Goal: Task Accomplishment & Management: Complete application form

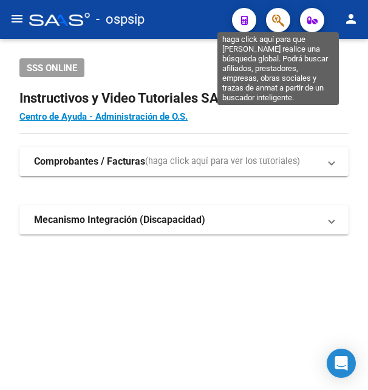
click at [273, 21] on icon "button" at bounding box center [278, 20] width 12 height 14
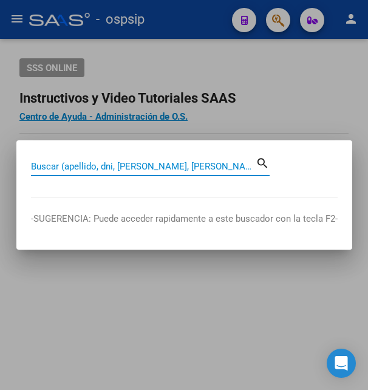
click at [159, 165] on input "Buscar (apellido, dni, [PERSON_NAME], [PERSON_NAME], cuit, obra social)" at bounding box center [143, 166] width 225 height 11
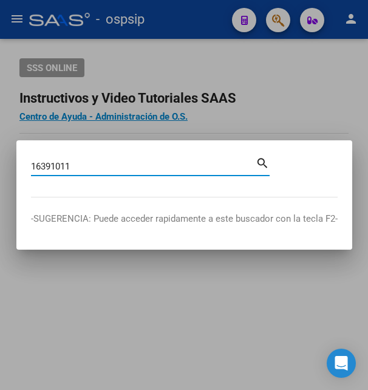
type input "16391011"
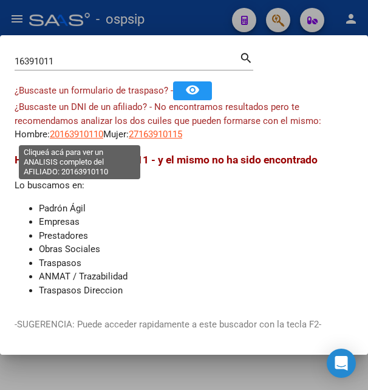
click at [84, 135] on span "20163910110" at bounding box center [76, 134] width 53 height 11
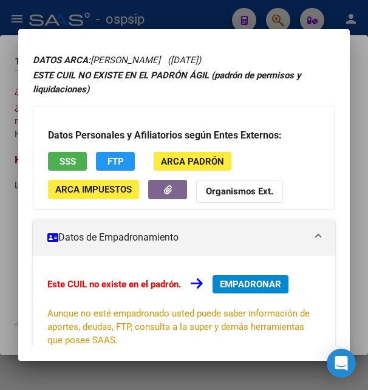
scroll to position [66, 0]
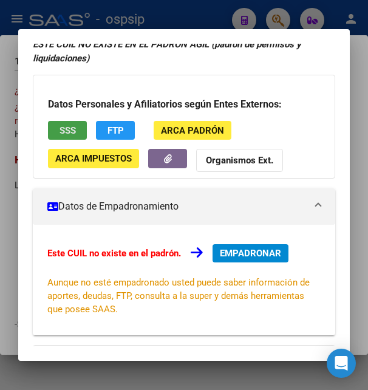
click at [73, 134] on span "SSS" at bounding box center [68, 130] width 16 height 11
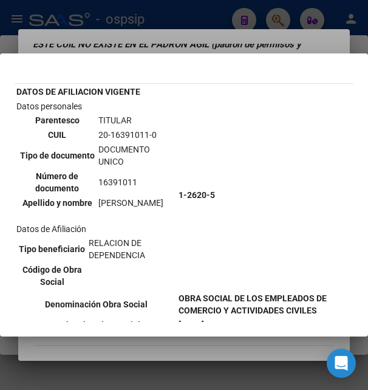
scroll to position [0, 0]
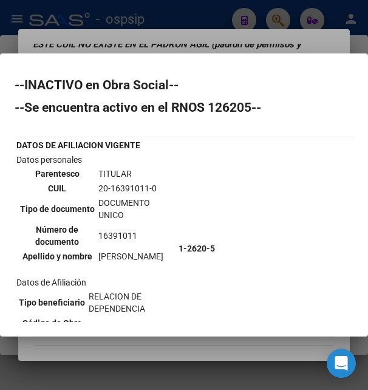
click at [226, 42] on div at bounding box center [184, 195] width 368 height 390
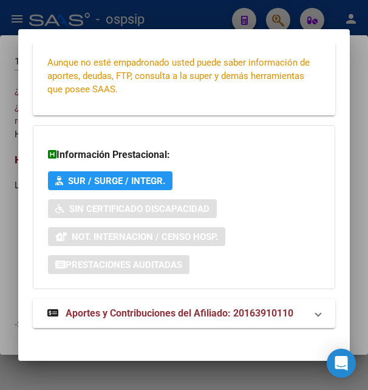
scroll to position [294, 0]
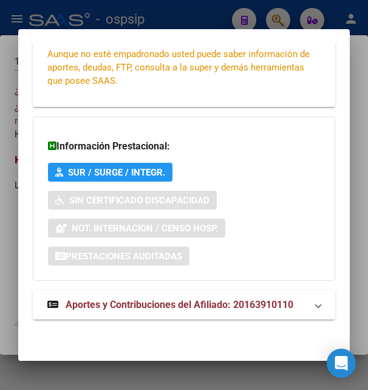
click at [169, 308] on span "Aportes y Contribuciones del Afiliado: 20163910110" at bounding box center [180, 305] width 228 height 12
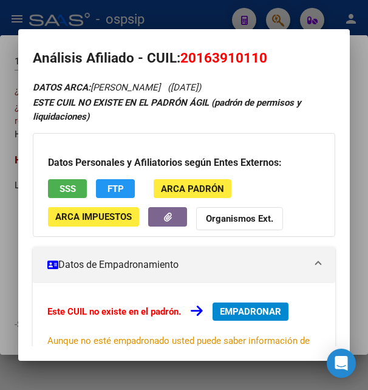
scroll to position [0, 0]
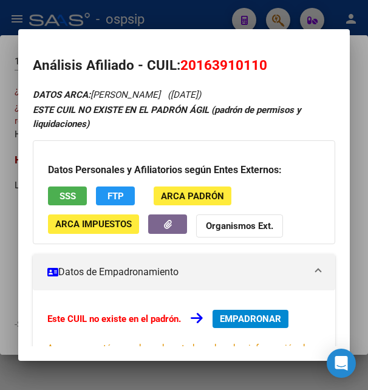
click at [216, 17] on div at bounding box center [184, 195] width 368 height 390
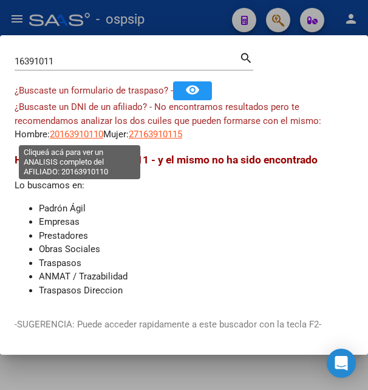
click at [98, 136] on span "20163910110" at bounding box center [76, 134] width 53 height 11
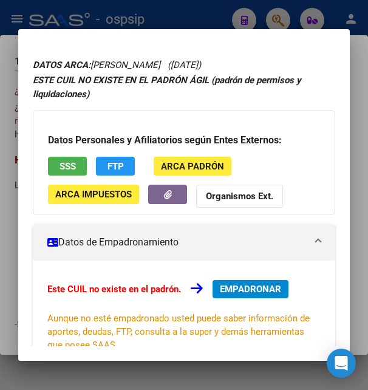
scroll to position [66, 0]
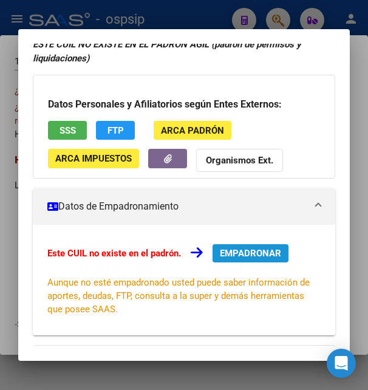
click at [230, 250] on span "EMPADRONAR" at bounding box center [250, 253] width 61 height 11
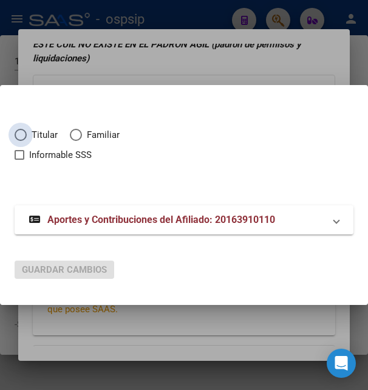
click at [24, 138] on span "Elija una opción" at bounding box center [21, 135] width 12 height 12
click at [24, 138] on input "Titular" at bounding box center [21, 135] width 12 height 12
radio input "true"
checkbox input "true"
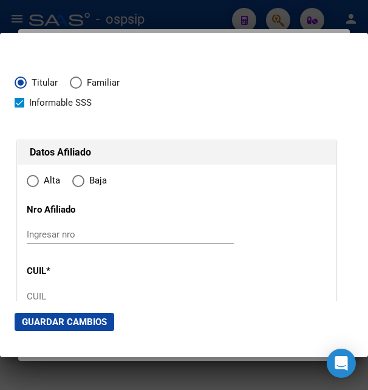
type input "20-16391011-0"
type input "16391011"
type input "DOMINGUEZ"
type input "YSAAC"
type input "1963-10-18"
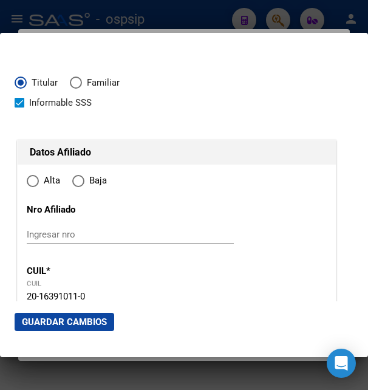
type input "MORENO"
type input "1744"
type input "[GEOGRAPHIC_DATA]"
type input "5874"
radio input "true"
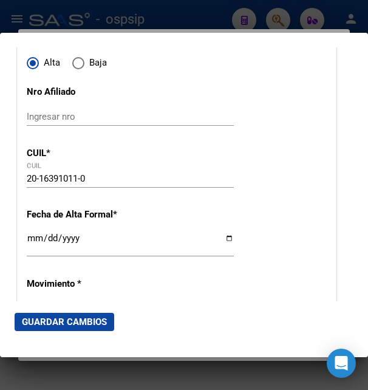
scroll to position [197, 0]
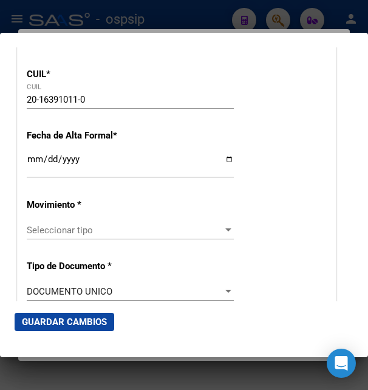
click at [35, 174] on input "Ingresar fecha" at bounding box center [130, 163] width 207 height 19
type input "2025-09-01"
click at [77, 231] on span "Seleccionar tipo" at bounding box center [125, 230] width 196 height 11
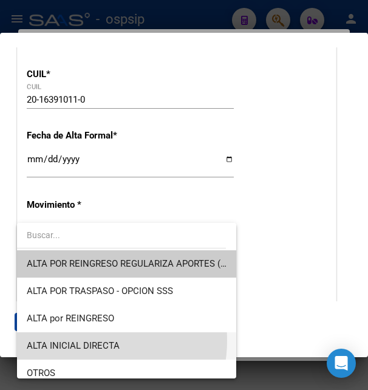
click at [80, 340] on span "ALTA INICIAL DIRECTA" at bounding box center [127, 345] width 200 height 27
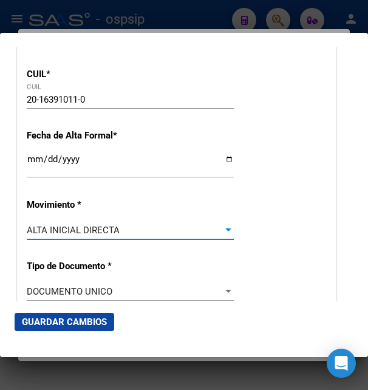
click at [135, 235] on div "ALTA INICIAL DIRECTA" at bounding box center [125, 230] width 196 height 11
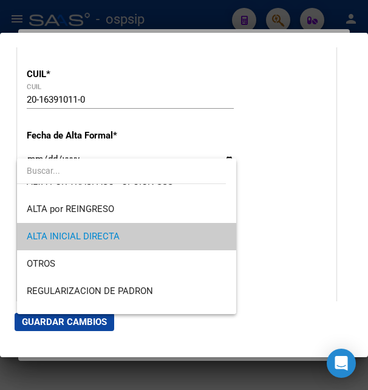
scroll to position [0, 0]
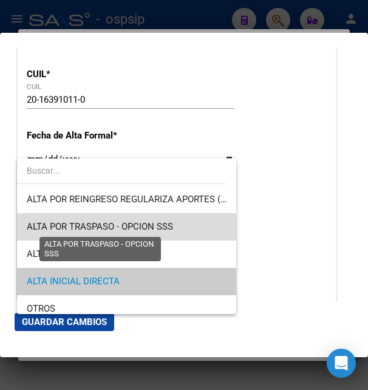
click at [136, 231] on span "ALTA POR TRASPASO - OPCION SSS" at bounding box center [100, 226] width 146 height 11
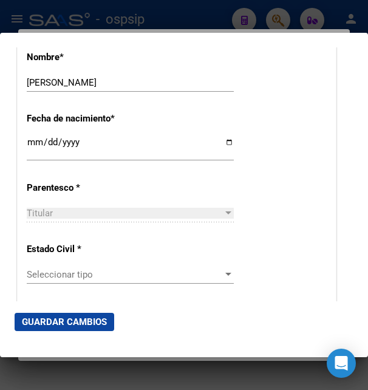
scroll to position [656, 0]
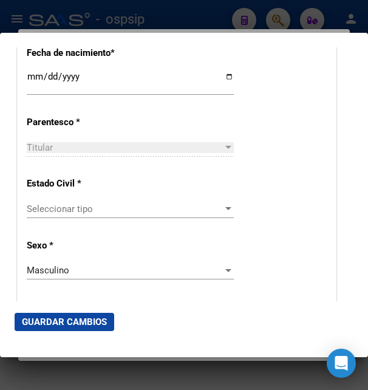
click at [92, 209] on span "Seleccionar tipo" at bounding box center [125, 208] width 196 height 11
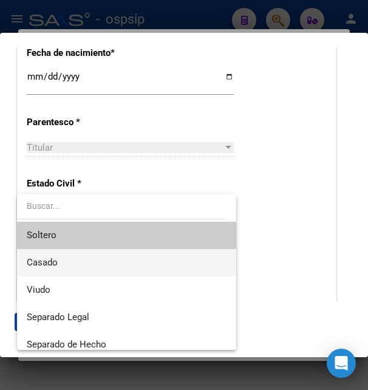
click at [78, 261] on span "Casado" at bounding box center [127, 262] width 200 height 27
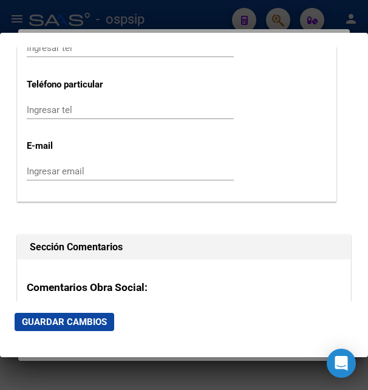
scroll to position [1705, 0]
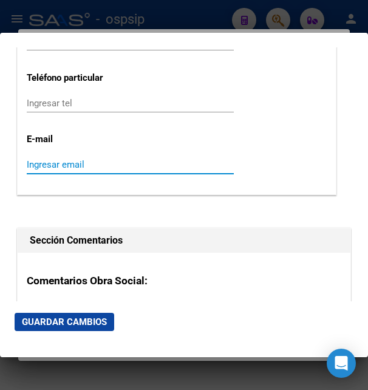
paste input "ysaacdominguez2@mail.com"
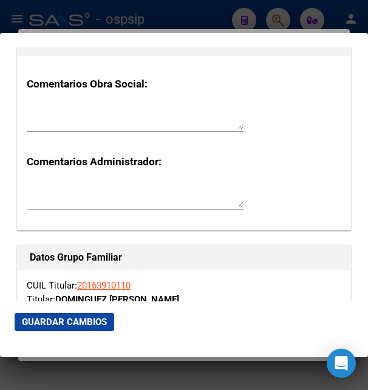
scroll to position [2033, 0]
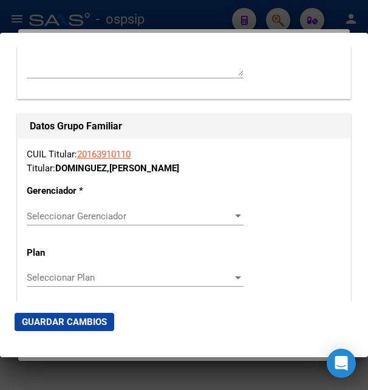
type input "ysaacdominguez2@mail.com"
click at [92, 211] on span "Seleccionar Gerenciador" at bounding box center [130, 216] width 206 height 11
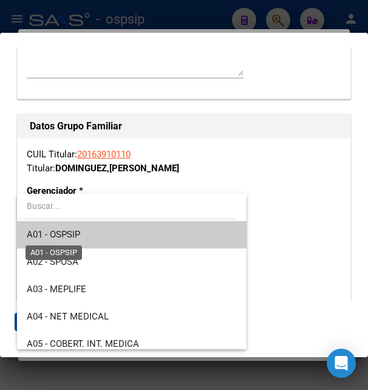
click at [75, 237] on span "A01 - OSPSIP" at bounding box center [53, 234] width 53 height 11
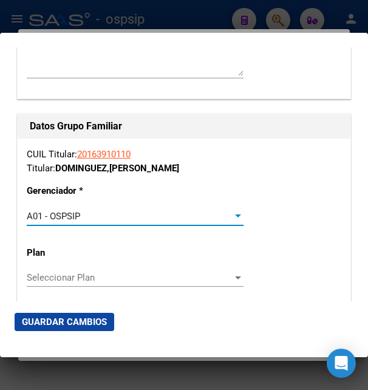
scroll to position [2164, 0]
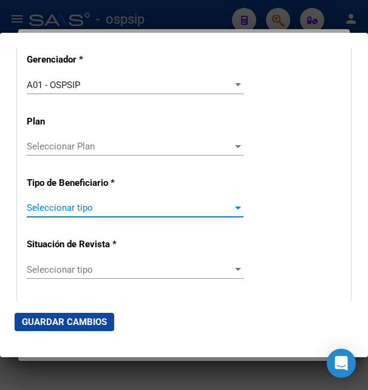
click at [82, 202] on span "Seleccionar tipo" at bounding box center [130, 207] width 206 height 11
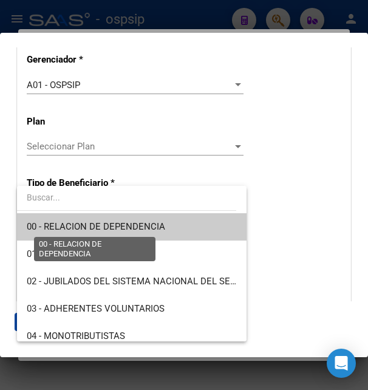
click at [81, 229] on span "00 - RELACION DE DEPENDENCIA" at bounding box center [96, 226] width 138 height 11
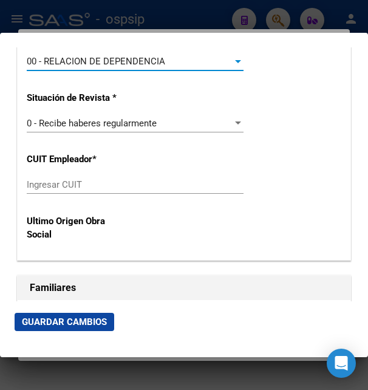
scroll to position [2295, 0]
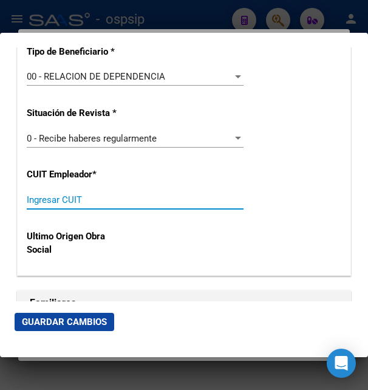
click at [70, 194] on input "Ingresar CUIT" at bounding box center [135, 199] width 217 height 11
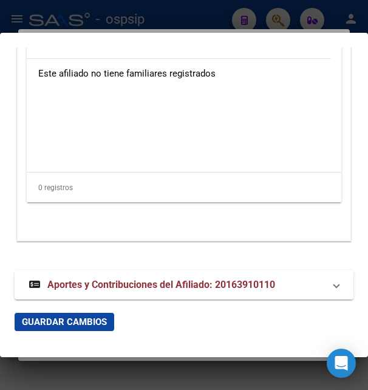
scroll to position [2613, 0]
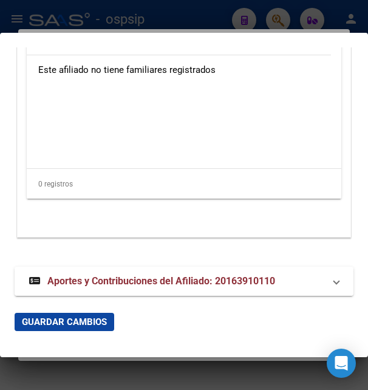
click at [154, 274] on strong "Aportes y Contribuciones del Afiliado: 20163910110" at bounding box center [152, 281] width 246 height 15
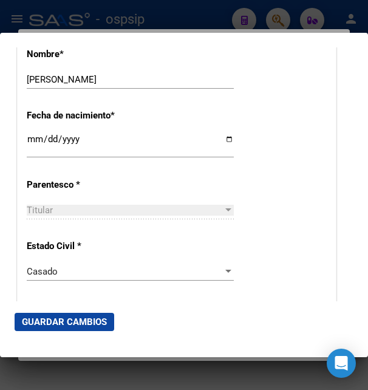
scroll to position [556, 0]
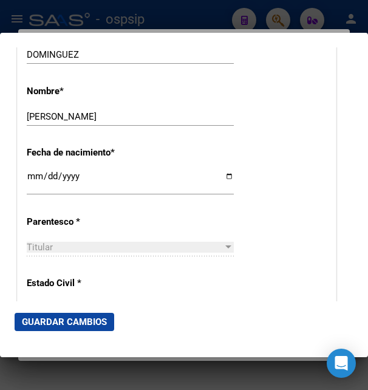
click at [203, 22] on div at bounding box center [184, 195] width 368 height 390
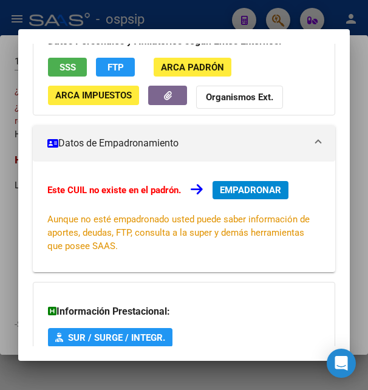
scroll to position [294, 0]
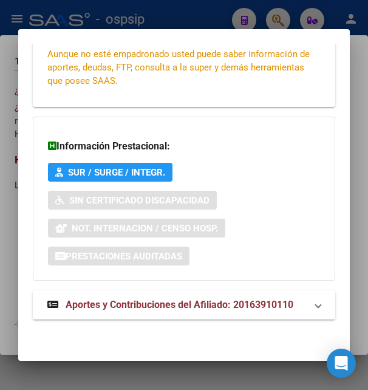
click at [172, 309] on span "Aportes y Contribuciones del Afiliado: 20163910110" at bounding box center [180, 305] width 228 height 12
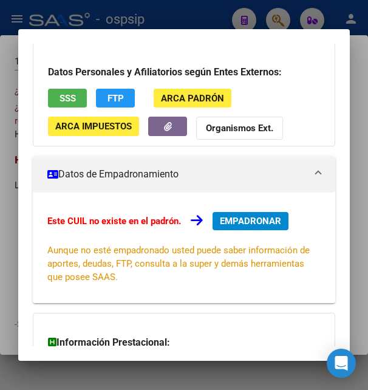
scroll to position [0, 0]
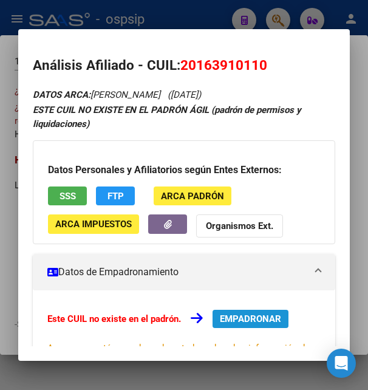
click at [239, 315] on span "EMPADRONAR" at bounding box center [250, 318] width 61 height 11
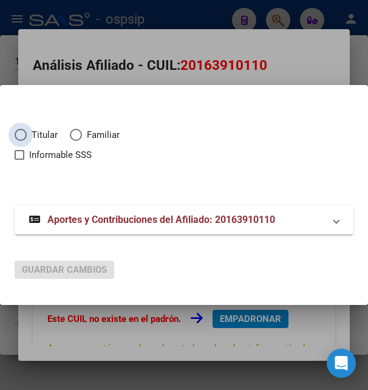
click at [28, 134] on span "Titular" at bounding box center [42, 135] width 31 height 14
click at [27, 134] on input "Titular" at bounding box center [21, 135] width 12 height 12
radio input "true"
checkbox input "true"
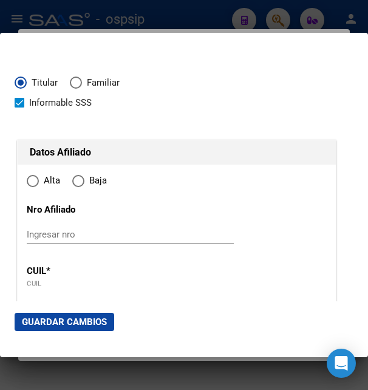
type input "20-16391011-0"
radio input "true"
type input "16391011"
type input "DOMINGUEZ"
type input "YSAAC"
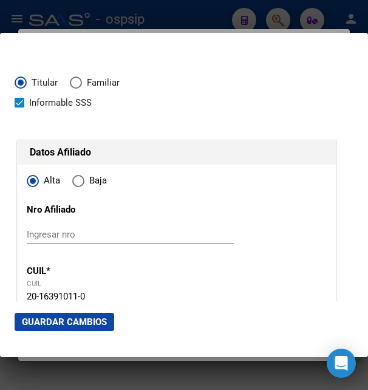
type input "1963-10-18"
type input "MORENO"
type input "1744"
type input "[GEOGRAPHIC_DATA]"
type input "5874"
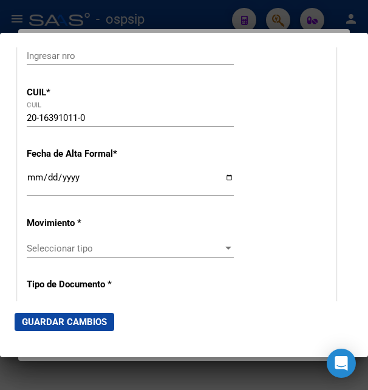
scroll to position [197, 0]
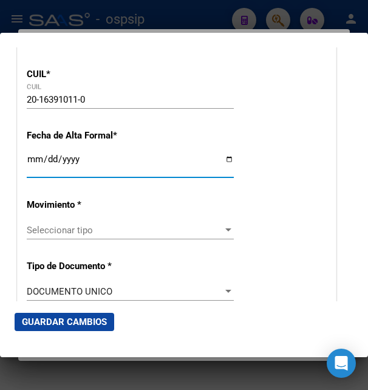
click at [41, 174] on input "Ingresar fecha" at bounding box center [130, 163] width 207 height 19
type input "2025-09-01"
click at [53, 227] on div "Seleccionar tipo Seleccionar tipo" at bounding box center [130, 230] width 207 height 18
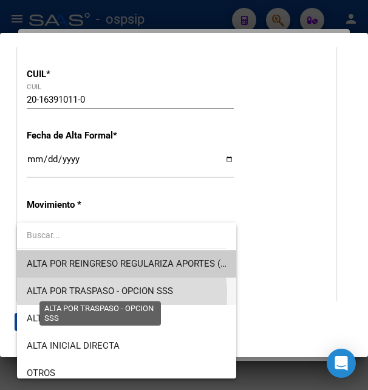
click at [87, 294] on span "ALTA POR TRASPASO - OPCION SSS" at bounding box center [100, 290] width 146 height 11
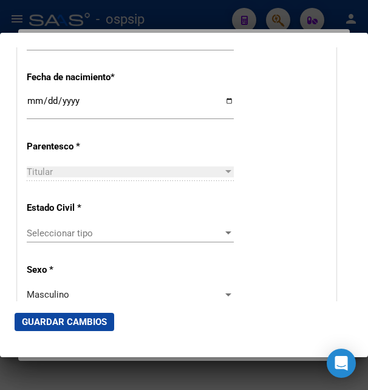
scroll to position [656, 0]
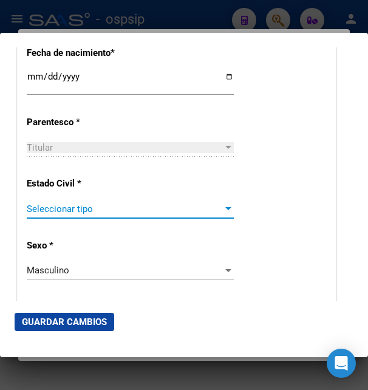
click at [99, 203] on span "Seleccionar tipo" at bounding box center [125, 208] width 196 height 11
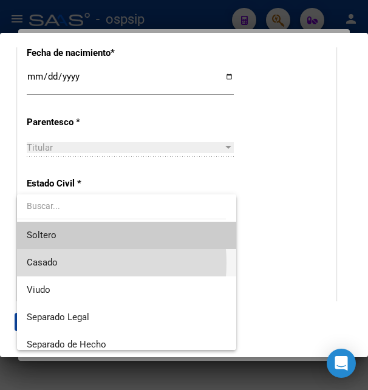
click at [64, 263] on span "Casado" at bounding box center [127, 262] width 200 height 27
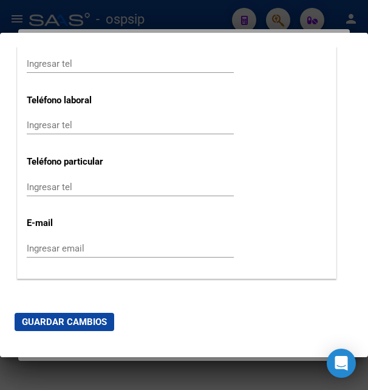
scroll to position [1639, 0]
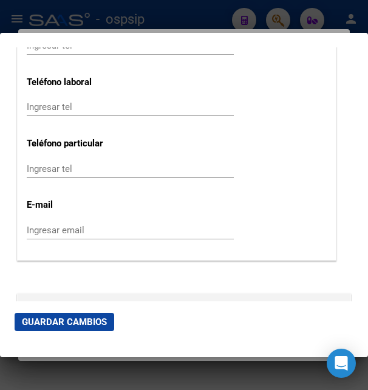
click at [43, 225] on input "Ingresar email" at bounding box center [130, 230] width 207 height 11
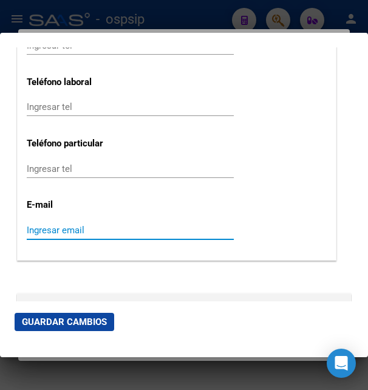
paste input "ysaacdominguez2@mail.com"
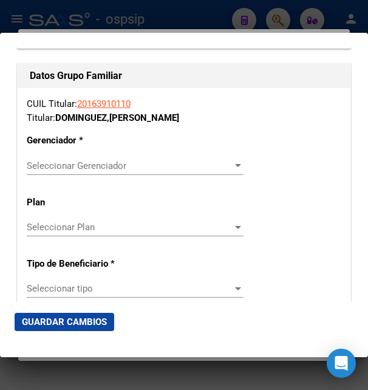
scroll to position [2098, 0]
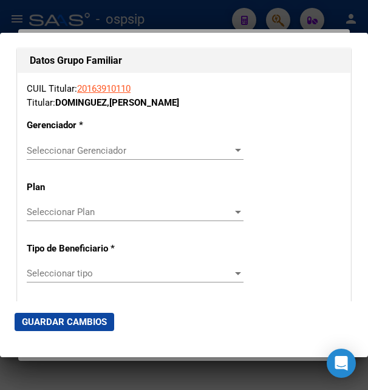
type input "ysaacdominguez2@mail.com"
click at [86, 145] on span "Seleccionar Gerenciador" at bounding box center [130, 150] width 206 height 11
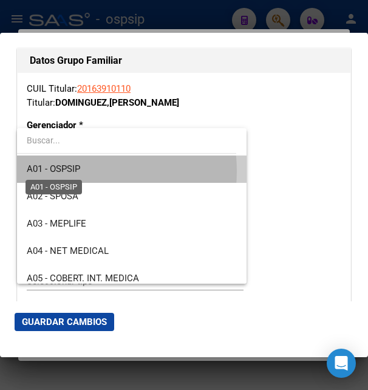
click at [71, 171] on span "A01 - OSPSIP" at bounding box center [53, 168] width 53 height 11
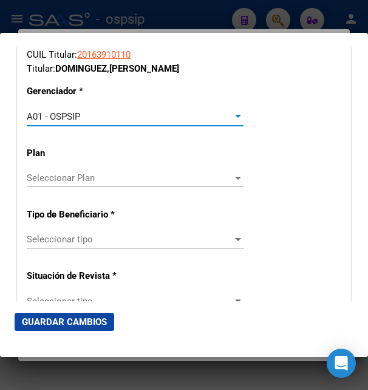
scroll to position [2164, 0]
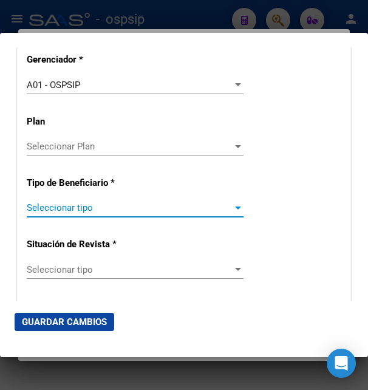
click at [82, 204] on span "Seleccionar tipo" at bounding box center [130, 207] width 206 height 11
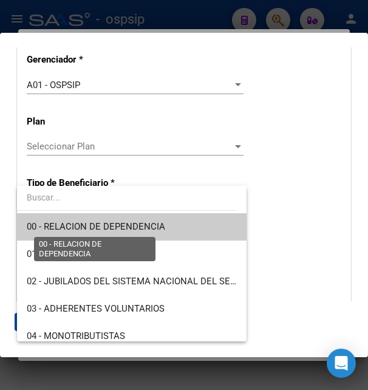
click at [83, 231] on span "00 - RELACION DE DEPENDENCIA" at bounding box center [96, 226] width 138 height 11
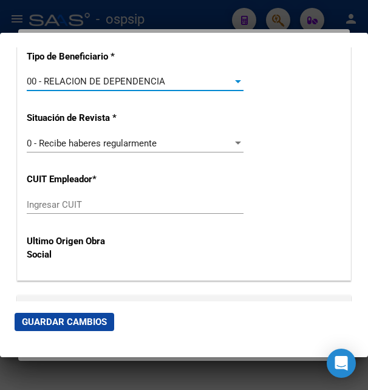
scroll to position [2295, 0]
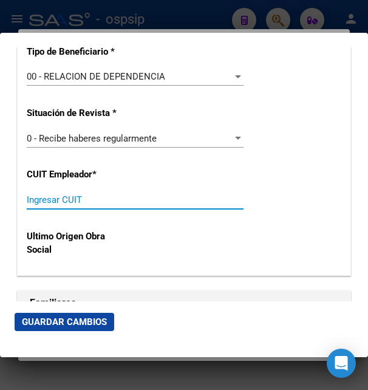
paste input "30-70758435-8"
type input "30-70758435-8"
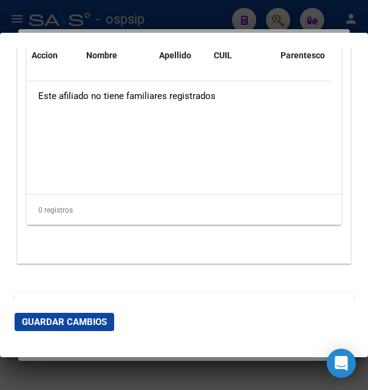
scroll to position [2613, 0]
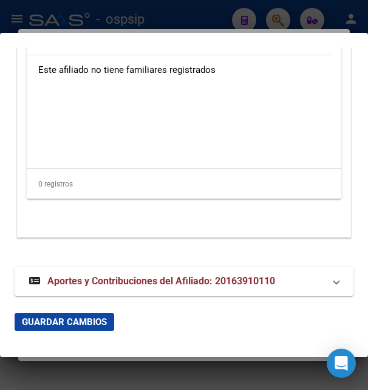
click at [143, 274] on strong "Aportes y Contribuciones del Afiliado: 20163910110" at bounding box center [152, 281] width 246 height 15
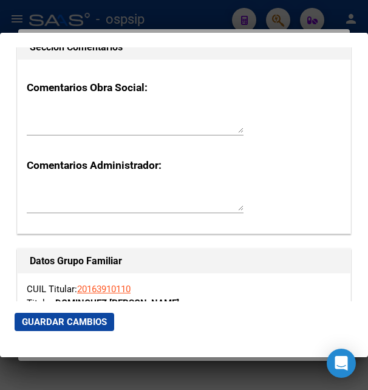
scroll to position [1891, 0]
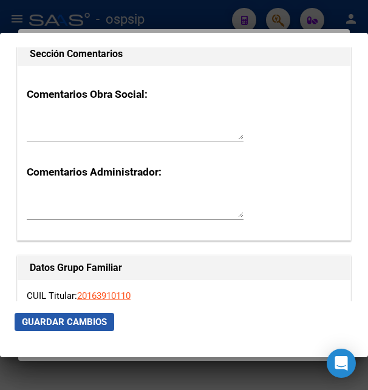
click at [107, 321] on button "Guardar Cambios" at bounding box center [65, 322] width 100 height 18
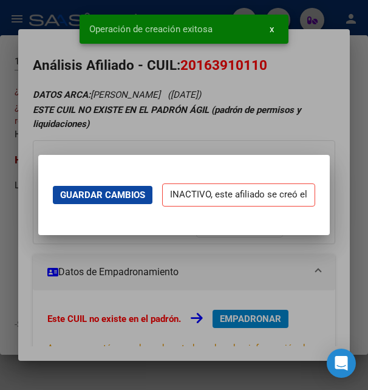
scroll to position [0, 0]
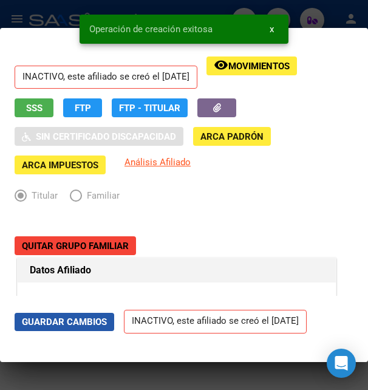
click at [61, 323] on span "Guardar Cambios" at bounding box center [64, 321] width 85 height 11
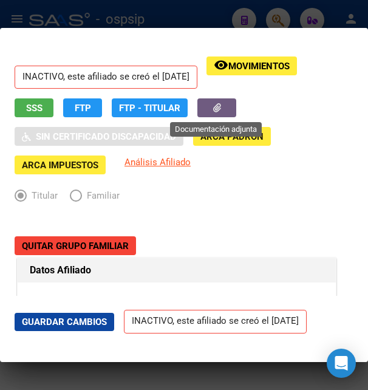
click at [217, 106] on icon "button" at bounding box center [217, 107] width 8 height 9
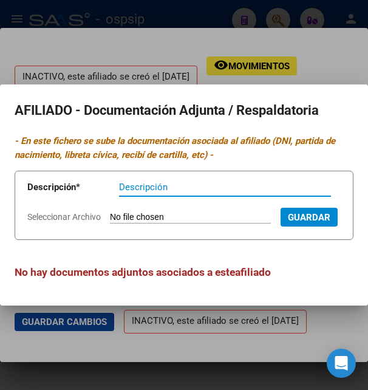
click at [123, 212] on input "Seleccionar Archivo" at bounding box center [190, 218] width 161 height 12
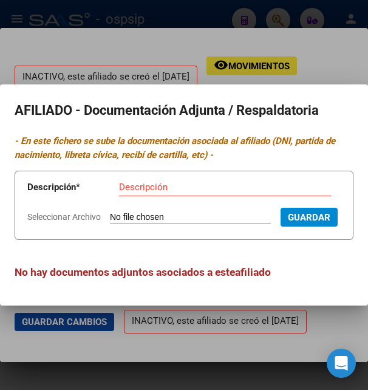
type input "C:\fakepath\Ysaac Dominguez.pdf"
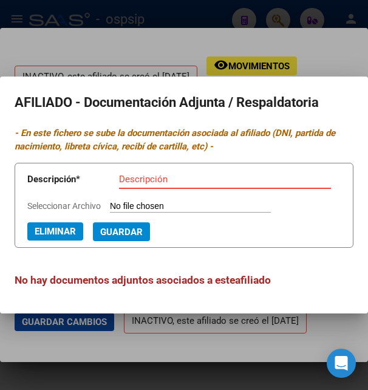
click at [151, 179] on input "Descripción" at bounding box center [225, 179] width 212 height 11
click at [150, 177] on input "Descripción" at bounding box center [225, 179] width 212 height 11
type input "opcion de cambio"
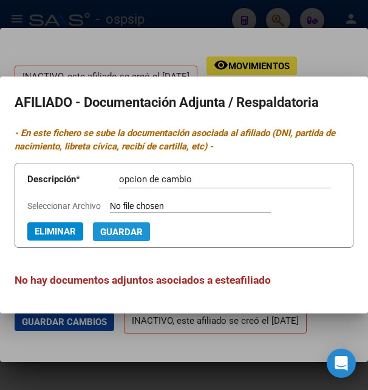
click at [93, 240] on button "Guardar" at bounding box center [121, 231] width 57 height 19
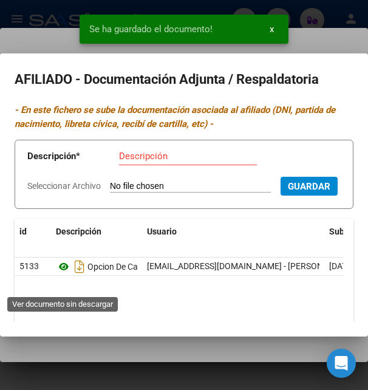
click at [61, 274] on icon at bounding box center [64, 266] width 16 height 15
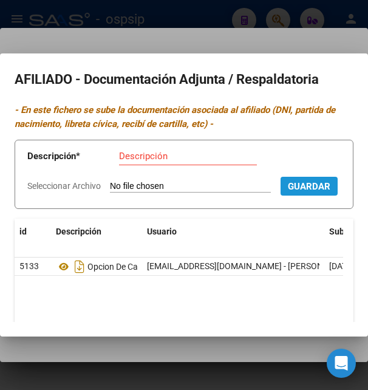
click at [288, 192] on span "Guardar" at bounding box center [309, 186] width 43 height 11
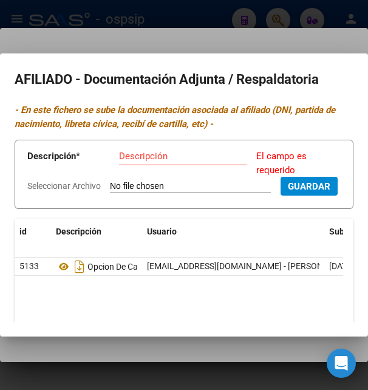
click at [155, 149] on div "Descripción" at bounding box center [183, 156] width 128 height 18
click at [141, 186] on input "Seleccionar Archivo" at bounding box center [190, 187] width 161 height 12
type input "C:\fakepath\WhatsApp Image 2025-08-12 at 10.49.04.jpeg"
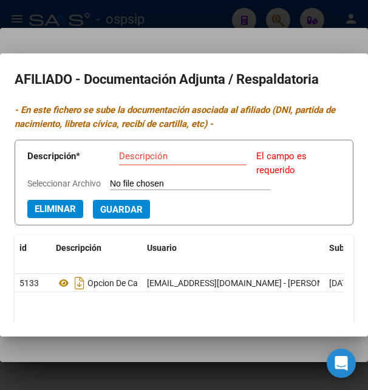
click at [157, 151] on input "Descripción" at bounding box center [183, 156] width 128 height 11
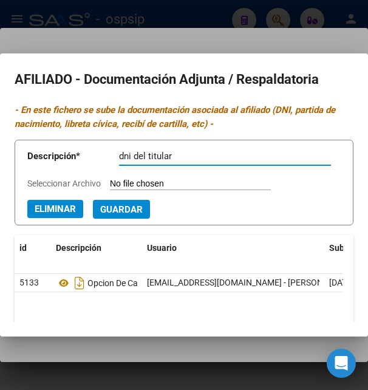
type input "dni del titular"
click at [100, 215] on span "Guardar" at bounding box center [121, 209] width 43 height 11
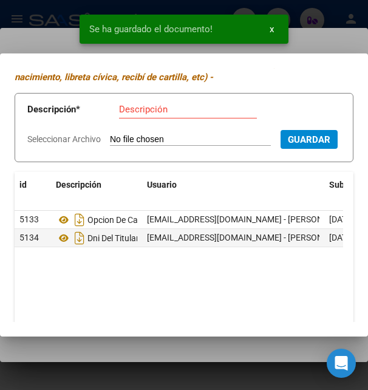
scroll to position [66, 0]
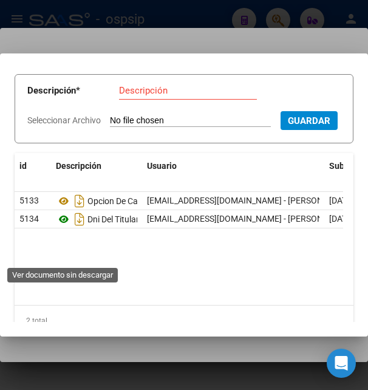
click at [66, 226] on icon at bounding box center [64, 219] width 16 height 15
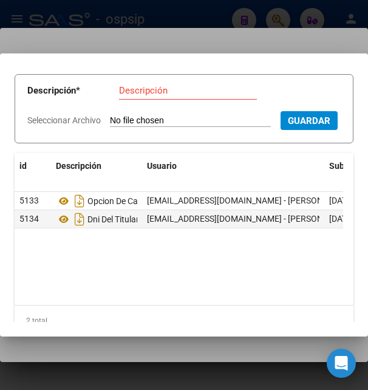
click at [136, 120] on input "Seleccionar Archivo" at bounding box center [190, 121] width 161 height 12
type input "C:\fakepath\WhatsApp Image 2025-08-12 at 10.49.03.jpeg"
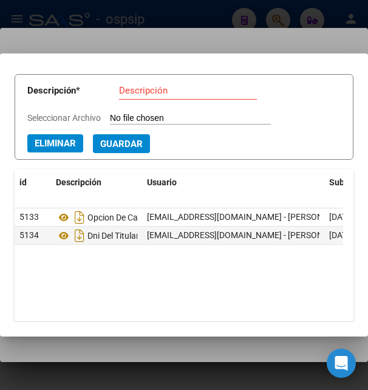
click at [151, 93] on input "Descripción" at bounding box center [188, 90] width 138 height 11
type input "recibo de sueldo"
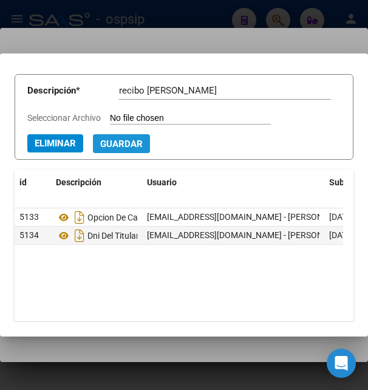
click at [100, 149] on span "Guardar" at bounding box center [121, 143] width 43 height 11
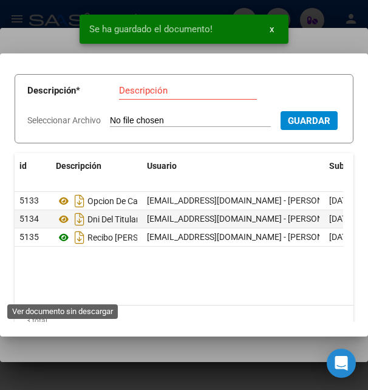
click at [64, 245] on icon at bounding box center [64, 237] width 16 height 15
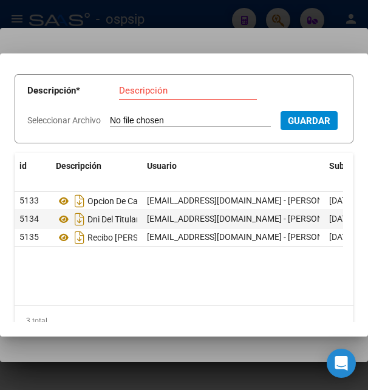
click at [267, 40] on div at bounding box center [184, 195] width 368 height 390
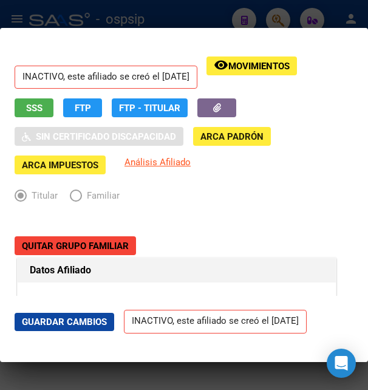
click at [228, 21] on div at bounding box center [184, 195] width 368 height 390
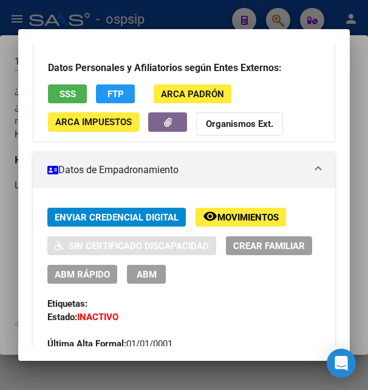
scroll to position [197, 0]
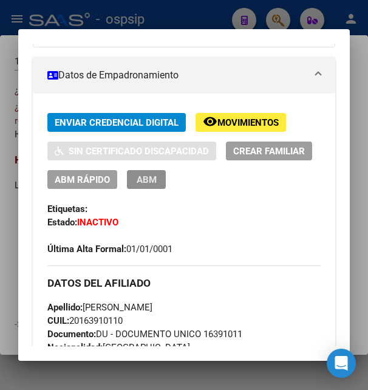
click at [157, 175] on span "ABM" at bounding box center [147, 179] width 20 height 11
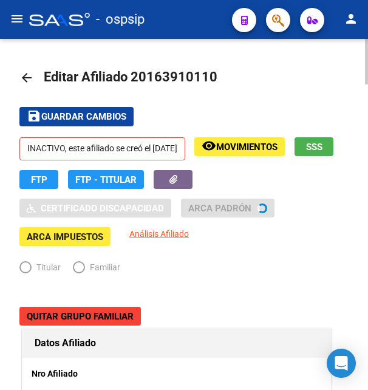
radio input "true"
type input "30-70758435-8"
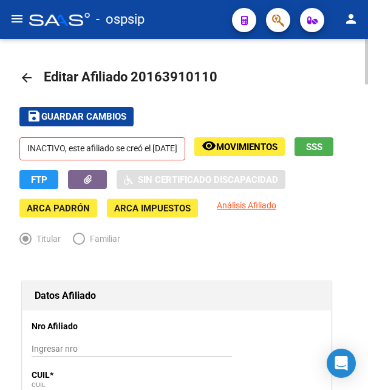
drag, startPoint x: 147, startPoint y: 73, endPoint x: 207, endPoint y: 75, distance: 60.1
click at [207, 75] on span "Editar Afiliado 20163910110" at bounding box center [131, 76] width 174 height 15
copy span "16391011"
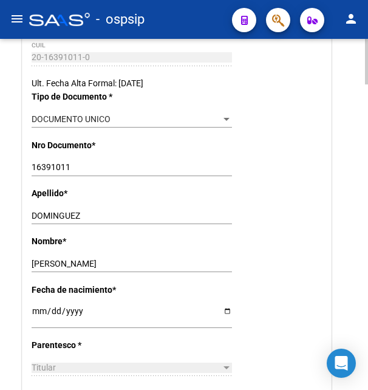
scroll to position [434, 0]
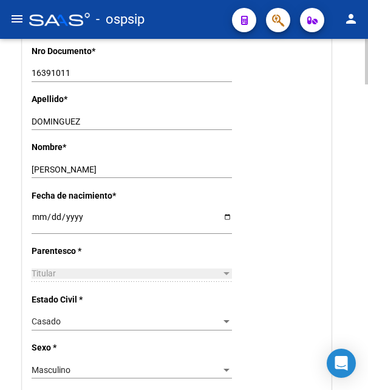
click at [63, 121] on input "DOMINGUEZ" at bounding box center [132, 122] width 200 height 10
click at [49, 168] on input "YSAAC" at bounding box center [132, 170] width 200 height 10
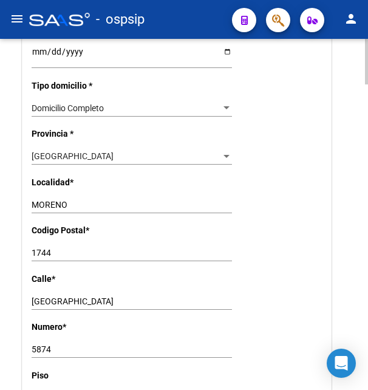
scroll to position [929, 0]
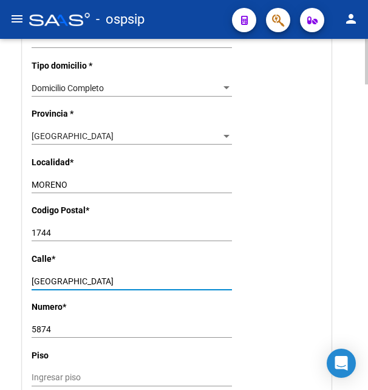
click at [51, 276] on input "[GEOGRAPHIC_DATA]" at bounding box center [132, 281] width 200 height 10
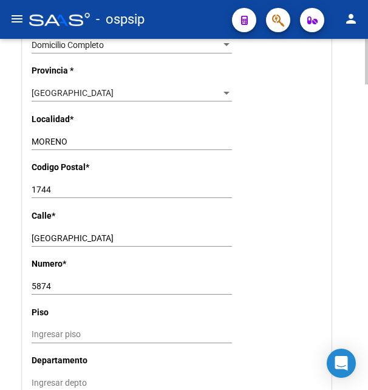
scroll to position [991, 0]
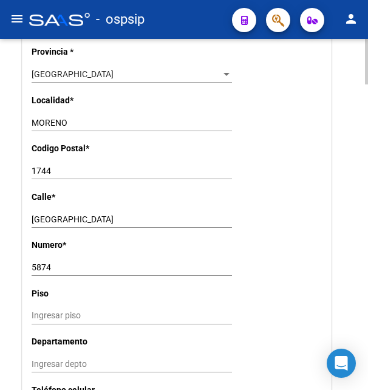
click at [43, 262] on input "5874" at bounding box center [132, 267] width 200 height 10
click at [46, 166] on input "1744" at bounding box center [132, 171] width 200 height 10
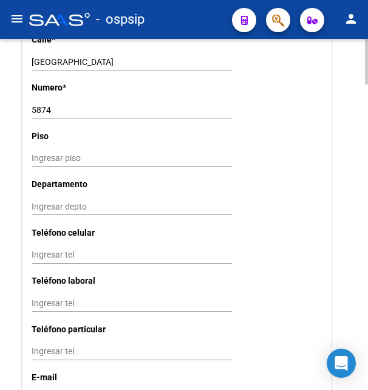
scroll to position [1239, 0]
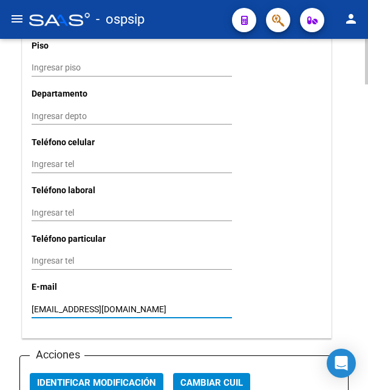
click at [73, 304] on input "ysaacdominguez2@mail.com" at bounding box center [132, 309] width 200 height 10
click at [76, 304] on input "ysaacdominguez2@mail.com" at bounding box center [132, 309] width 200 height 10
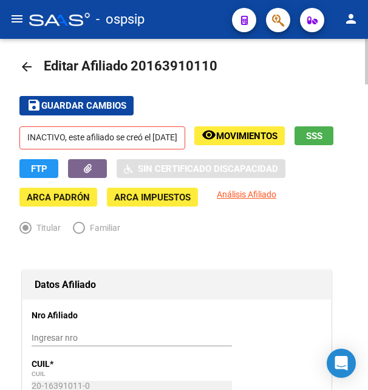
scroll to position [0, 0]
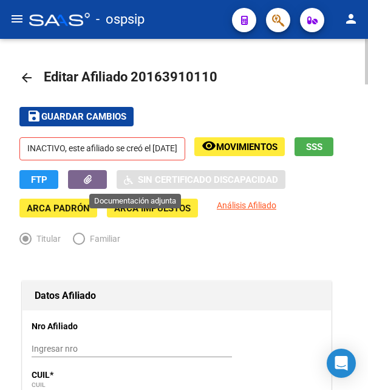
click at [92, 176] on icon "button" at bounding box center [88, 179] width 8 height 9
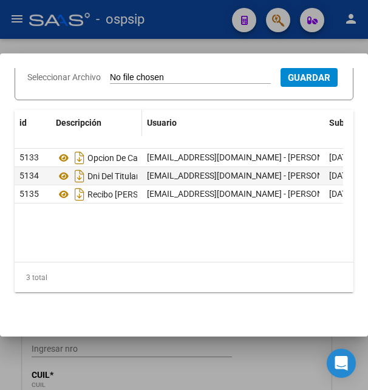
scroll to position [126, 0]
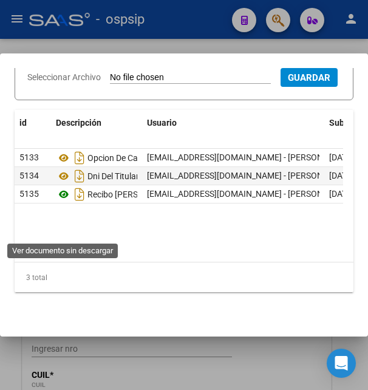
click at [64, 202] on icon at bounding box center [64, 194] width 16 height 15
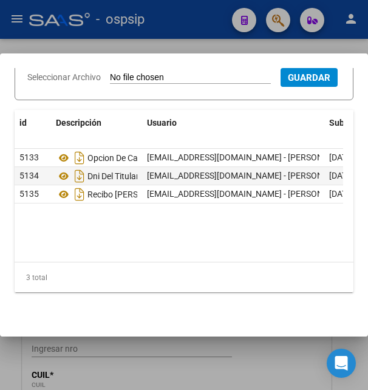
click at [129, 46] on div at bounding box center [184, 195] width 368 height 390
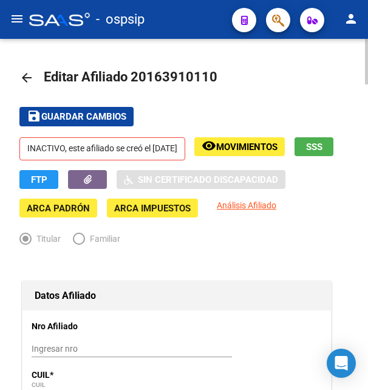
drag, startPoint x: 148, startPoint y: 77, endPoint x: 206, endPoint y: 77, distance: 58.3
click at [206, 77] on span "Editar Afiliado 20163910110" at bounding box center [131, 76] width 174 height 15
copy span "16391011"
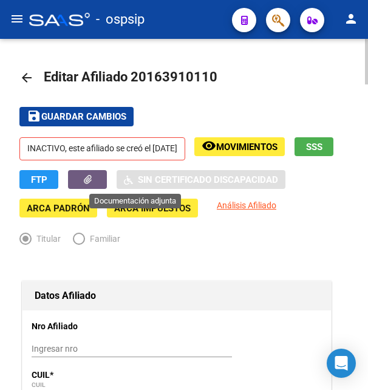
click at [107, 180] on button "button" at bounding box center [87, 179] width 39 height 19
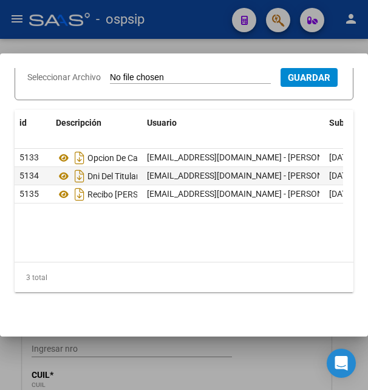
click at [216, 41] on div at bounding box center [184, 195] width 368 height 390
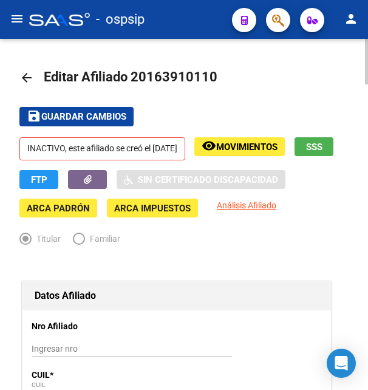
drag, startPoint x: 147, startPoint y: 72, endPoint x: 211, endPoint y: 73, distance: 64.4
click at [211, 73] on span "Editar Afiliado 20163910110" at bounding box center [131, 76] width 174 height 15
copy span "16391011"
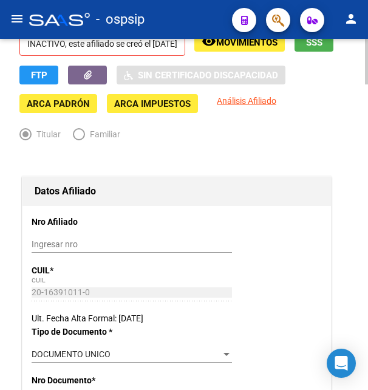
scroll to position [124, 0]
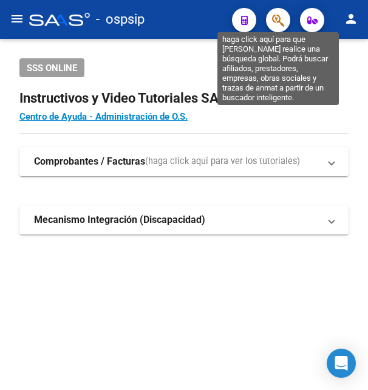
click at [274, 19] on icon "button" at bounding box center [278, 20] width 12 height 14
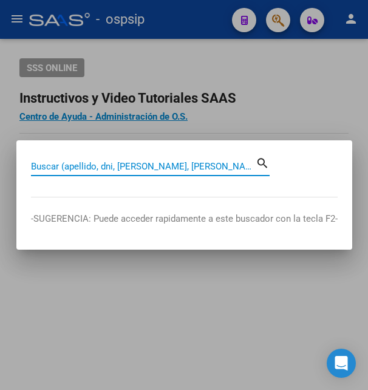
click at [146, 167] on input "Buscar (apellido, dni, [PERSON_NAME], [PERSON_NAME], cuit, obra social)" at bounding box center [143, 166] width 225 height 11
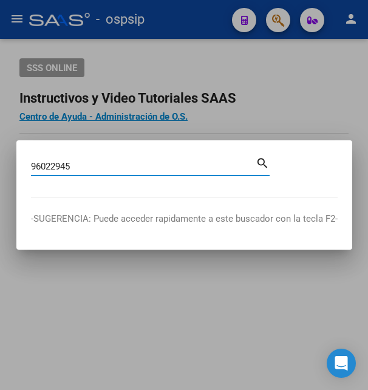
type input "96022945"
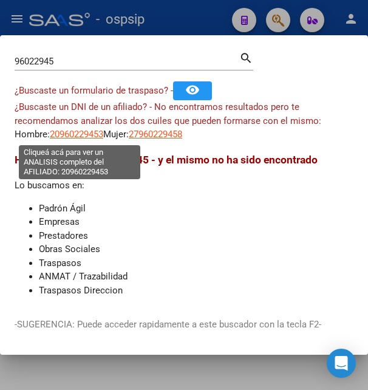
click at [87, 129] on span "20960229453" at bounding box center [76, 134] width 53 height 11
type textarea "20960229453"
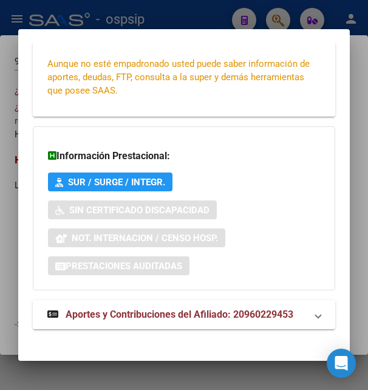
scroll to position [278, 0]
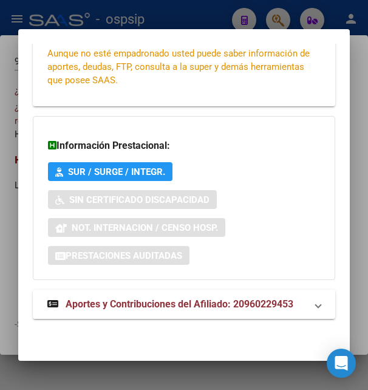
click at [149, 306] on span "Aportes y Contribuciones del Afiliado: 20960229453" at bounding box center [180, 304] width 228 height 12
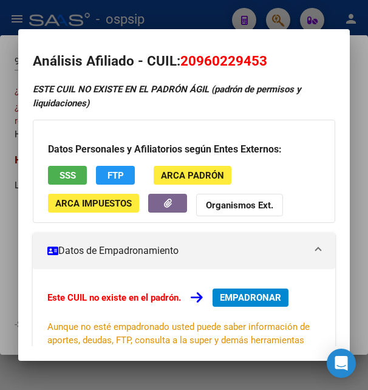
scroll to position [0, 0]
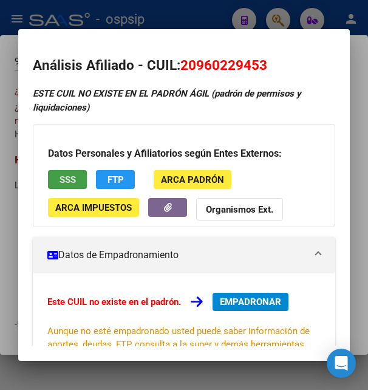
click at [80, 176] on button "SSS" at bounding box center [67, 179] width 39 height 19
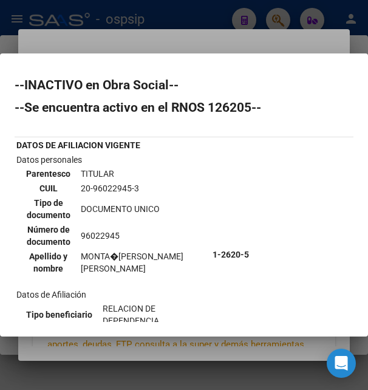
click at [225, 44] on div at bounding box center [184, 195] width 368 height 390
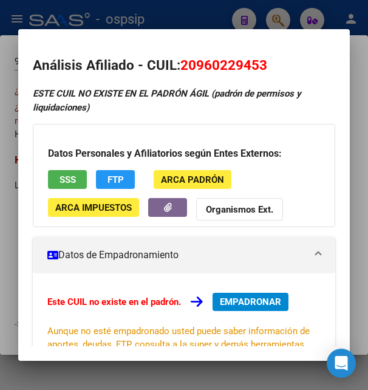
drag, startPoint x: 197, startPoint y: 60, endPoint x: 258, endPoint y: 59, distance: 60.7
click at [258, 59] on span "20960229453" at bounding box center [223, 65] width 87 height 16
copy span "96022945"
drag, startPoint x: 183, startPoint y: 67, endPoint x: 267, endPoint y: 64, distance: 83.3
click at [267, 64] on span "20960229453" at bounding box center [223, 65] width 87 height 16
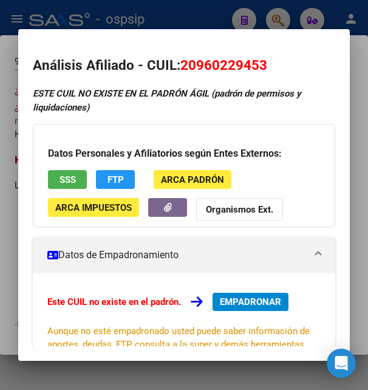
copy span "20960229453"
click at [202, 72] on span "20960229453" at bounding box center [223, 65] width 87 height 16
drag, startPoint x: 199, startPoint y: 65, endPoint x: 259, endPoint y: 60, distance: 60.3
click at [259, 60] on span "20960229453" at bounding box center [223, 65] width 87 height 16
copy span "96022945"
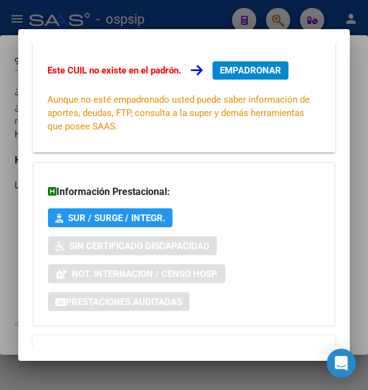
scroll to position [197, 0]
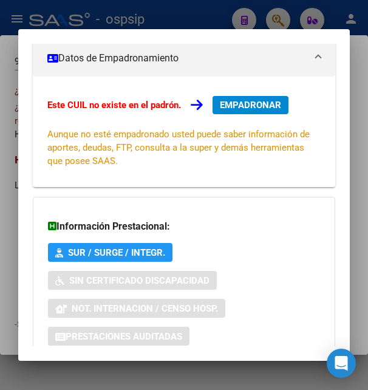
click at [257, 109] on span "EMPADRONAR" at bounding box center [250, 105] width 61 height 11
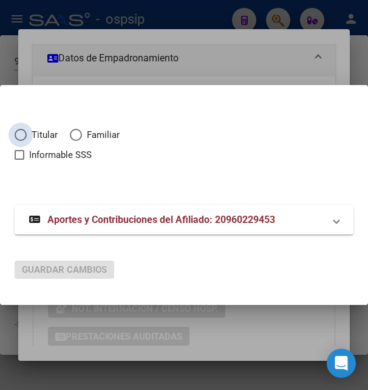
click at [25, 139] on span "Elija una opción" at bounding box center [21, 135] width 12 height 12
click at [25, 139] on input "Titular" at bounding box center [21, 135] width 12 height 12
radio input "true"
checkbox input "true"
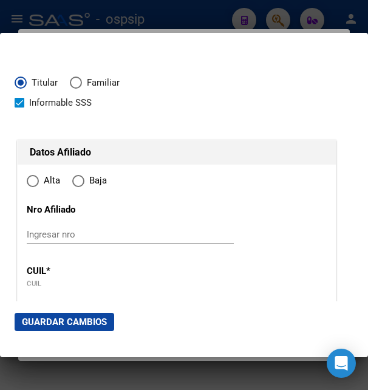
type input "20-96022945-3"
radio input "true"
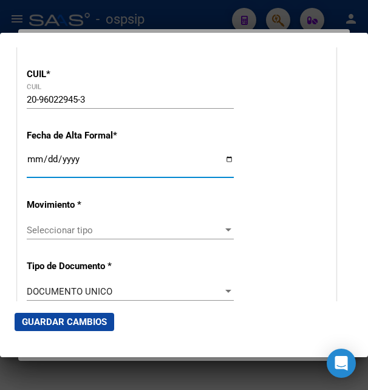
click at [37, 174] on input "Ingresar fecha" at bounding box center [130, 163] width 207 height 19
type input "[DATE]"
click at [103, 236] on span "Seleccionar tipo" at bounding box center [125, 230] width 196 height 11
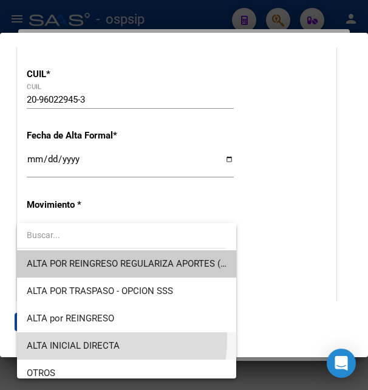
click at [74, 339] on span "ALTA INICIAL DIRECTA" at bounding box center [127, 345] width 200 height 27
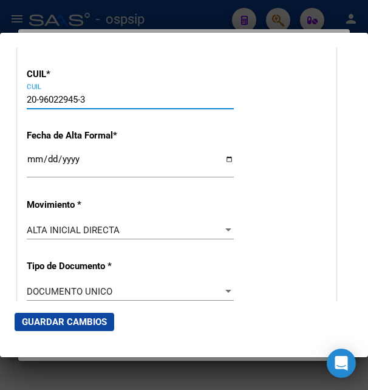
drag, startPoint x: 40, startPoint y: 100, endPoint x: 78, endPoint y: 96, distance: 38.5
click at [78, 96] on input "20-96022945-3" at bounding box center [130, 99] width 207 height 11
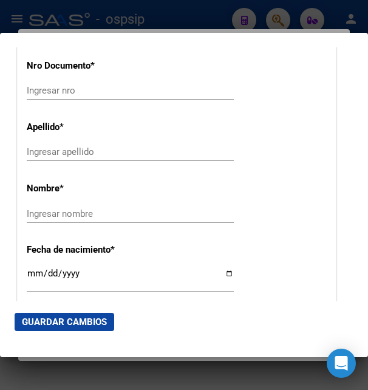
scroll to position [393, 0]
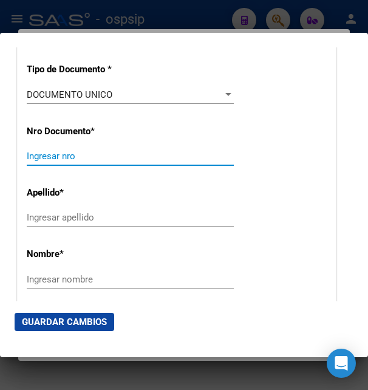
paste input "96022945"
type input "96022945"
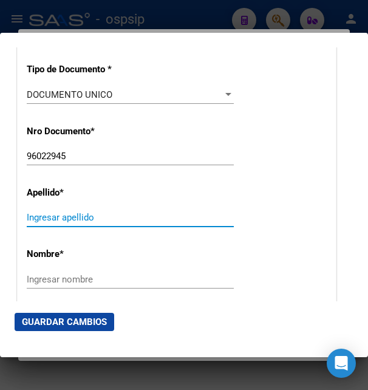
paste input "MONTAÑO BALLACHI"
type input "MONTAÑO BALLACHI"
click at [47, 285] on input "Ingresar nombre" at bounding box center [130, 279] width 207 height 11
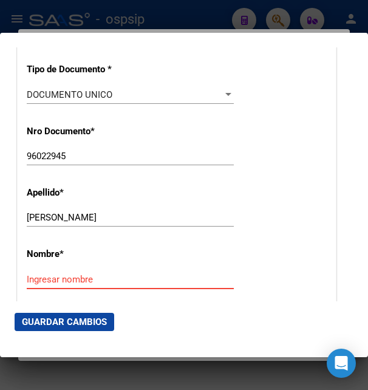
paste input "MANUEL"
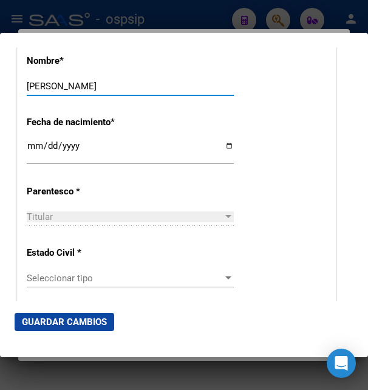
scroll to position [590, 0]
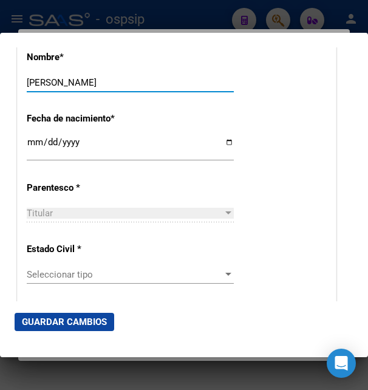
type input "MANUEL"
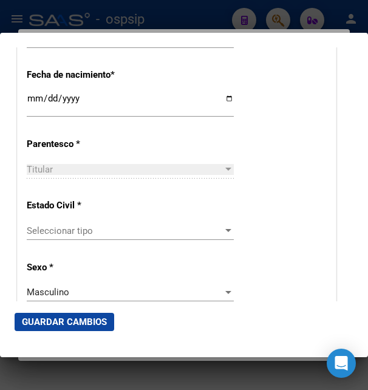
scroll to position [656, 0]
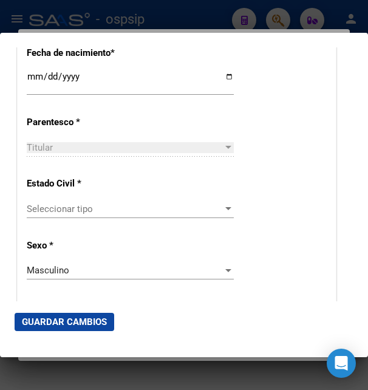
click at [80, 203] on span "Seleccionar tipo" at bounding box center [125, 208] width 196 height 11
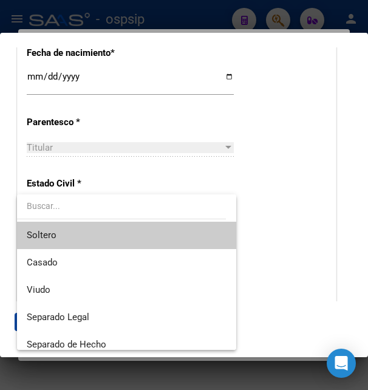
click at [77, 235] on span "Soltero" at bounding box center [127, 235] width 200 height 27
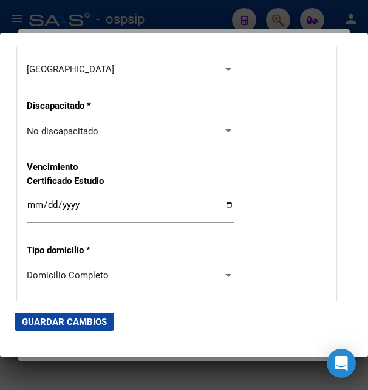
scroll to position [984, 0]
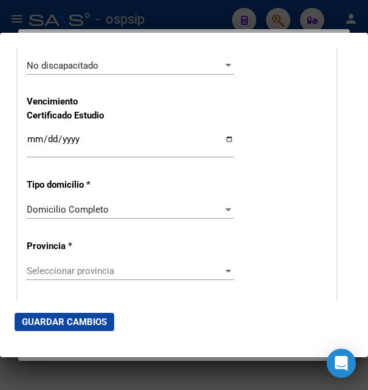
click at [69, 265] on span "Seleccionar provincia" at bounding box center [125, 270] width 196 height 11
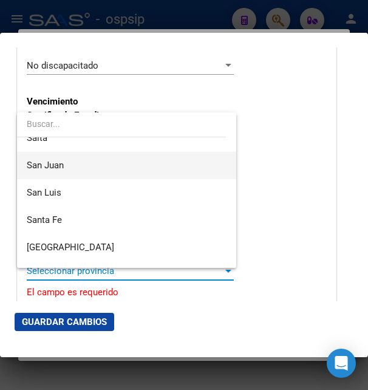
scroll to position [262, 0]
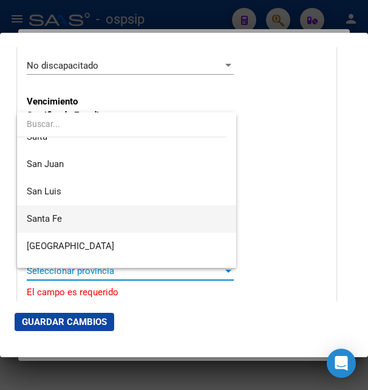
click at [75, 219] on span "Santa Fe" at bounding box center [127, 218] width 200 height 27
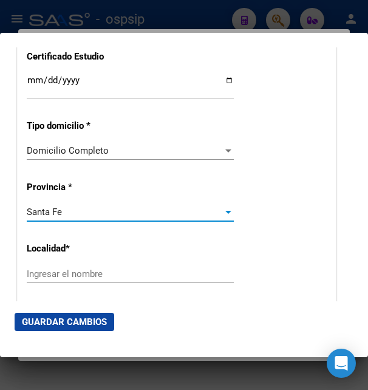
scroll to position [1115, 0]
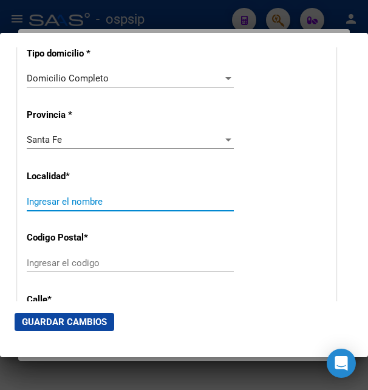
click at [70, 196] on input "Ingresar el nombre" at bounding box center [130, 201] width 207 height 11
type input "Rosario"
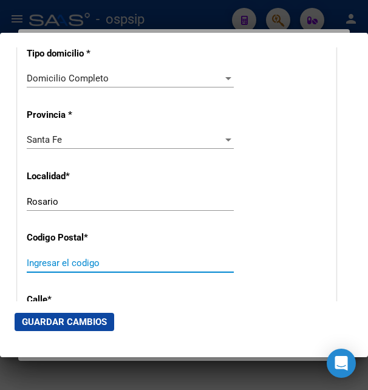
click at [97, 257] on input "Ingresar el codigo" at bounding box center [130, 262] width 207 height 11
click at [75, 257] on input "Ingresar el codigo" at bounding box center [130, 262] width 207 height 11
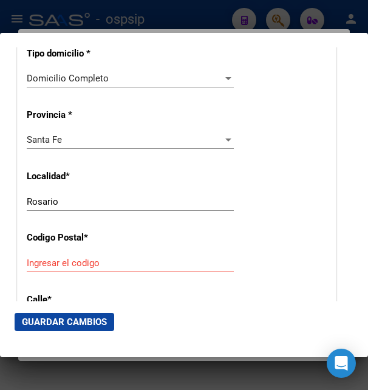
click at [68, 257] on input "Ingresar el codigo" at bounding box center [130, 262] width 207 height 11
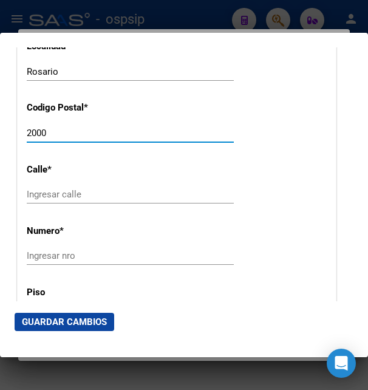
scroll to position [1246, 0]
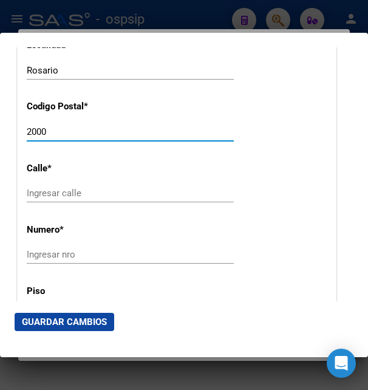
type input "2000"
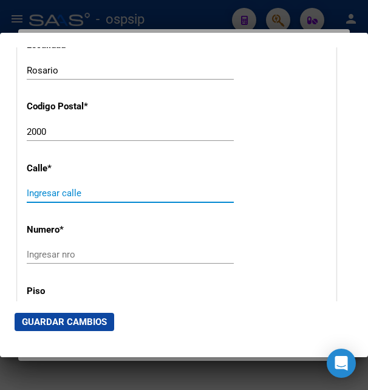
click at [71, 188] on input "Ingresar calle" at bounding box center [130, 193] width 207 height 11
type input "Viamonte"
click at [59, 249] on input "Ingresar nro" at bounding box center [130, 254] width 207 height 11
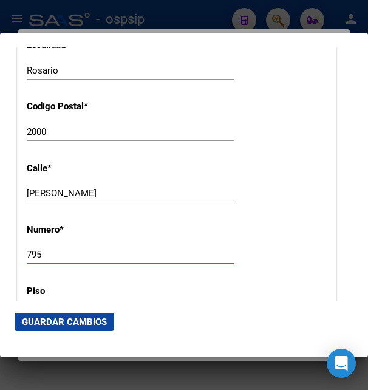
scroll to position [1377, 0]
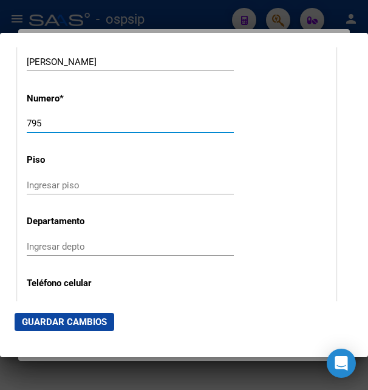
type input "795"
click at [43, 180] on input "Ingresar piso" at bounding box center [130, 185] width 207 height 11
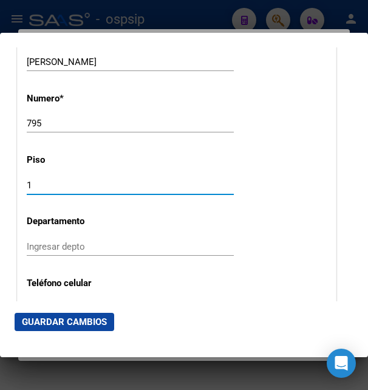
type input "1"
click at [47, 241] on input "Ingresar depto" at bounding box center [130, 246] width 207 height 11
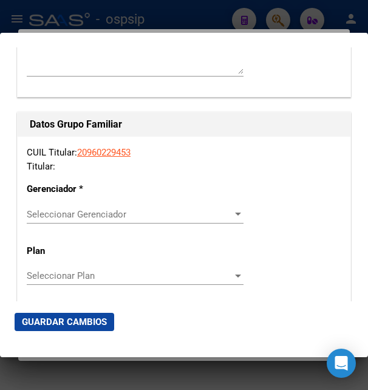
scroll to position [2033, 0]
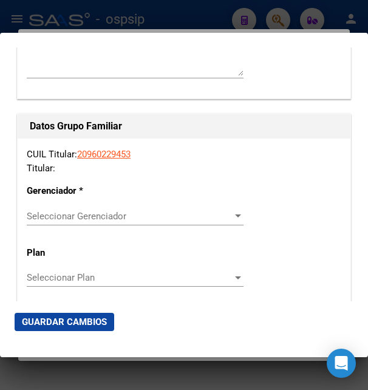
type input "3"
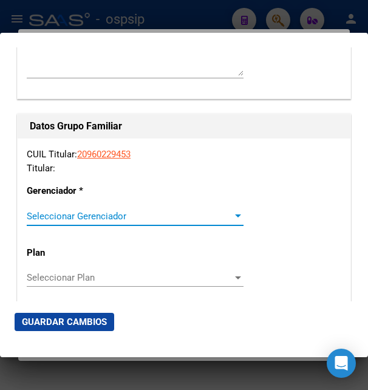
click at [98, 211] on span "Seleccionar Gerenciador" at bounding box center [130, 216] width 206 height 11
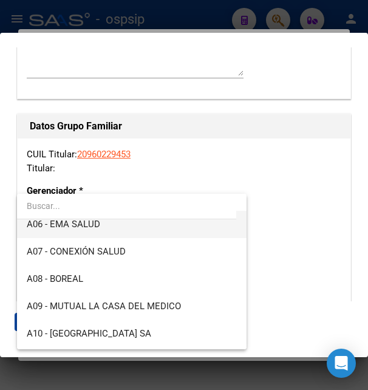
scroll to position [197, 0]
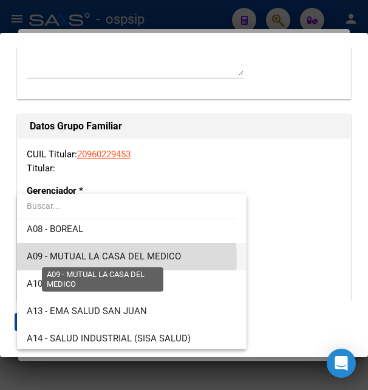
click at [92, 258] on span "A09 - MUTUAL LA CASA DEL MEDICO" at bounding box center [104, 256] width 154 height 11
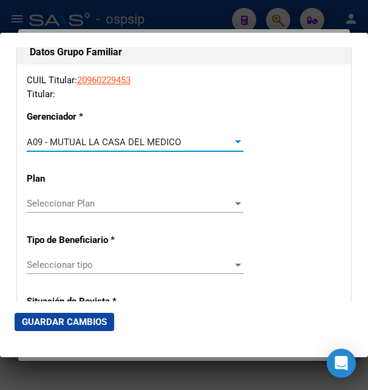
scroll to position [2164, 0]
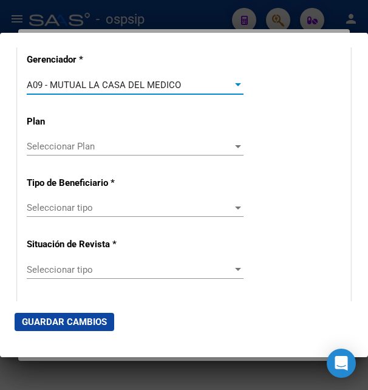
click at [98, 202] on span "Seleccionar tipo" at bounding box center [130, 207] width 206 height 11
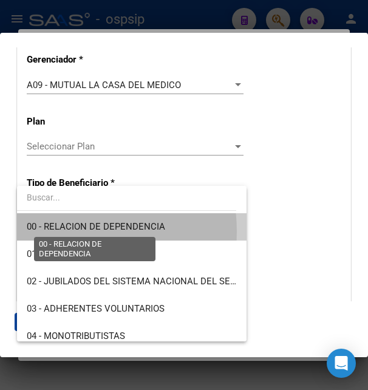
click at [55, 231] on span "00 - RELACION DE DEPENDENCIA" at bounding box center [96, 226] width 138 height 11
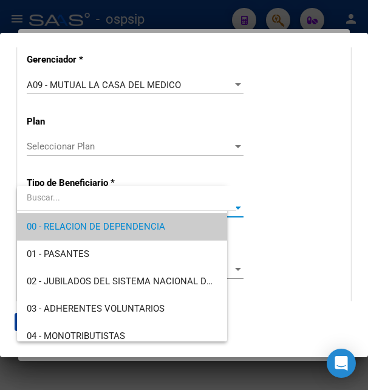
type input "30-57517012-5"
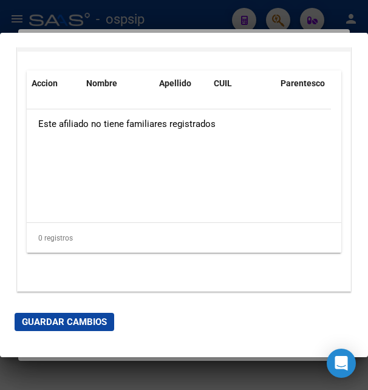
scroll to position [2613, 0]
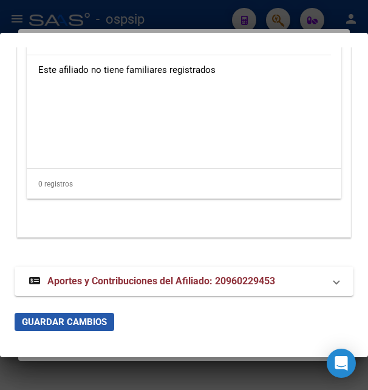
click at [69, 314] on button "Guardar Cambios" at bounding box center [65, 322] width 100 height 18
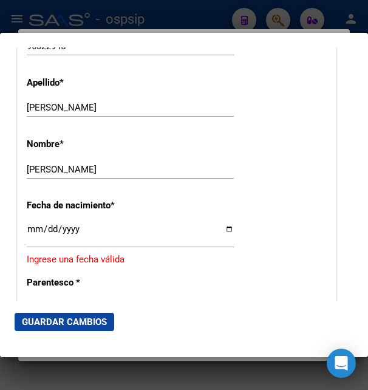
scroll to position [522, 0]
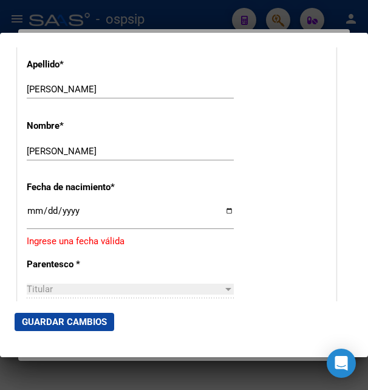
click at [39, 225] on div "Ingresar fecha" at bounding box center [130, 216] width 207 height 26
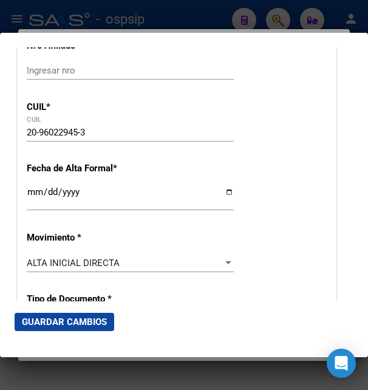
scroll to position [131, 0]
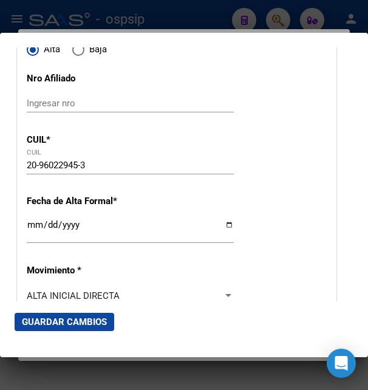
click at [220, 19] on div at bounding box center [184, 195] width 368 height 390
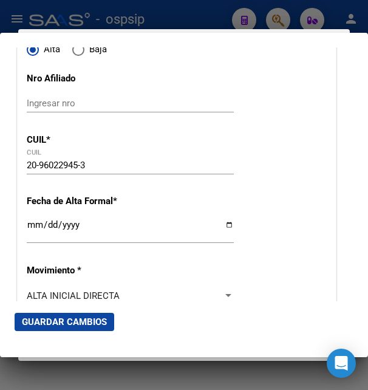
click at [220, 19] on div at bounding box center [184, 195] width 368 height 390
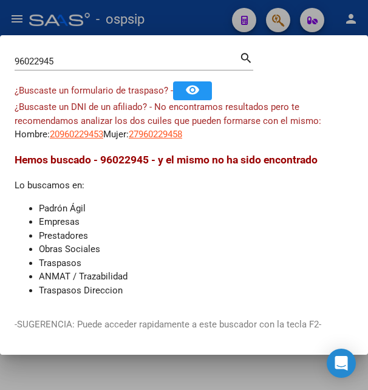
click at [220, 19] on div at bounding box center [184, 195] width 368 height 390
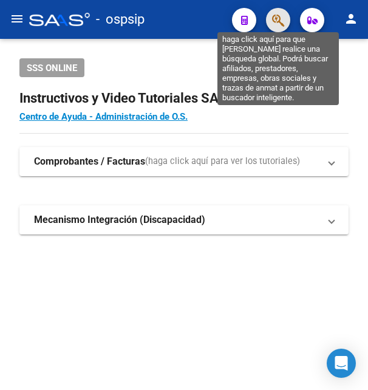
click at [276, 18] on icon "button" at bounding box center [278, 20] width 12 height 14
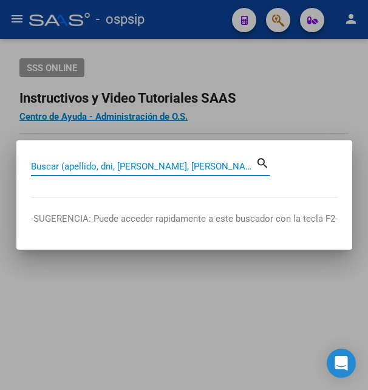
click at [97, 167] on input "Buscar (apellido, dni, [PERSON_NAME], [PERSON_NAME], cuit, obra social)" at bounding box center [143, 166] width 225 height 11
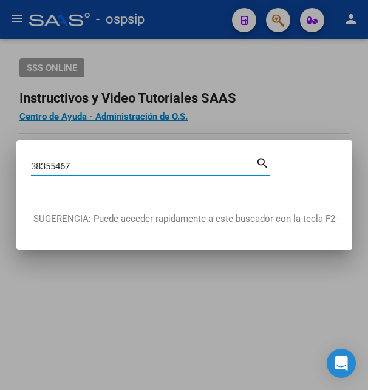
type input "38355467"
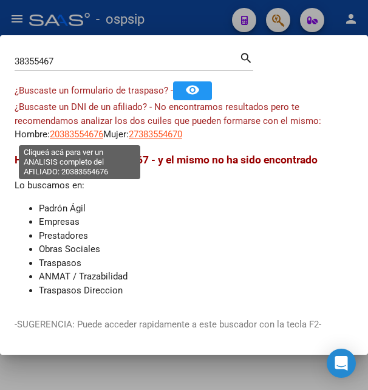
click at [77, 137] on span "20383554676" at bounding box center [76, 134] width 53 height 11
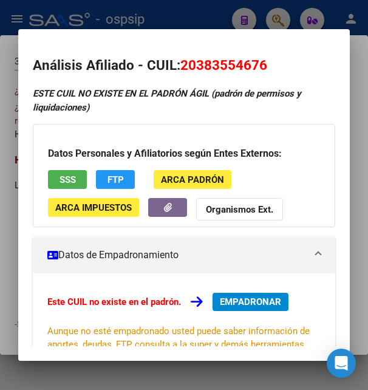
click at [171, 5] on div at bounding box center [184, 195] width 368 height 390
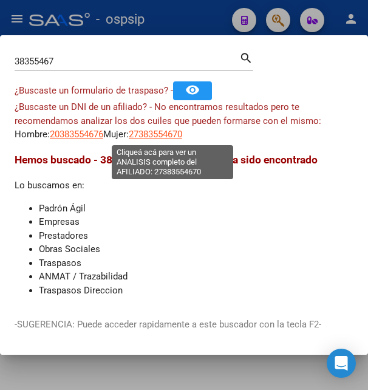
click at [178, 132] on span "27383554670" at bounding box center [155, 134] width 53 height 11
type textarea "27383554670"
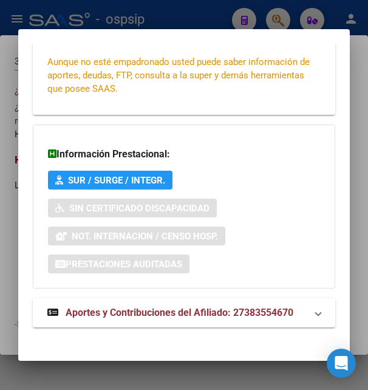
scroll to position [294, 0]
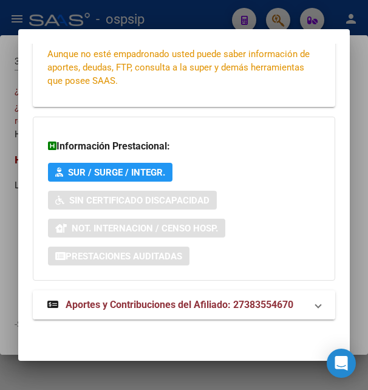
click at [154, 301] on span "Aportes y Contribuciones del Afiliado: 27383554670" at bounding box center [180, 305] width 228 height 12
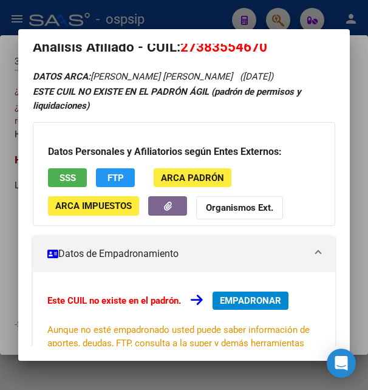
scroll to position [0, 0]
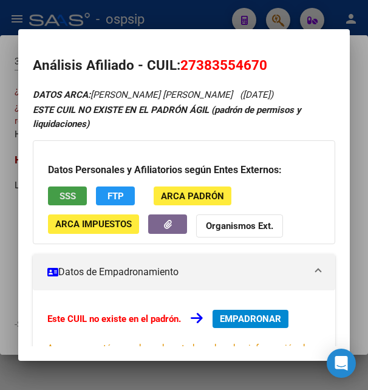
click at [63, 200] on span "SSS" at bounding box center [68, 196] width 16 height 11
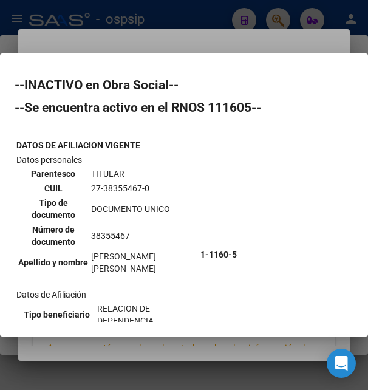
scroll to position [197, 0]
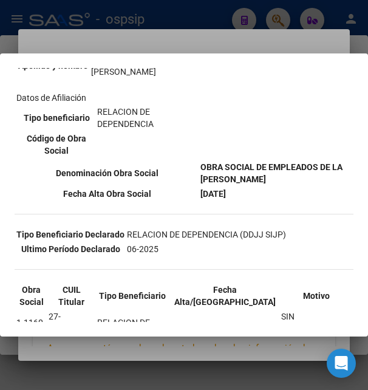
click at [224, 46] on div at bounding box center [184, 195] width 368 height 390
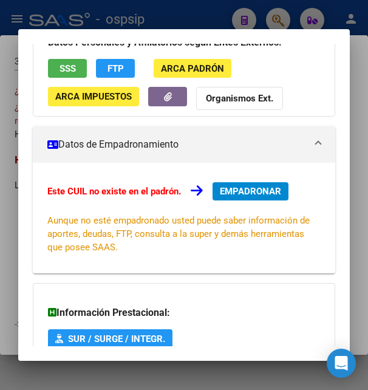
scroll to position [62, 0]
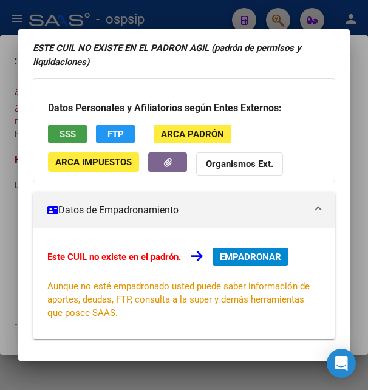
click at [71, 135] on span "SSS" at bounding box center [68, 134] width 16 height 11
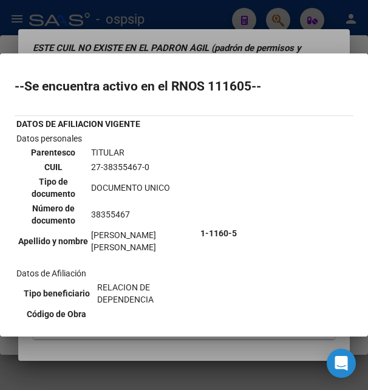
scroll to position [0, 0]
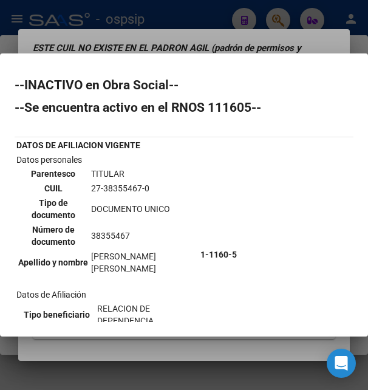
click at [185, 19] on div at bounding box center [184, 195] width 368 height 390
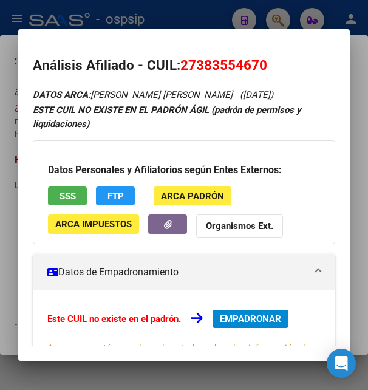
drag, startPoint x: 196, startPoint y: 63, endPoint x: 259, endPoint y: 62, distance: 63.2
click at [259, 62] on span "27383554670" at bounding box center [223, 65] width 87 height 16
copy span "38355467"
drag, startPoint x: 183, startPoint y: 64, endPoint x: 268, endPoint y: 60, distance: 85.1
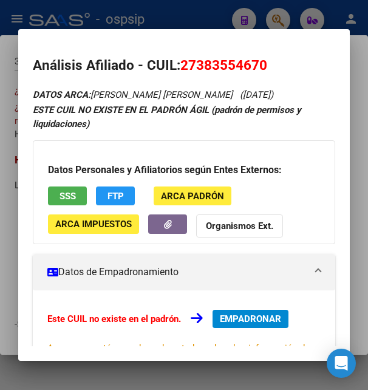
click at [268, 60] on h2 "Análisis Afiliado - CUIL: 27383554670" at bounding box center [184, 65] width 302 height 21
copy span "27383554670"
click at [251, 321] on span "EMPADRONAR" at bounding box center [250, 318] width 61 height 11
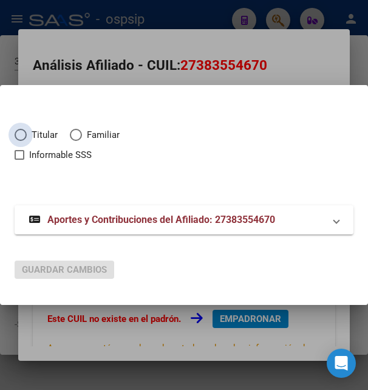
click at [20, 136] on span "Elija una opción" at bounding box center [21, 135] width 12 height 12
click at [20, 136] on input "Titular" at bounding box center [21, 135] width 12 height 12
radio input "true"
checkbox input "true"
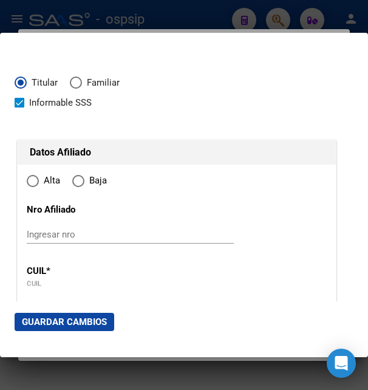
type input "27-38355467-0"
type input "38355467"
type input "CABRERA"
type input "ANABEL DAIANA"
type input "1994-09-03"
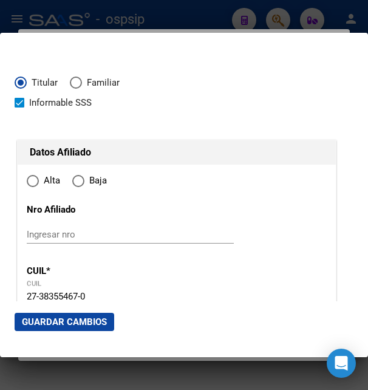
type input "CABA"
type input "1151"
type input "PAVON"
type input "1287"
type input "2"
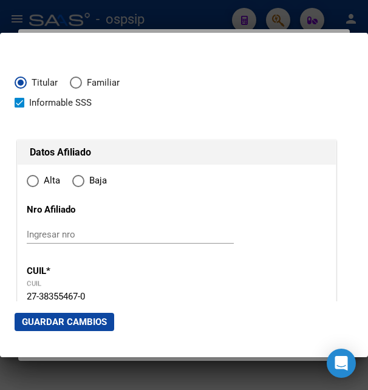
radio input "true"
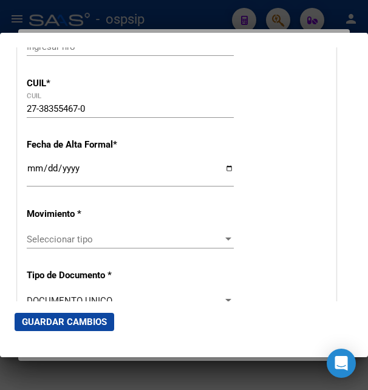
scroll to position [197, 0]
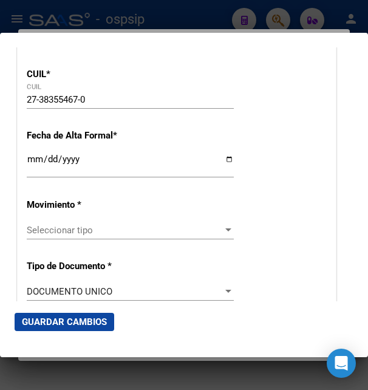
click at [40, 174] on input "Ingresar fecha" at bounding box center [130, 163] width 207 height 19
type input "[DATE]"
click at [39, 174] on input "[DATE]" at bounding box center [130, 163] width 207 height 19
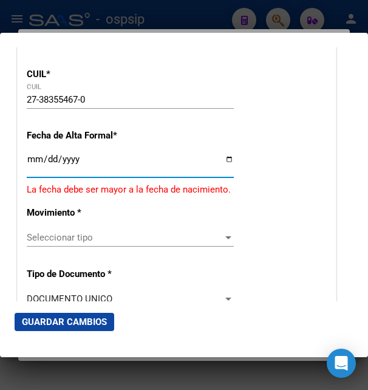
type input "2025-08-01"
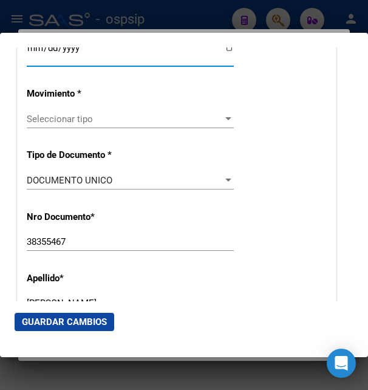
scroll to position [328, 0]
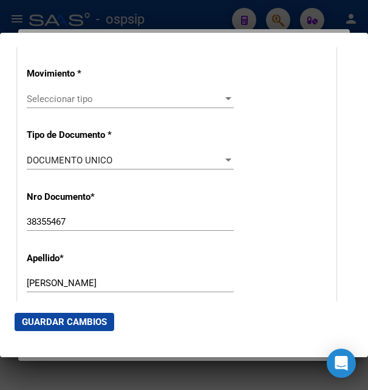
click at [80, 104] on span "Seleccionar tipo" at bounding box center [125, 99] width 196 height 11
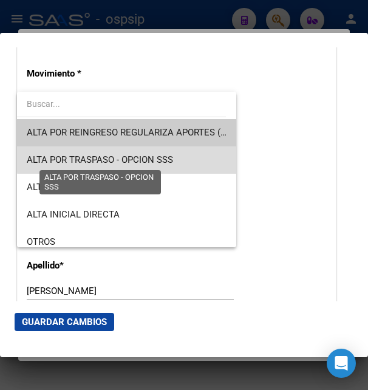
click at [146, 159] on span "ALTA POR TRASPASO - OPCION SSS" at bounding box center [100, 159] width 146 height 11
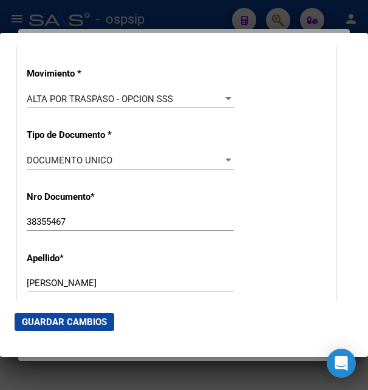
click at [227, 101] on app-drop-down-list "Movimiento * ALTA POR TRASPASO - OPCION SSS Seleccionar tipo" at bounding box center [135, 86] width 217 height 36
click at [225, 103] on div at bounding box center [228, 99] width 11 height 10
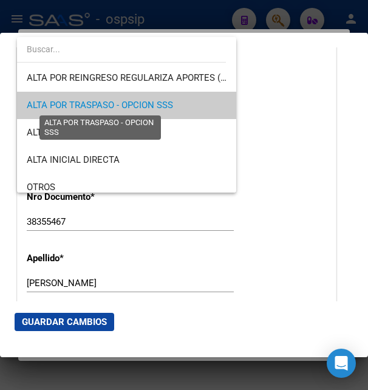
click at [165, 106] on span "ALTA POR TRASPASO - OPCION SSS" at bounding box center [100, 105] width 146 height 11
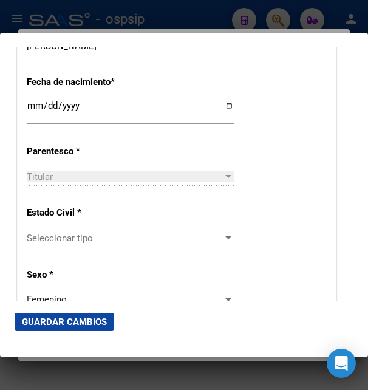
scroll to position [656, 0]
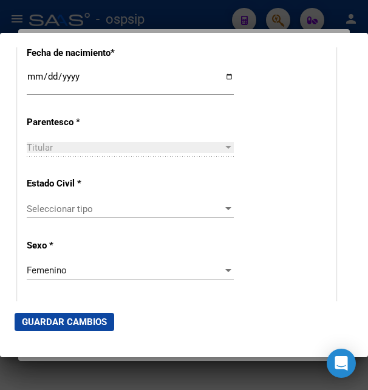
click at [47, 204] on span "Seleccionar tipo" at bounding box center [125, 208] width 196 height 11
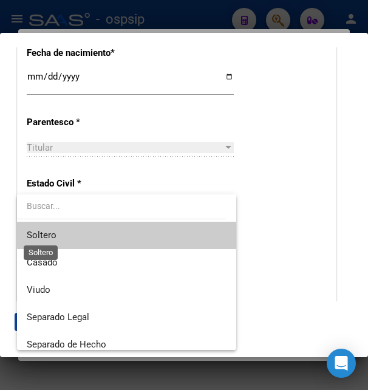
click at [49, 237] on span "Soltero" at bounding box center [42, 235] width 30 height 11
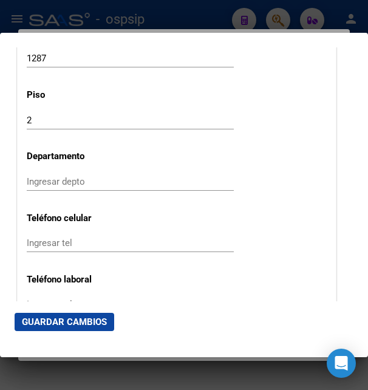
scroll to position [1443, 0]
click at [42, 176] on input "Ingresar depto" at bounding box center [130, 180] width 207 height 11
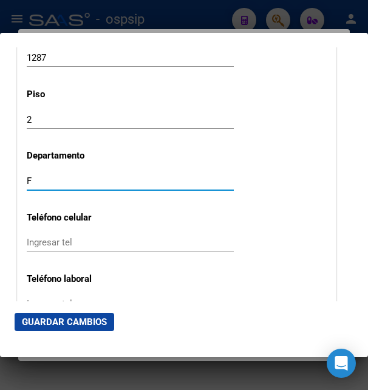
type input "F"
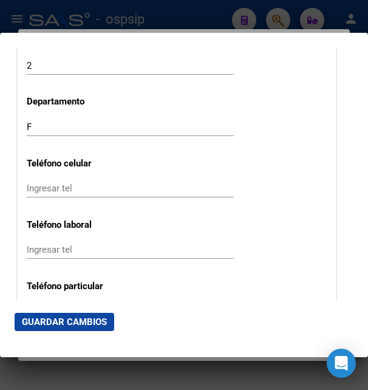
scroll to position [1574, 0]
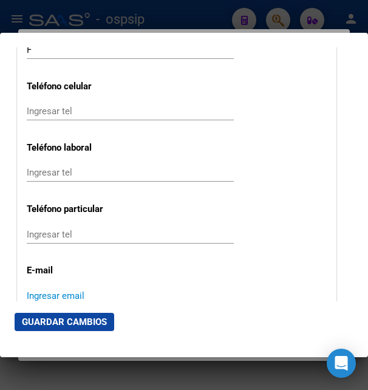
paste input "e-mails: cabreradaiana939@gmail.com"
click at [63, 290] on input "e-mails: cabreradaiana939@gmail.com" at bounding box center [130, 295] width 207 height 11
click at [61, 290] on input "e-mails: cabreradaiana939@gmail.com" at bounding box center [130, 295] width 207 height 11
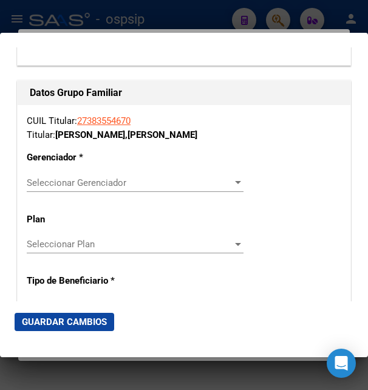
scroll to position [2098, 0]
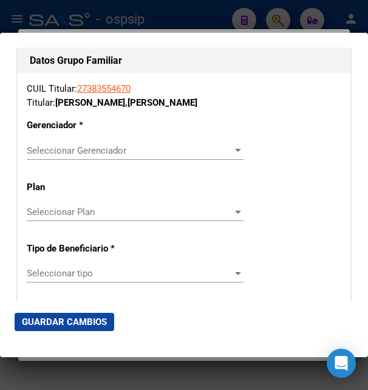
type input "cabreradaiana939@gmail.com"
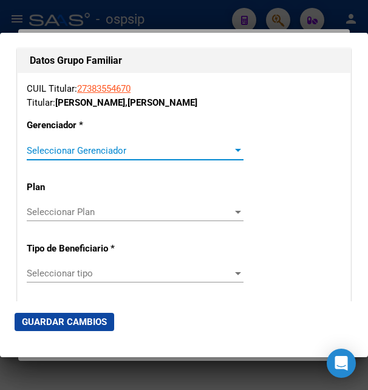
click at [76, 145] on span "Seleccionar Gerenciador" at bounding box center [130, 150] width 206 height 11
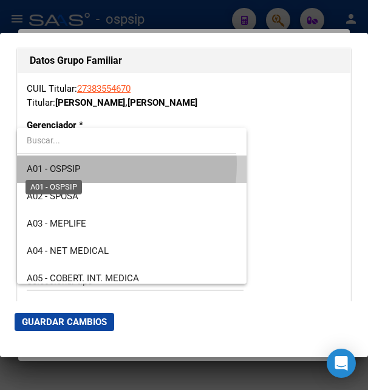
click at [72, 164] on span "A01 - OSPSIP" at bounding box center [53, 168] width 53 height 11
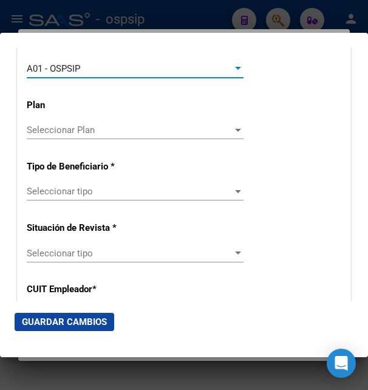
scroll to position [2229, 0]
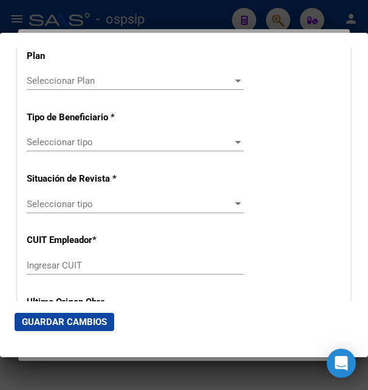
click at [81, 133] on div "Seleccionar tipo Seleccionar tipo" at bounding box center [135, 142] width 217 height 18
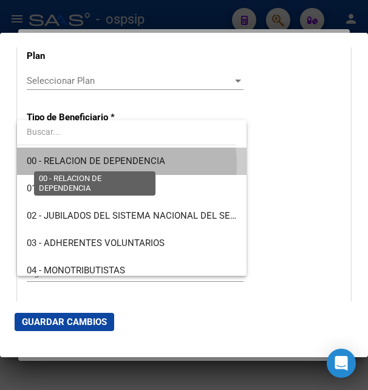
click at [82, 166] on span "00 - RELACION DE DEPENDENCIA" at bounding box center [96, 160] width 138 height 11
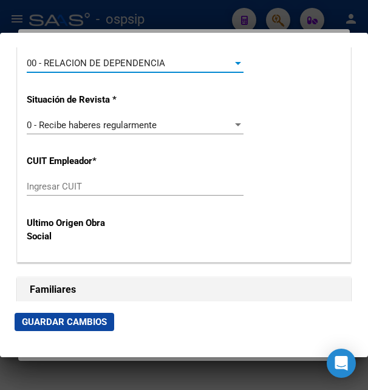
scroll to position [2295, 0]
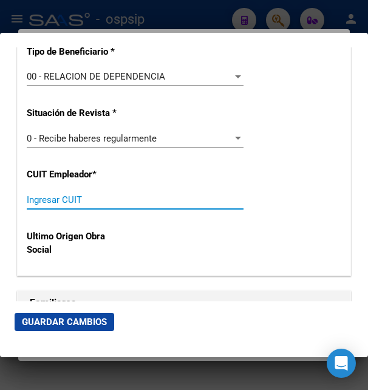
click at [70, 194] on input "Ingresar CUIT" at bounding box center [135, 199] width 217 height 11
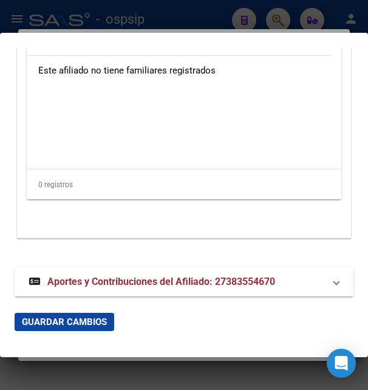
scroll to position [2613, 0]
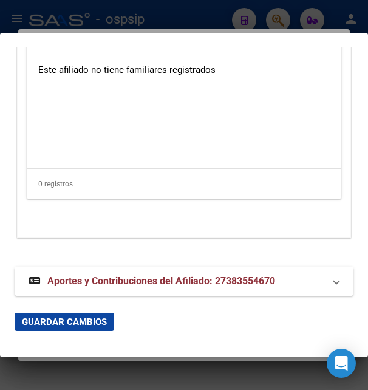
click at [114, 275] on span "Aportes y Contribuciones del Afiliado: 27383554670" at bounding box center [161, 281] width 228 height 12
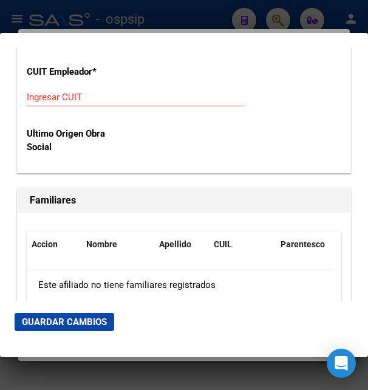
scroll to position [2350, 0]
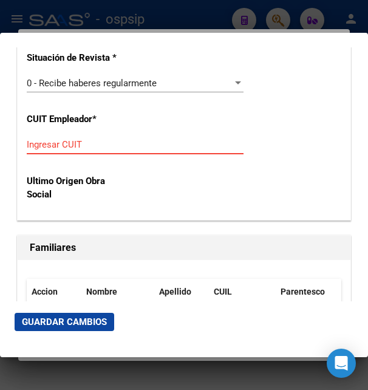
click at [67, 139] on input "Ingresar CUIT" at bounding box center [135, 144] width 217 height 11
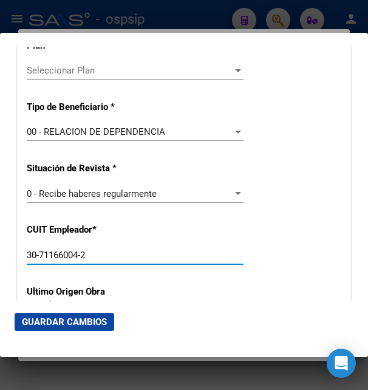
scroll to position [2219, 0]
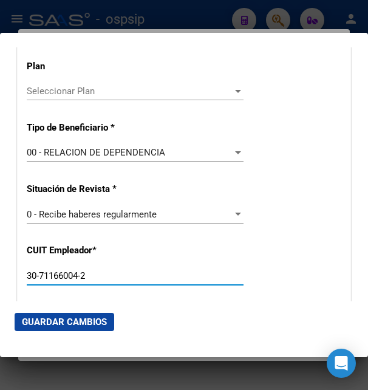
type input "30-71166004-2"
click at [87, 321] on span "Guardar Cambios" at bounding box center [64, 321] width 85 height 11
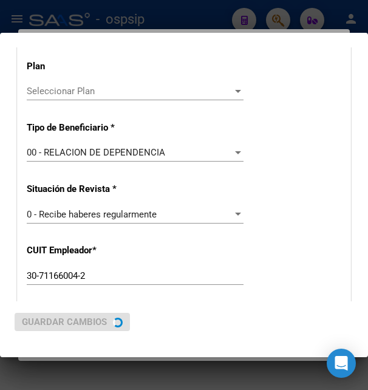
scroll to position [0, 0]
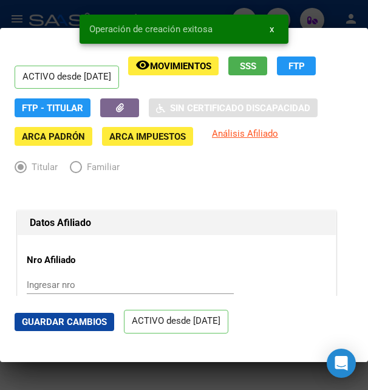
click at [74, 315] on button "Guardar Cambios" at bounding box center [65, 322] width 100 height 18
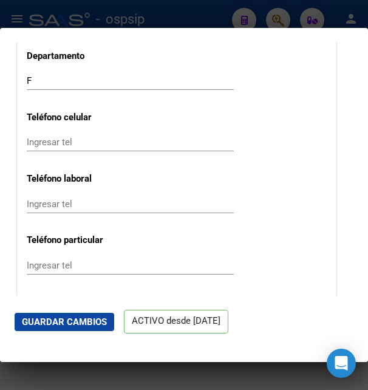
scroll to position [1705, 0]
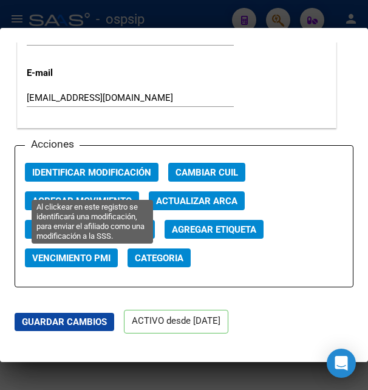
click at [117, 177] on button "Identificar Modificación" at bounding box center [92, 172] width 134 height 19
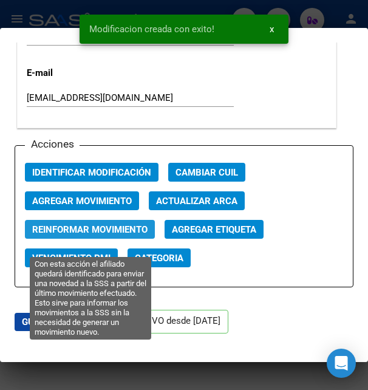
click at [100, 235] on span "Reinformar Movimiento" at bounding box center [89, 229] width 115 height 11
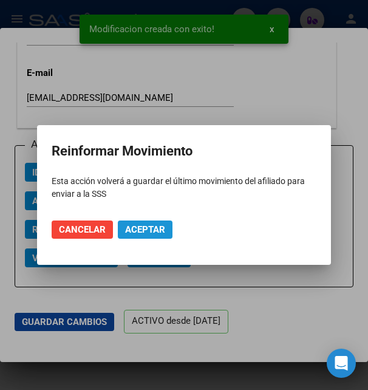
click at [138, 227] on span "Aceptar" at bounding box center [145, 229] width 40 height 11
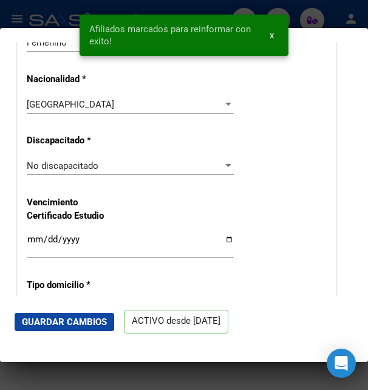
scroll to position [787, 0]
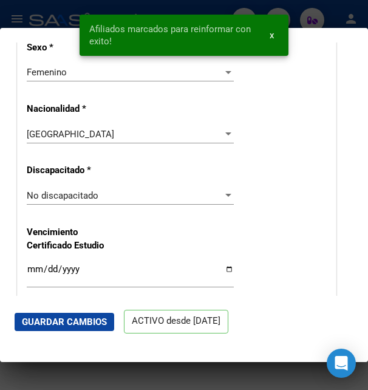
click at [310, 15] on div at bounding box center [184, 195] width 368 height 390
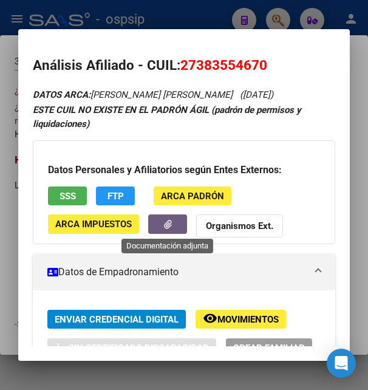
click at [168, 222] on icon "button" at bounding box center [168, 224] width 8 height 9
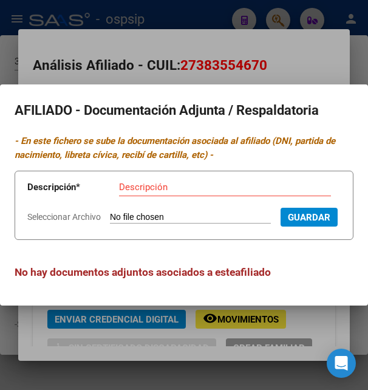
click at [127, 212] on input "Seleccionar Archivo" at bounding box center [190, 218] width 161 height 12
click at [128, 212] on input "Seleccionar Archivo" at bounding box center [190, 218] width 161 height 12
type input "C:\fakepath\CONFIRMADA ALTA.pdf"
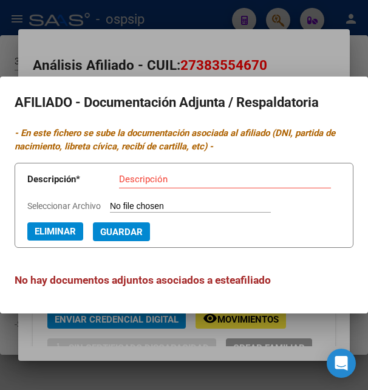
click at [132, 174] on input "Descripción" at bounding box center [225, 179] width 212 height 11
type input "opcion de cambio"
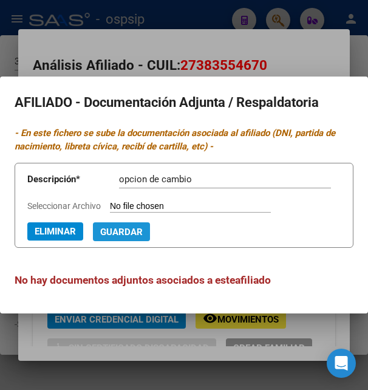
click at [100, 231] on span "Guardar" at bounding box center [121, 231] width 43 height 11
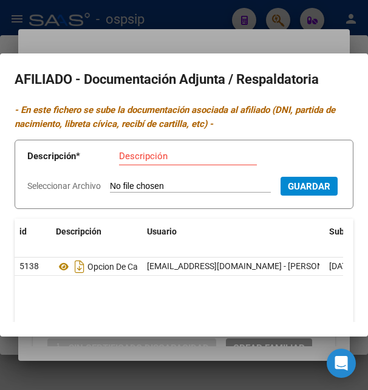
click at [145, 185] on input "Seleccionar Archivo" at bounding box center [190, 187] width 161 height 12
type input "C:\fakepath\WhatsApp Image 2025-07-24 at 11.47.10.jpeg"
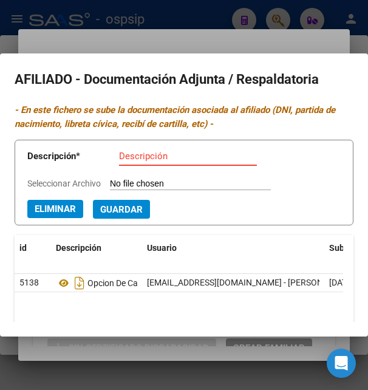
click at [132, 156] on input "Descripción" at bounding box center [188, 156] width 138 height 11
type input "dni titular"
click at [100, 215] on span "Guardar" at bounding box center [121, 209] width 43 height 11
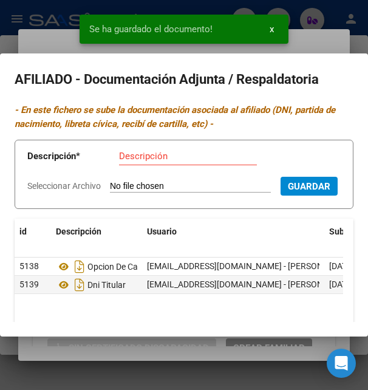
click at [145, 183] on input "Seleccionar Archivo" at bounding box center [190, 187] width 161 height 12
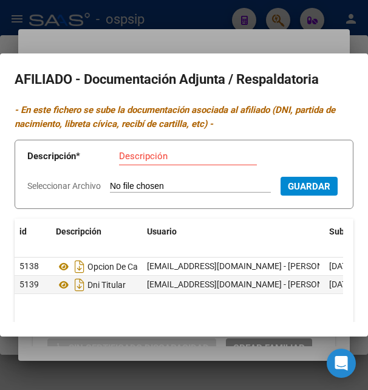
type input "C:\fakepath\WhatsApp Image 2025-07-24 at 11.50.44.jpeg"
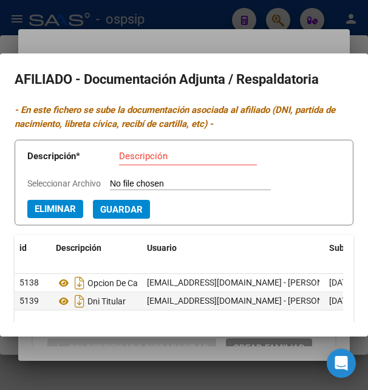
click at [146, 158] on input "Descripción" at bounding box center [188, 156] width 138 height 11
type input "recibo de sueldo"
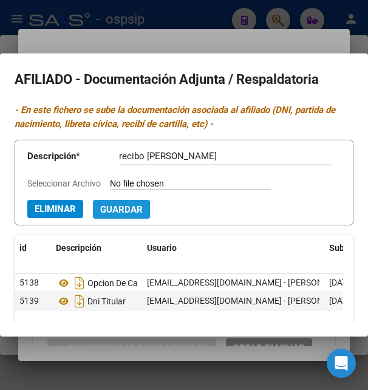
click at [100, 215] on span "Guardar" at bounding box center [121, 209] width 43 height 11
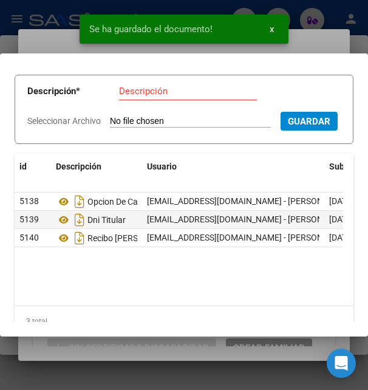
scroll to position [126, 0]
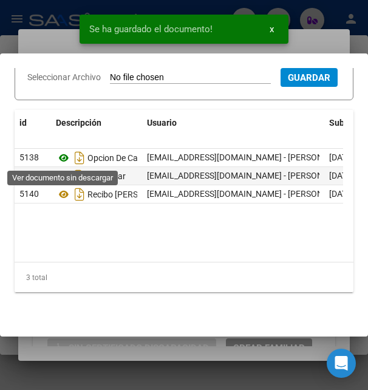
click at [67, 161] on icon at bounding box center [64, 158] width 16 height 15
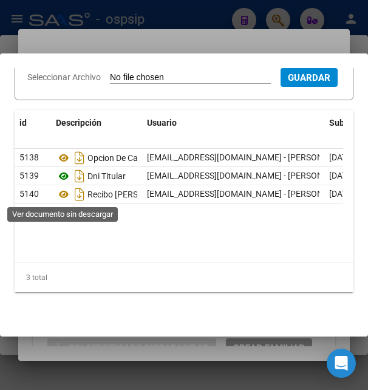
click at [63, 183] on icon at bounding box center [64, 176] width 16 height 15
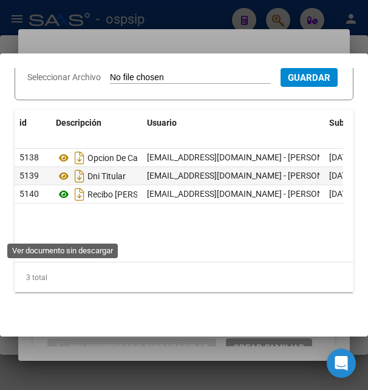
click at [61, 202] on icon at bounding box center [64, 194] width 16 height 15
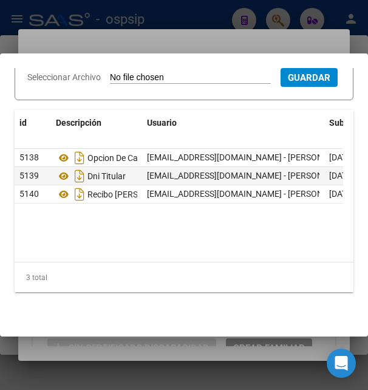
click at [203, 34] on div at bounding box center [184, 195] width 368 height 390
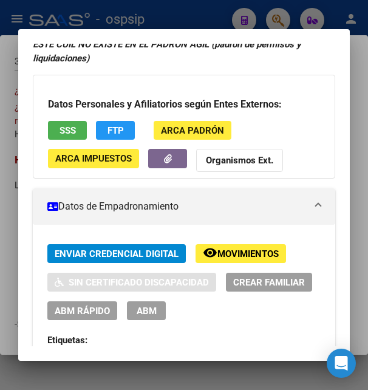
scroll to position [0, 0]
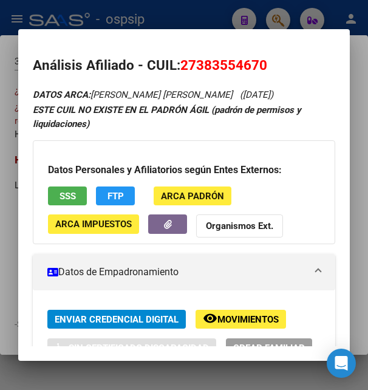
click at [165, 12] on div at bounding box center [184, 195] width 368 height 390
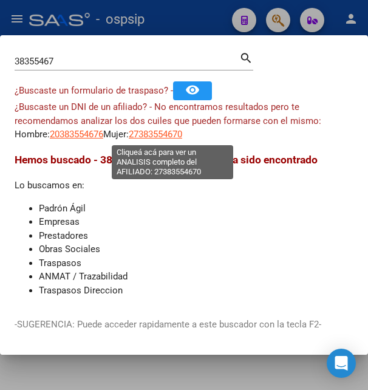
click at [175, 135] on span "27383554670" at bounding box center [155, 134] width 53 height 11
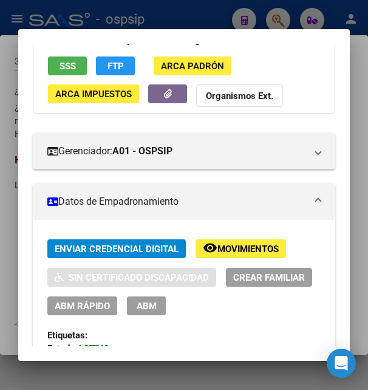
scroll to position [197, 0]
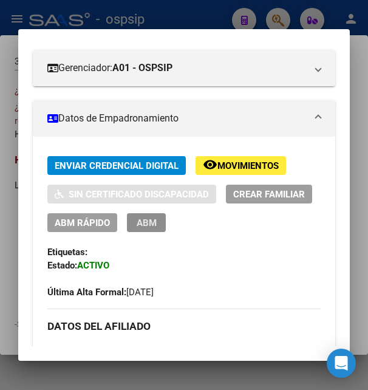
click at [166, 215] on button "ABM" at bounding box center [146, 222] width 39 height 19
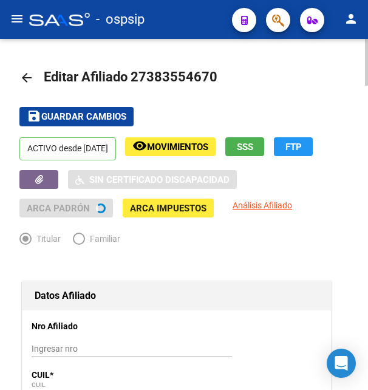
radio input "true"
type input "30-71166004-2"
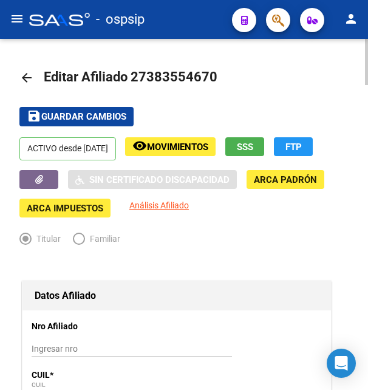
drag, startPoint x: 149, startPoint y: 73, endPoint x: 208, endPoint y: 69, distance: 59.0
click at [208, 69] on span "Editar Afiliado 27383554670" at bounding box center [131, 76] width 174 height 15
copy span "38355467"
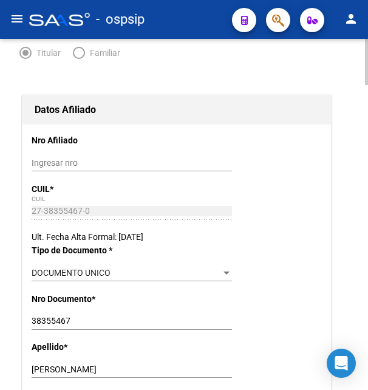
scroll to position [372, 0]
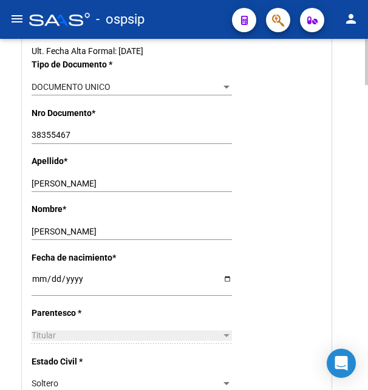
click at [55, 184] on input "CABRERA" at bounding box center [132, 184] width 200 height 10
click at [49, 234] on input "ANABEL DAIANA" at bounding box center [132, 231] width 200 height 10
click at [50, 234] on input "ANABEL DAIANA" at bounding box center [132, 231] width 200 height 10
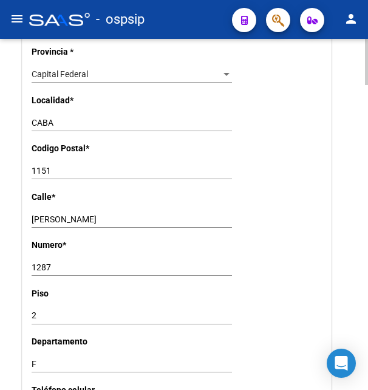
scroll to position [1053, 0]
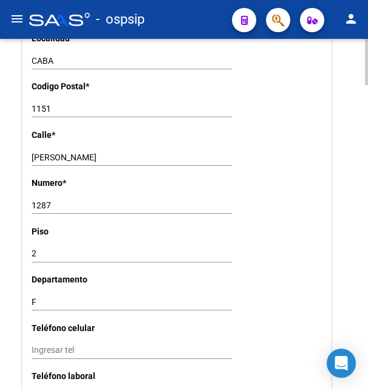
click at [50, 152] on input "PAVON" at bounding box center [132, 157] width 200 height 10
click at [43, 200] on input "1287" at bounding box center [132, 205] width 200 height 10
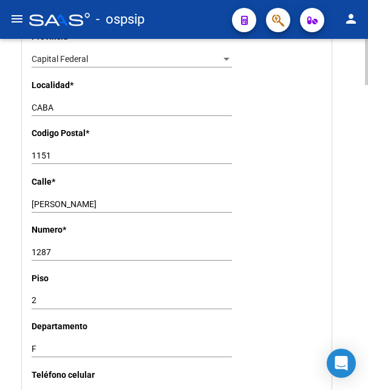
scroll to position [991, 0]
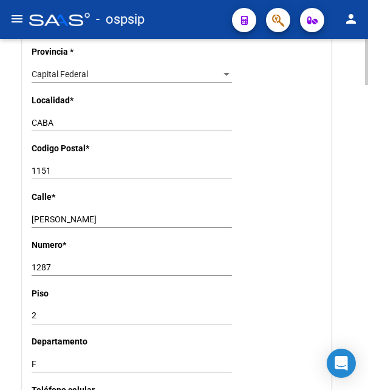
click at [46, 166] on input "1151" at bounding box center [132, 171] width 200 height 10
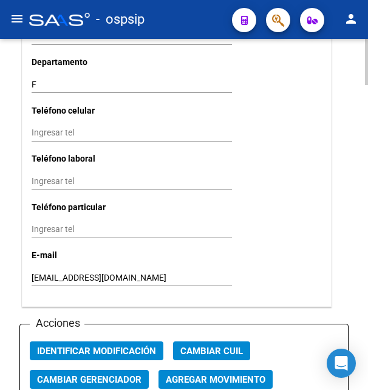
scroll to position [1362, 0]
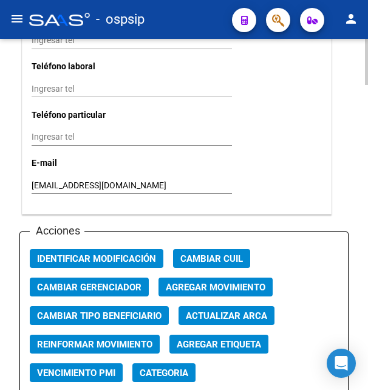
click at [86, 180] on input "cabreradaiana939@gmail.com" at bounding box center [132, 185] width 200 height 10
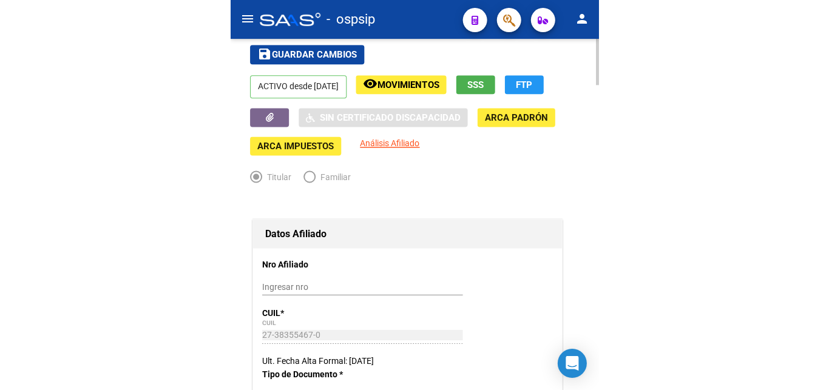
scroll to position [0, 0]
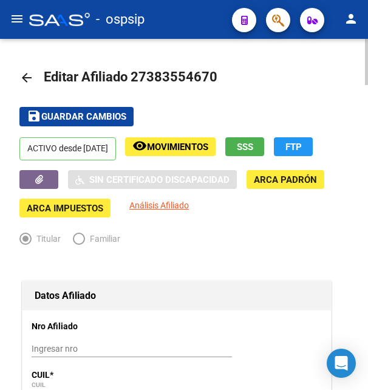
drag, startPoint x: 145, startPoint y: 75, endPoint x: 207, endPoint y: 71, distance: 62.6
click at [207, 71] on span "Editar Afiliado 27383554670" at bounding box center [131, 76] width 174 height 15
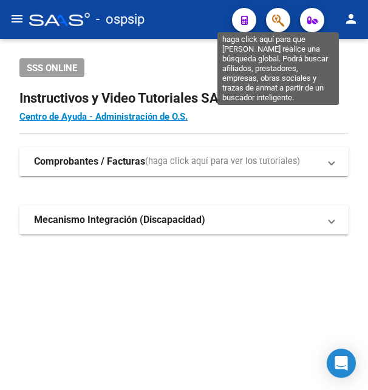
click at [281, 21] on icon "button" at bounding box center [278, 20] width 12 height 14
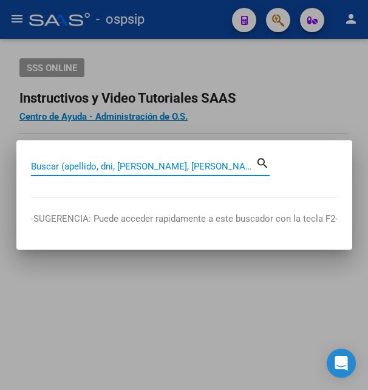
paste input "92550414"
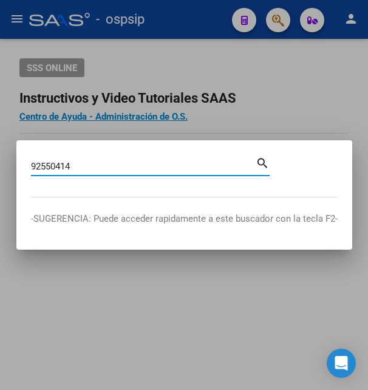
type input "92550414"
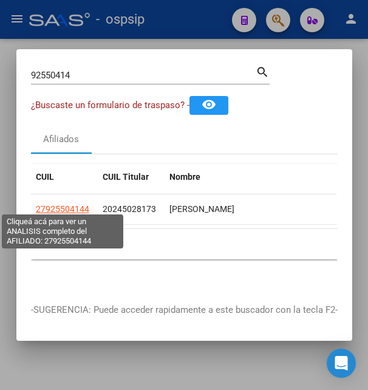
click at [64, 204] on span "27925504144" at bounding box center [62, 209] width 53 height 10
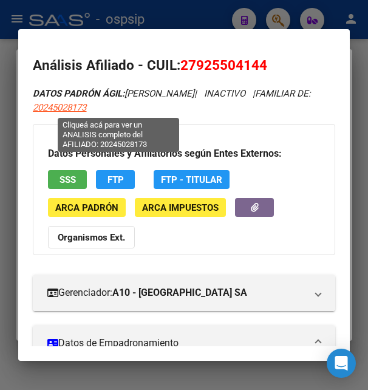
click at [86, 107] on span "20245028173" at bounding box center [59, 107] width 53 height 11
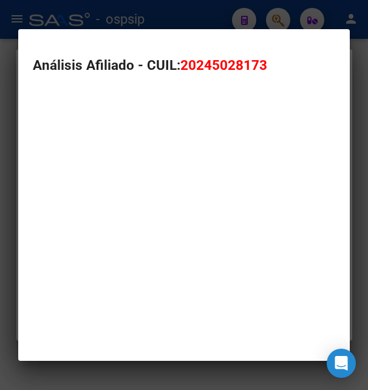
type textarea "20245028173"
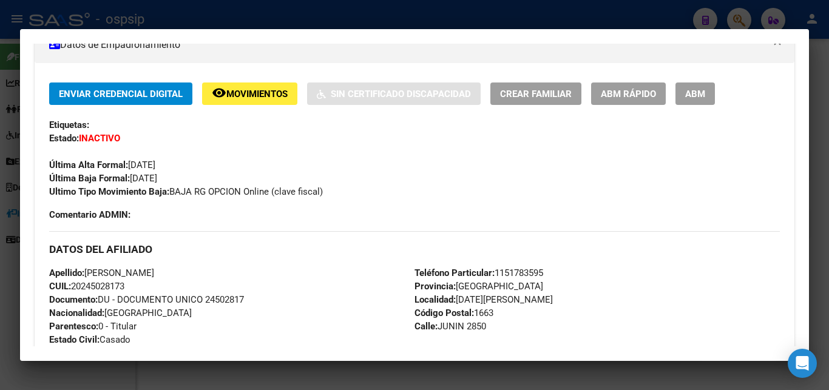
scroll to position [262, 0]
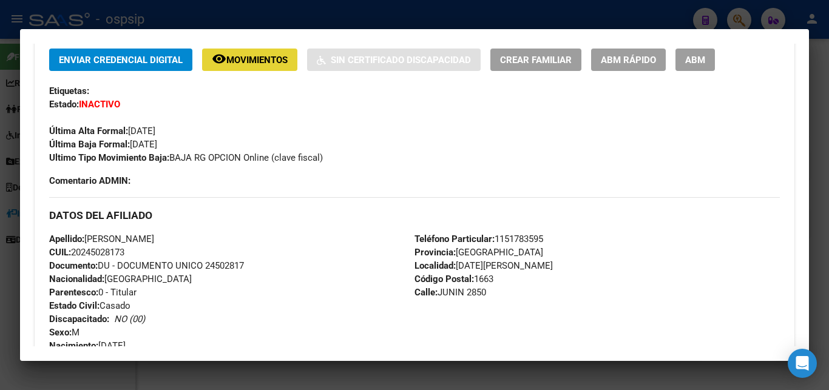
click at [279, 67] on button "remove_red_eye Movimientos" at bounding box center [249, 60] width 95 height 22
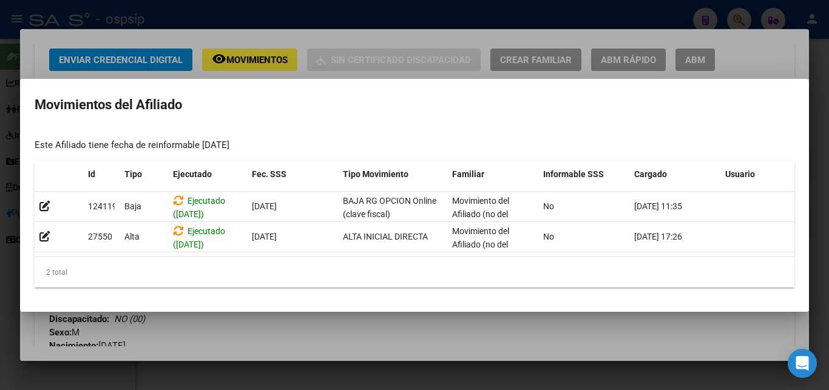
click at [367, 37] on div at bounding box center [414, 195] width 829 height 390
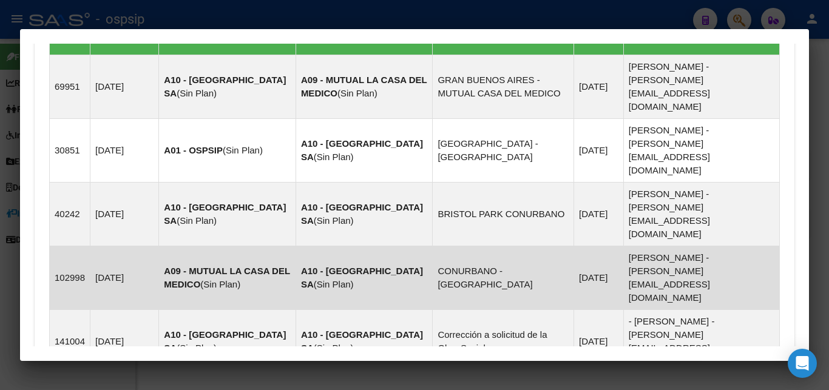
scroll to position [968, 0]
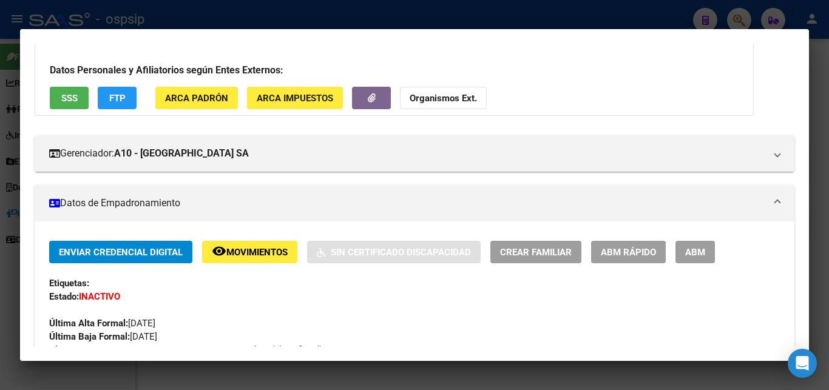
scroll to position [27, 0]
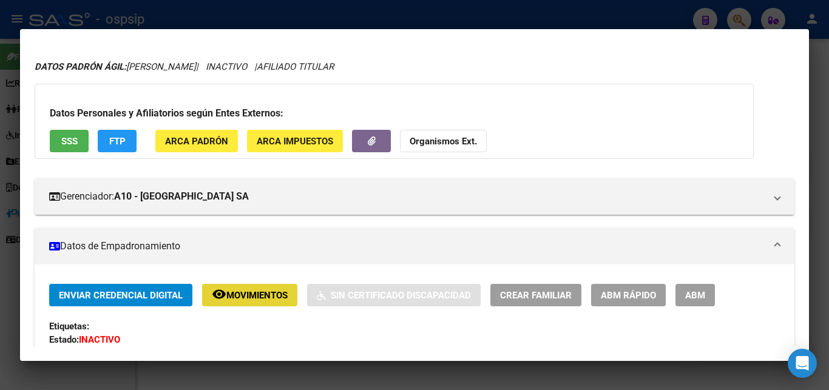
click at [262, 293] on span "Movimientos" at bounding box center [256, 295] width 61 height 11
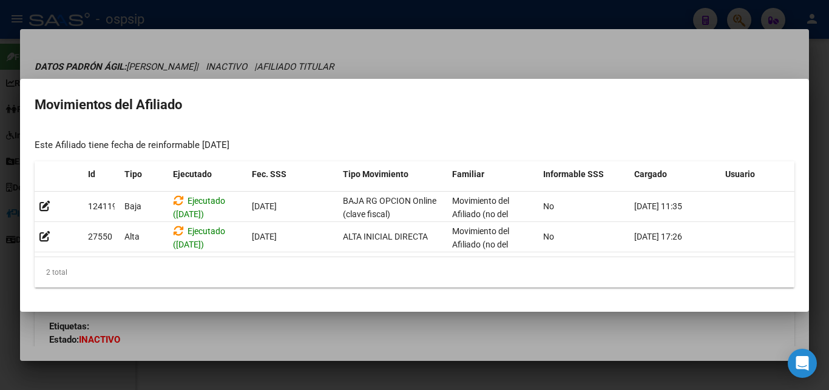
click at [367, 45] on div at bounding box center [414, 195] width 829 height 390
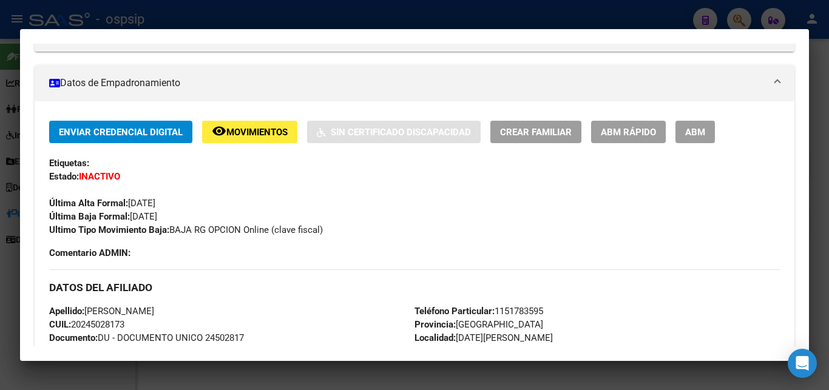
scroll to position [0, 0]
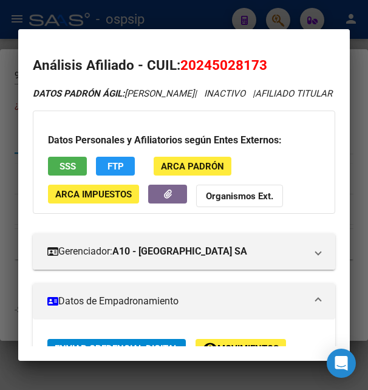
drag, startPoint x: 196, startPoint y: 64, endPoint x: 262, endPoint y: 59, distance: 66.4
click at [262, 59] on span "20245028173" at bounding box center [223, 65] width 87 height 16
drag, startPoint x: 181, startPoint y: 66, endPoint x: 272, endPoint y: 69, distance: 91.1
click at [272, 69] on h2 "Análisis Afiliado - CUIL: 20245028173" at bounding box center [184, 65] width 302 height 21
click at [208, 12] on div at bounding box center [184, 195] width 368 height 390
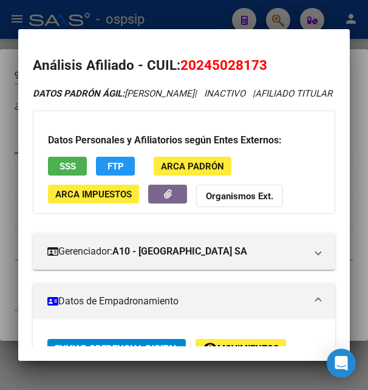
click at [208, 12] on div at bounding box center [184, 195] width 368 height 390
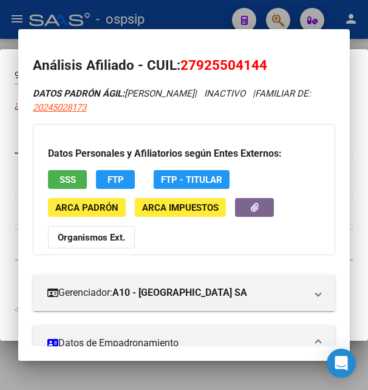
click at [208, 12] on div at bounding box center [184, 195] width 368 height 390
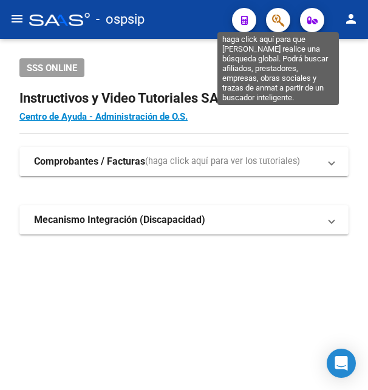
click at [277, 18] on icon "button" at bounding box center [278, 20] width 12 height 14
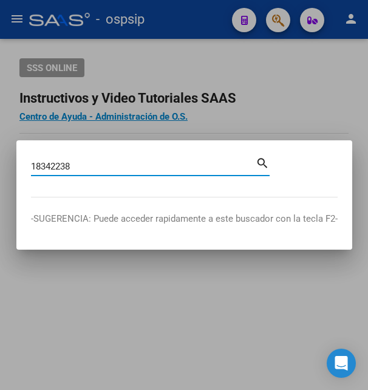
type input "18342238"
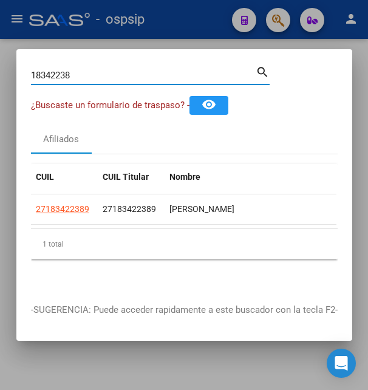
click at [70, 81] on input "18342238" at bounding box center [143, 75] width 225 height 11
click at [70, 205] on span "27183422389" at bounding box center [62, 209] width 53 height 10
type textarea "27183422389"
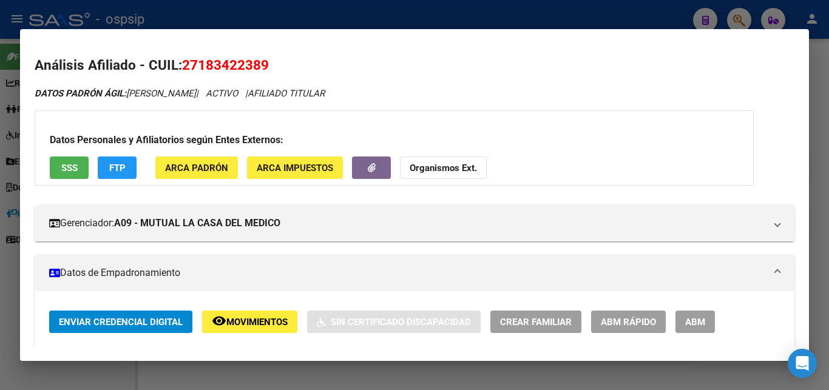
click at [252, 327] on span "Movimientos" at bounding box center [256, 322] width 61 height 11
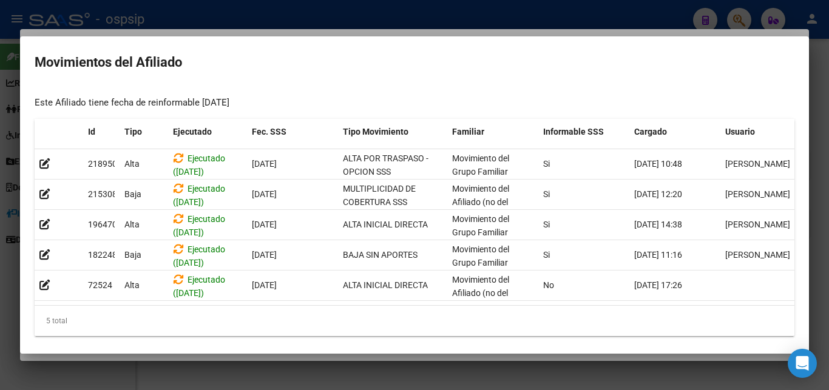
click at [367, 20] on div at bounding box center [414, 195] width 829 height 390
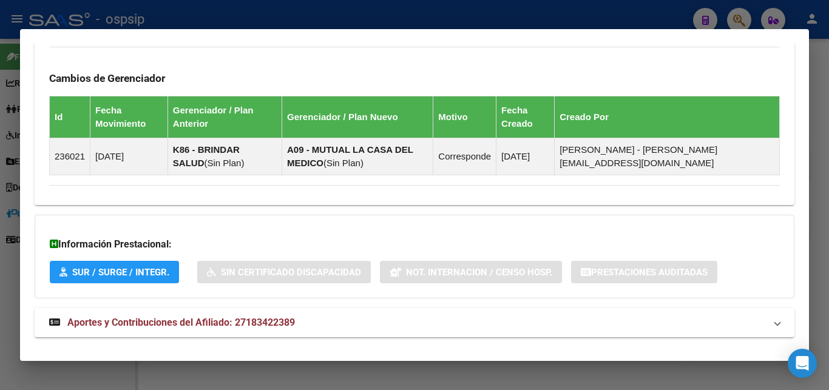
scroll to position [723, 0]
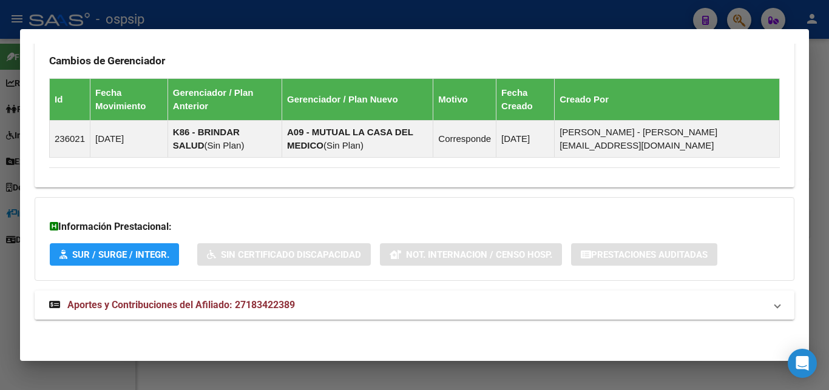
click at [249, 299] on strong "Aportes y Contribuciones del Afiliado: 27183422389" at bounding box center [172, 305] width 246 height 15
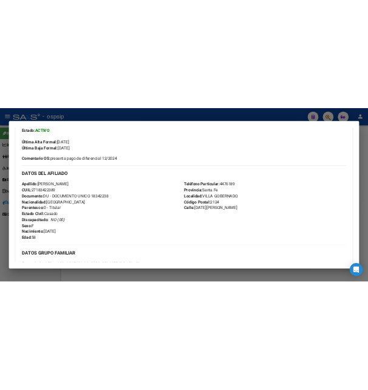
scroll to position [314, 0]
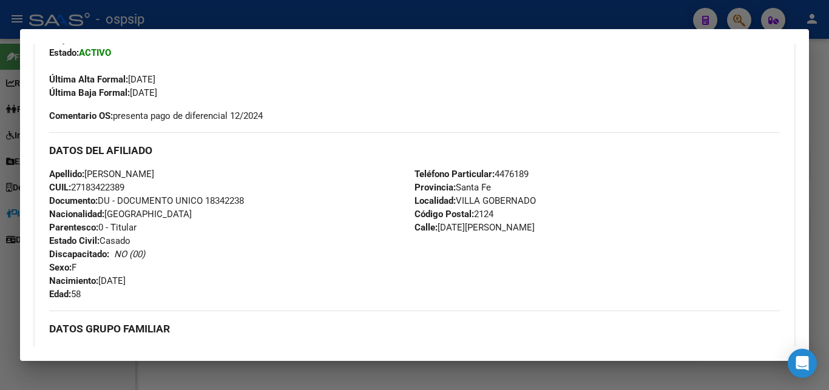
click at [367, 10] on div at bounding box center [414, 195] width 829 height 390
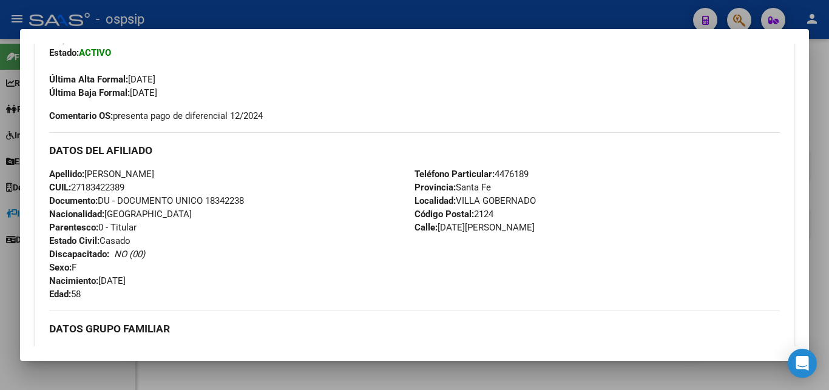
click at [367, 10] on div at bounding box center [414, 195] width 829 height 390
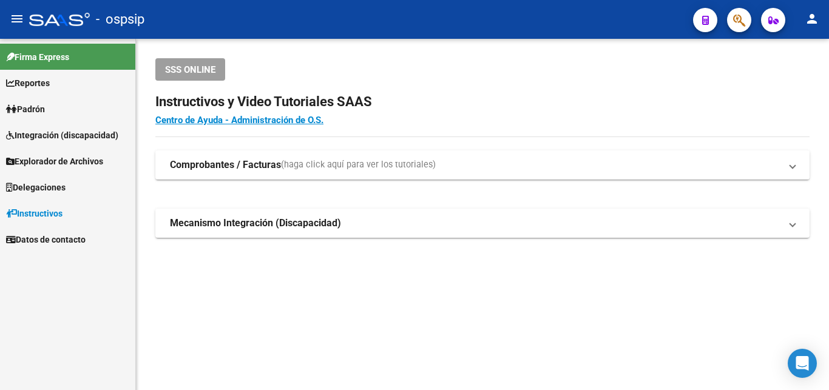
click at [367, 10] on div "- ospsip" at bounding box center [356, 19] width 655 height 27
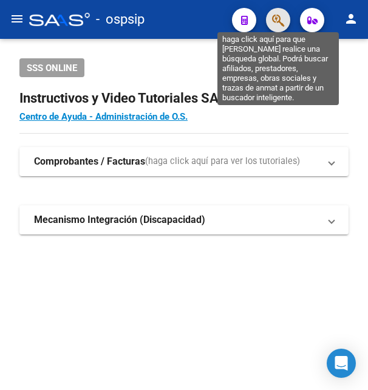
click at [282, 19] on icon "button" at bounding box center [278, 20] width 12 height 14
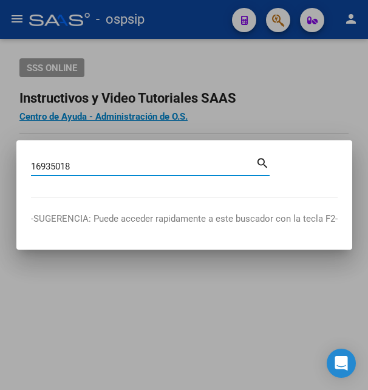
type input "16935018"
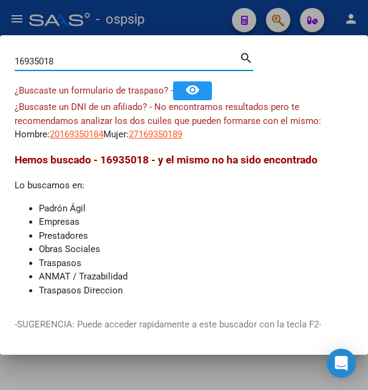
click at [71, 67] on input "16935018" at bounding box center [127, 61] width 225 height 11
click at [71, 135] on span "20169350184" at bounding box center [76, 134] width 53 height 11
type textarea "20169350184"
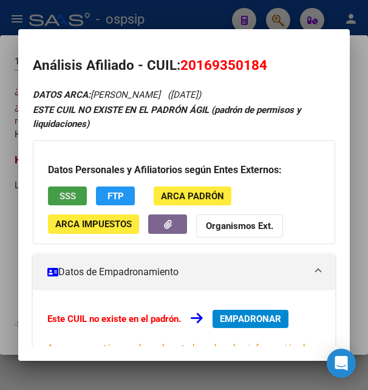
click at [78, 196] on button "SSS" at bounding box center [67, 195] width 39 height 19
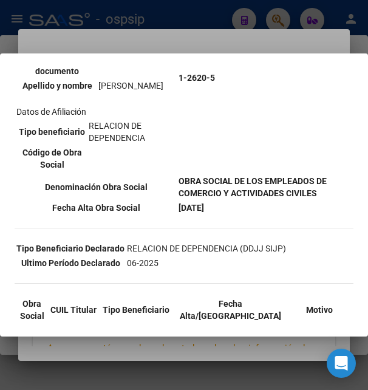
scroll to position [197, 0]
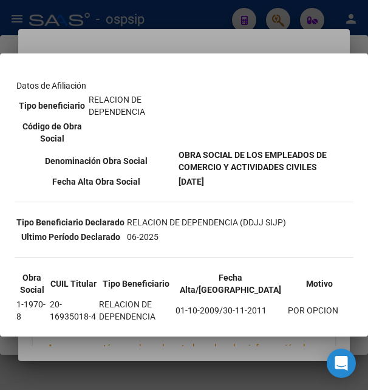
click at [216, 41] on div at bounding box center [184, 195] width 368 height 390
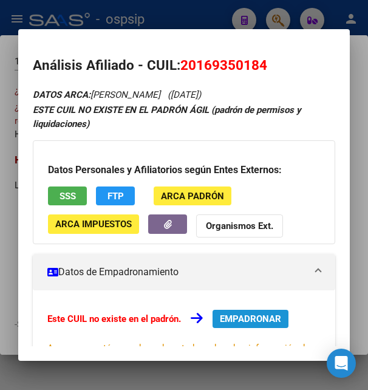
click at [251, 315] on span "EMPADRONAR" at bounding box center [250, 318] width 61 height 11
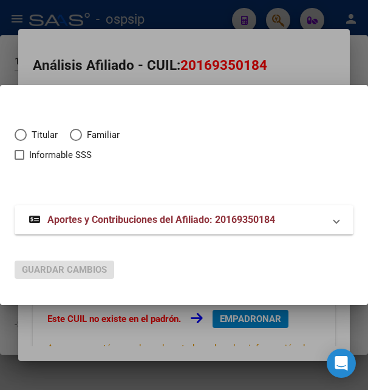
click at [21, 136] on span "Elija una opción" at bounding box center [21, 135] width 12 height 12
click at [21, 136] on input "Titular" at bounding box center [21, 135] width 12 height 12
radio input "true"
checkbox input "true"
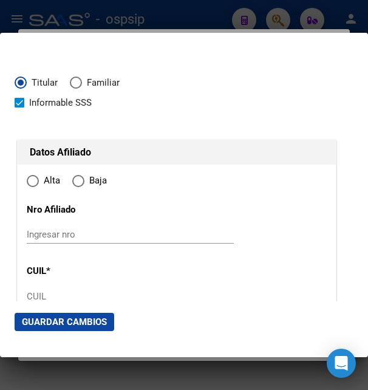
type input "20-16935018-4"
radio input "true"
type input "16935018"
type input "GUTIERREZ SAMUEL"
type input "1964-04-04"
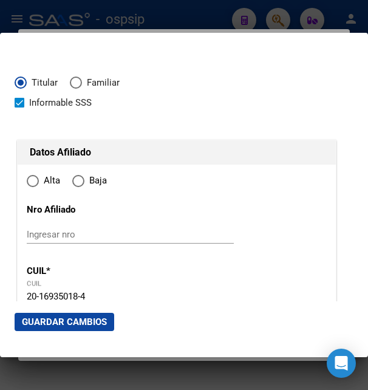
type input "SAN JUSTO"
type input "1754"
type input "GUIDO SPANO"
type input "4084"
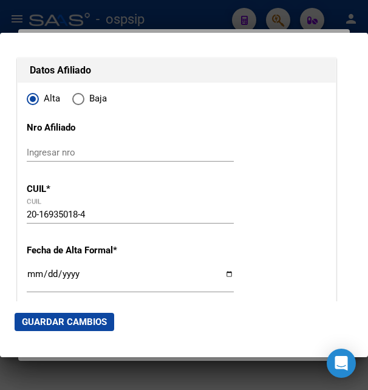
scroll to position [131, 0]
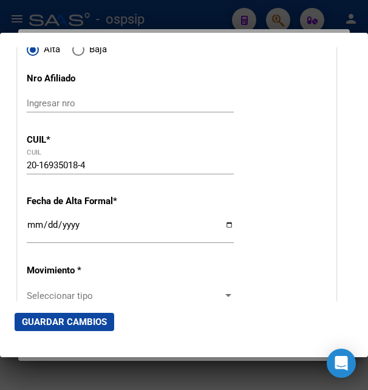
click at [38, 237] on input "Ingresar fecha" at bounding box center [130, 229] width 207 height 19
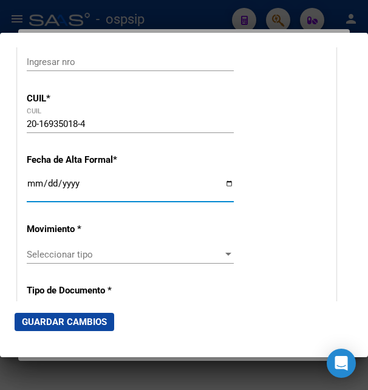
scroll to position [197, 0]
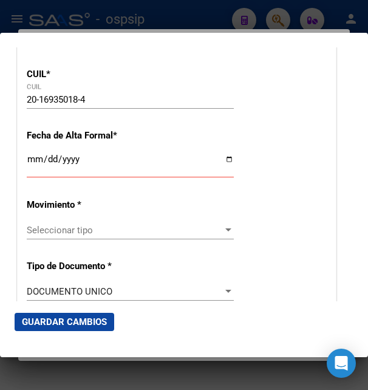
click at [36, 173] on input "Ingresar fecha" at bounding box center [130, 163] width 207 height 19
type input "2025-09-01"
click at [36, 232] on span "Seleccionar tipo" at bounding box center [125, 230] width 196 height 11
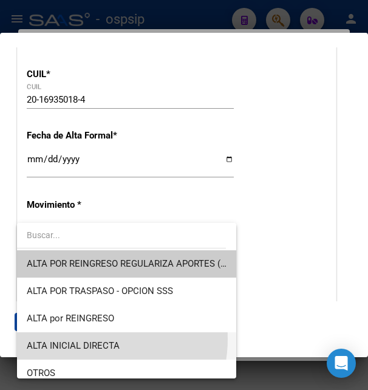
drag, startPoint x: 90, startPoint y: 339, endPoint x: 98, endPoint y: 337, distance: 7.5
click at [98, 337] on span "ALTA INICIAL DIRECTA" at bounding box center [127, 345] width 200 height 27
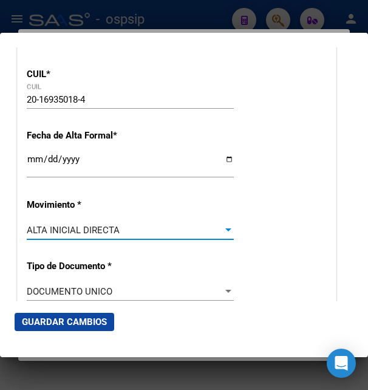
click at [216, 234] on div "ALTA INICIAL DIRECTA" at bounding box center [125, 230] width 196 height 11
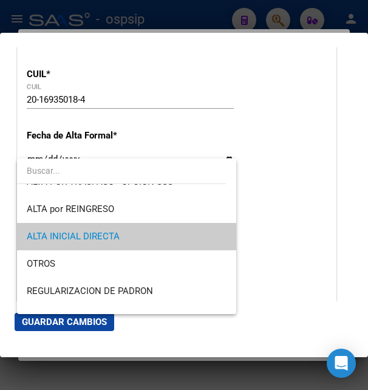
scroll to position [0, 0]
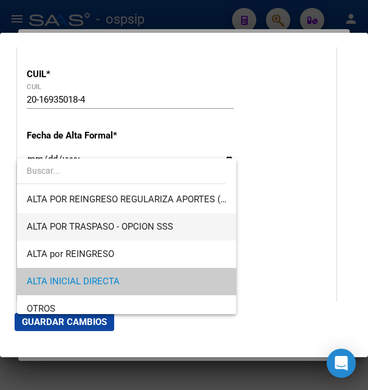
click at [129, 233] on span "ALTA POR TRASPASO - OPCION SSS" at bounding box center [127, 226] width 200 height 27
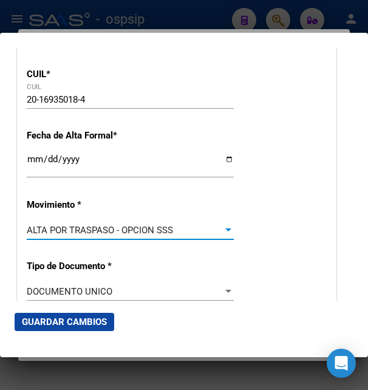
scroll to position [393, 0]
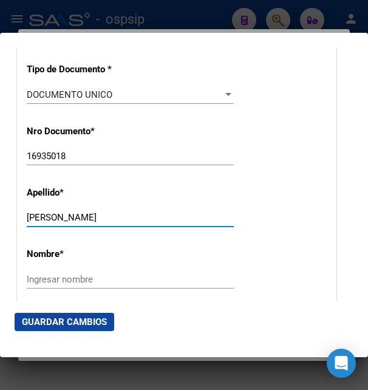
drag, startPoint x: 75, startPoint y: 222, endPoint x: 115, endPoint y: 221, distance: 40.1
click at [115, 221] on input "GUTIERREZ SAMUEL" at bounding box center [130, 217] width 207 height 11
click at [102, 223] on input "GUTIERREZ SAMUEL" at bounding box center [130, 217] width 207 height 11
type input "GUTIERREZ"
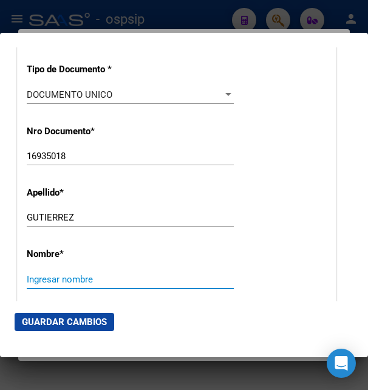
paste input "SAMUEL"
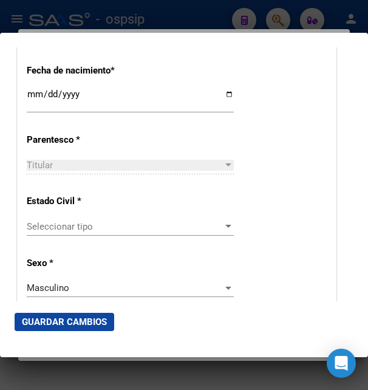
scroll to position [656, 0]
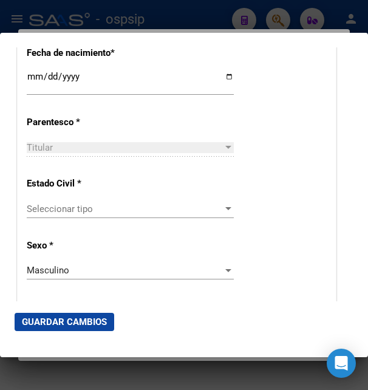
type input "SAMUEL"
click at [83, 205] on span "Seleccionar tipo" at bounding box center [125, 208] width 196 height 11
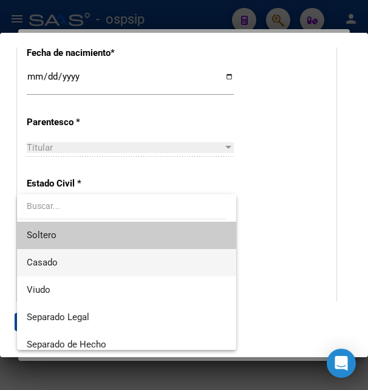
click at [63, 257] on span "Casado" at bounding box center [127, 262] width 200 height 27
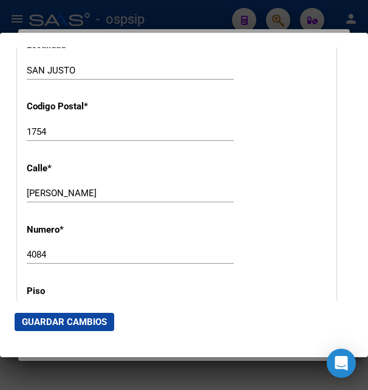
scroll to position [1377, 0]
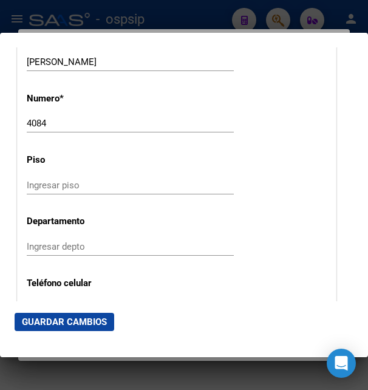
click at [41, 180] on input "Ingresar piso" at bounding box center [130, 185] width 207 height 11
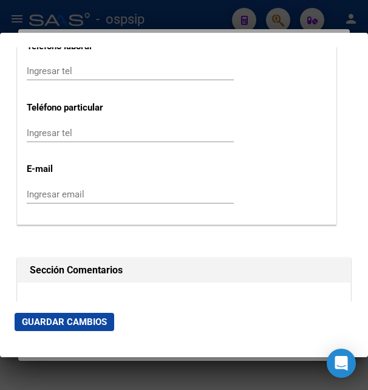
scroll to position [1705, 0]
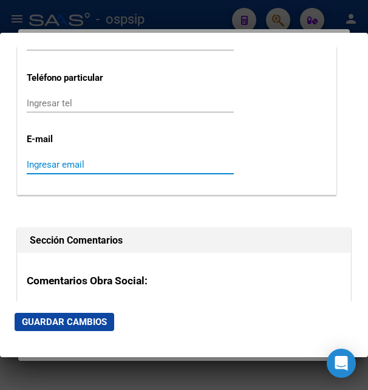
paste input "samuelsegutierrez@gmail.com"
type input "samuelsegutierrez@gmail.com"
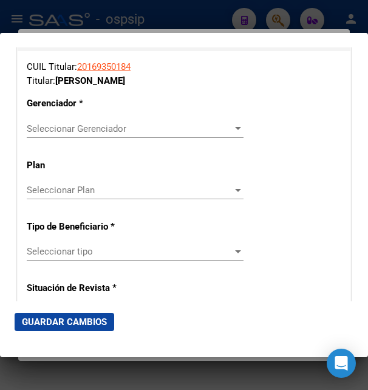
scroll to position [2098, 0]
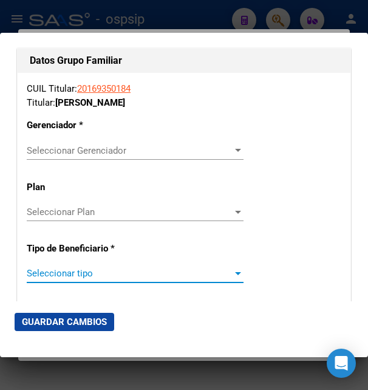
click at [72, 268] on span "Seleccionar tipo" at bounding box center [130, 273] width 206 height 11
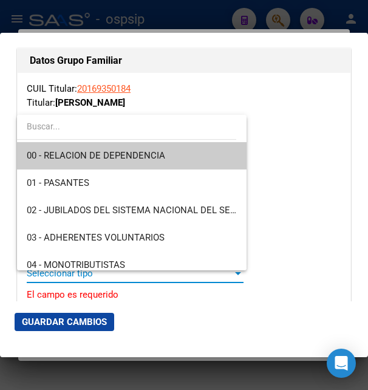
click at [107, 162] on span "00 - RELACION DE DEPENDENCIA" at bounding box center [132, 155] width 210 height 27
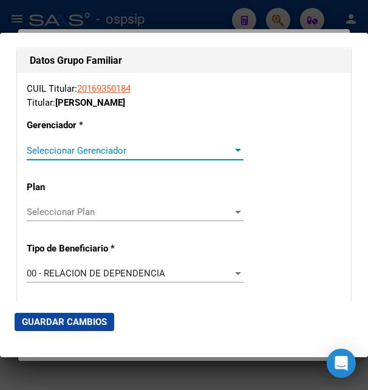
click at [62, 145] on span "Seleccionar Gerenciador" at bounding box center [130, 150] width 206 height 11
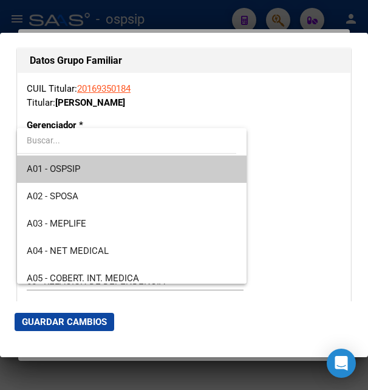
click at [287, 252] on div at bounding box center [184, 195] width 368 height 390
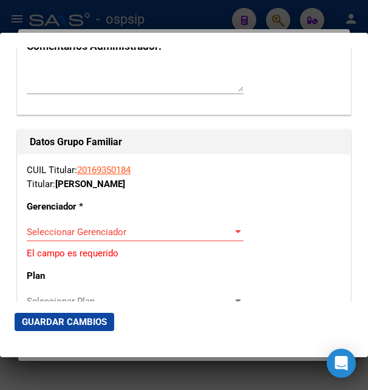
scroll to position [2033, 0]
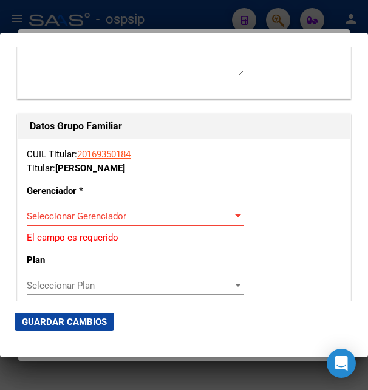
click at [107, 211] on span "Seleccionar Gerenciador" at bounding box center [130, 216] width 206 height 11
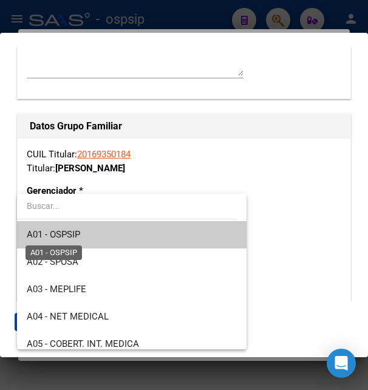
click at [75, 230] on span "A01 - OSPSIP" at bounding box center [53, 234] width 53 height 11
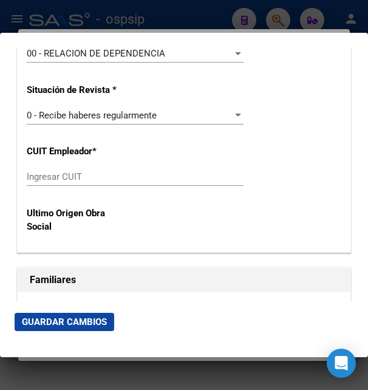
scroll to position [2295, 0]
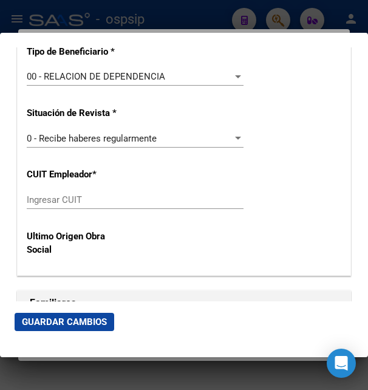
click at [80, 191] on div "Ingresar CUIT" at bounding box center [135, 200] width 217 height 18
paste input "30-71051156-6"
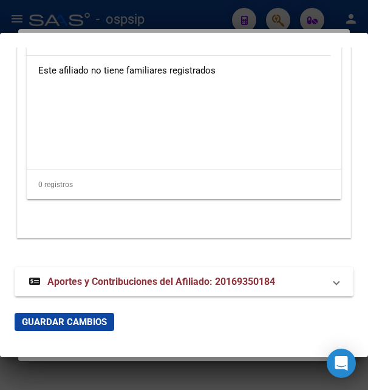
scroll to position [2613, 0]
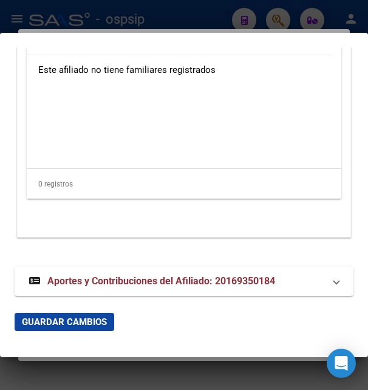
type input "30-71051156-6"
click at [69, 320] on span "Guardar Cambios" at bounding box center [64, 321] width 85 height 11
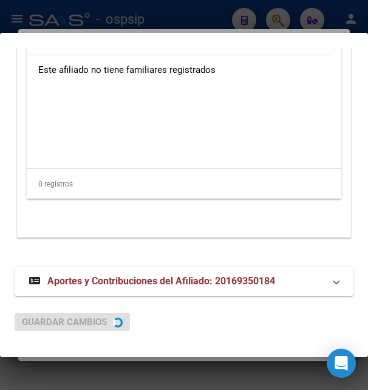
scroll to position [0, 0]
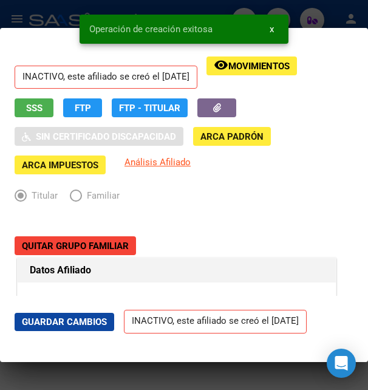
click at [75, 321] on span "Guardar Cambios" at bounding box center [64, 321] width 85 height 11
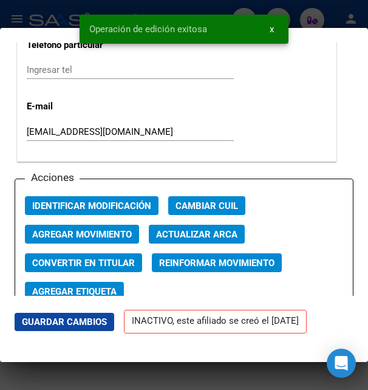
scroll to position [1770, 0]
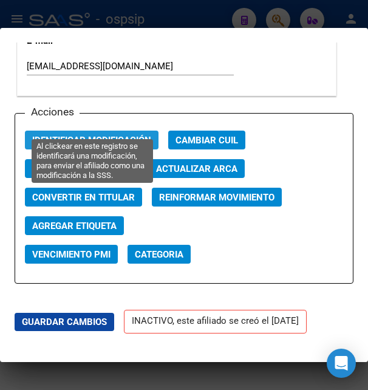
click at [121, 135] on span "Identificar Modificación" at bounding box center [91, 140] width 119 height 11
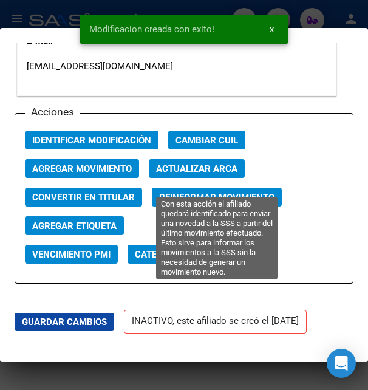
click at [175, 192] on span "Reinformar Movimiento" at bounding box center [216, 197] width 115 height 11
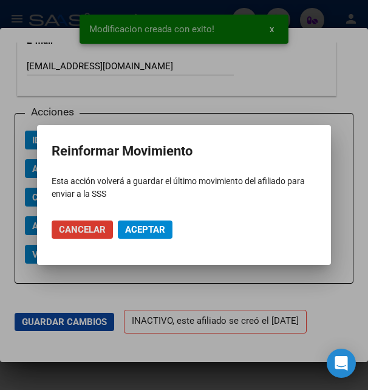
click at [129, 225] on span "Aceptar" at bounding box center [145, 229] width 40 height 11
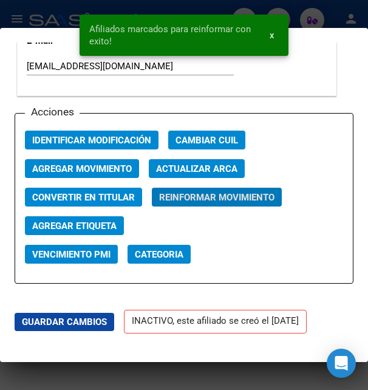
click at [47, 21] on div at bounding box center [184, 195] width 368 height 390
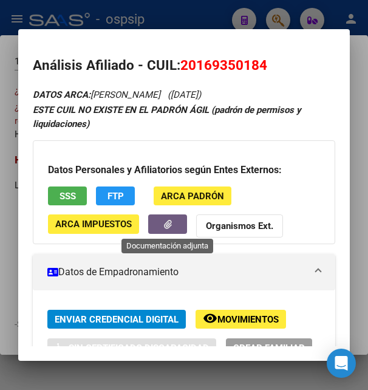
click at [165, 220] on button "button" at bounding box center [167, 223] width 39 height 19
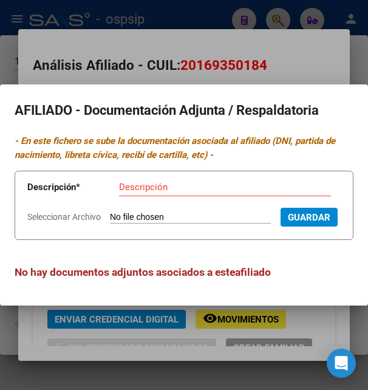
click at [138, 212] on input "Seleccionar Archivo" at bounding box center [190, 218] width 161 height 12
type input "C:\fakepath\Gutierrez Samuel.pdf"
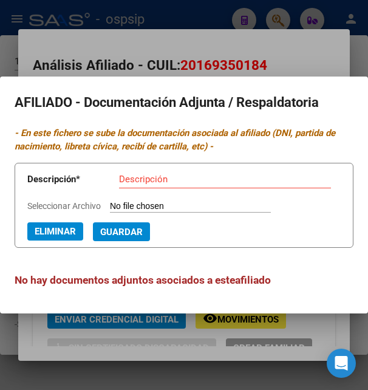
click at [158, 179] on input "Descripción" at bounding box center [225, 179] width 212 height 11
type input "opcion de cambio"
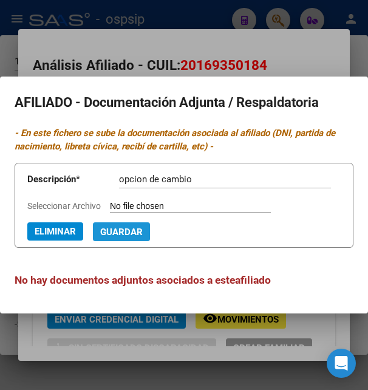
click at [93, 235] on button "Guardar" at bounding box center [121, 231] width 57 height 19
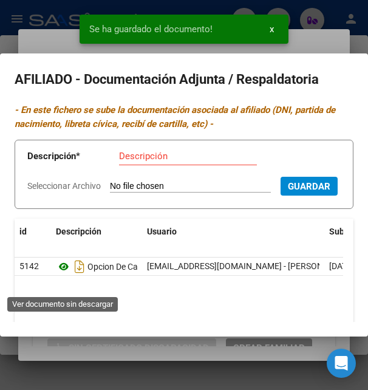
click at [64, 274] on icon at bounding box center [64, 266] width 16 height 15
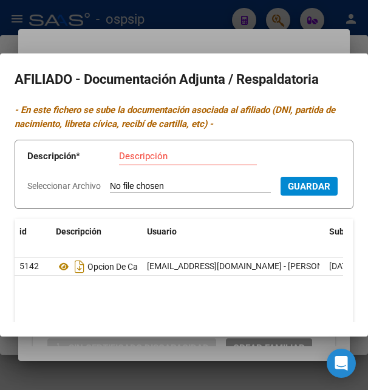
click at [141, 187] on input "Seleccionar Archivo" at bounding box center [190, 187] width 161 height 12
type input "C:\fakepath\image.png"
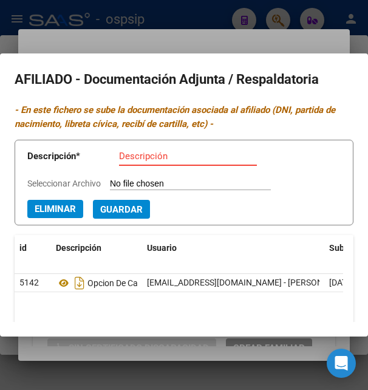
click at [144, 159] on input "Descripción" at bounding box center [188, 156] width 138 height 11
type input "dni titular"
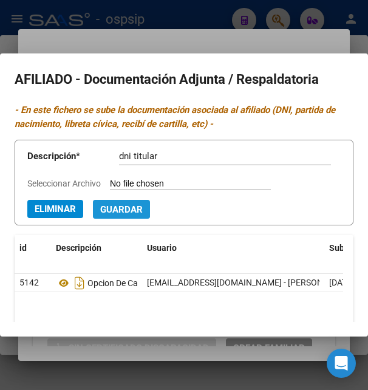
click at [110, 208] on span "Guardar" at bounding box center [121, 209] width 43 height 11
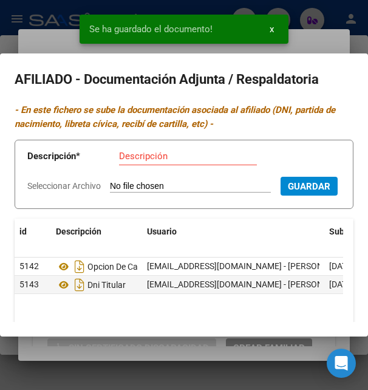
click at [130, 184] on input "Seleccionar Archivo" at bounding box center [190, 187] width 161 height 12
type input "C:\fakepath\recibo Gutierrez SA.jpeg"
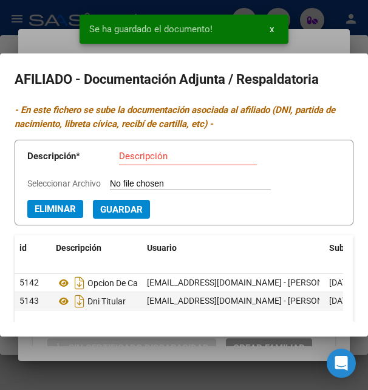
click at [137, 157] on input "Descripción" at bounding box center [188, 156] width 138 height 11
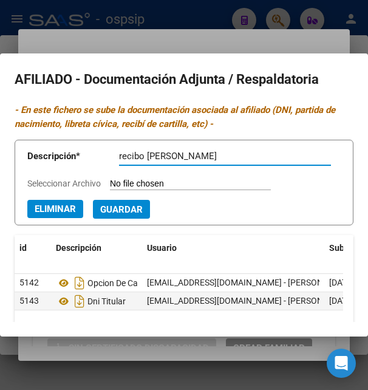
type input "recibo de sueldo"
click at [129, 208] on span "Guardar" at bounding box center [121, 209] width 43 height 11
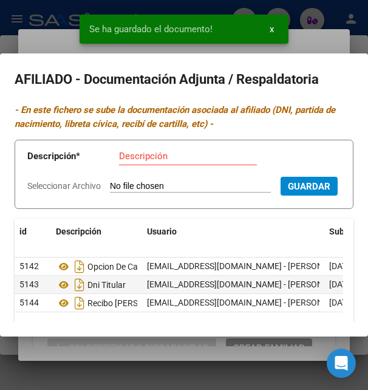
click at [302, 52] on div "Se ha guardado el documento! x" at bounding box center [184, 29] width 238 height 58
click at [305, 47] on div at bounding box center [184, 195] width 368 height 390
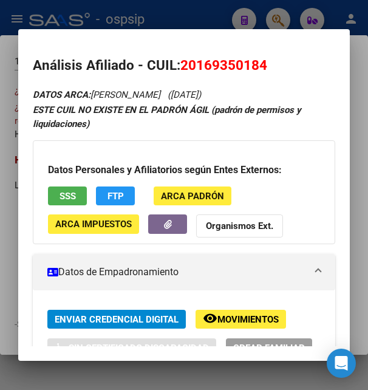
click at [219, 18] on div at bounding box center [184, 195] width 368 height 390
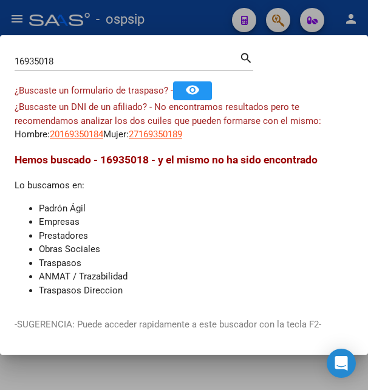
click at [89, 139] on span "20169350184" at bounding box center [76, 134] width 53 height 11
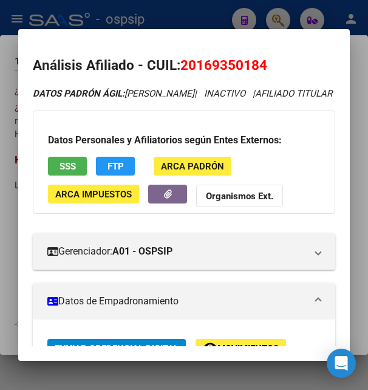
scroll to position [197, 0]
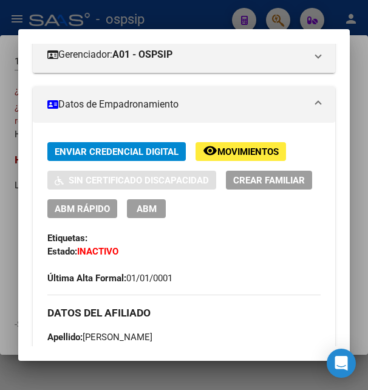
click at [157, 214] on span "ABM" at bounding box center [147, 208] width 20 height 11
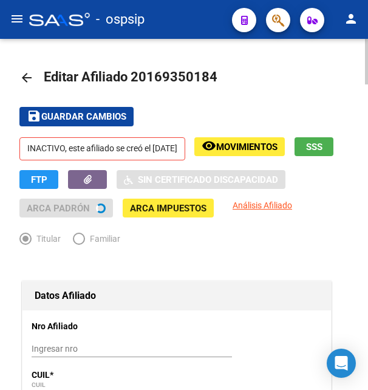
radio input "true"
type input "30-71051156-6"
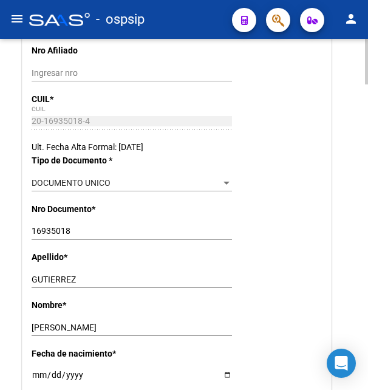
scroll to position [248, 0]
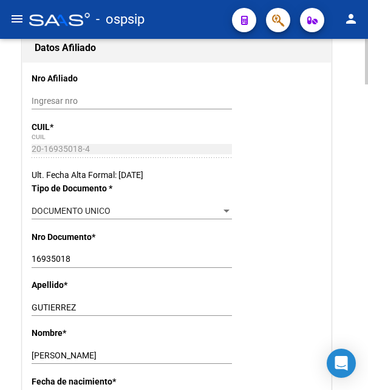
click at [181, 178] on div "Ult. Fecha Alta Formal: 01/01/2001" at bounding box center [177, 174] width 290 height 13
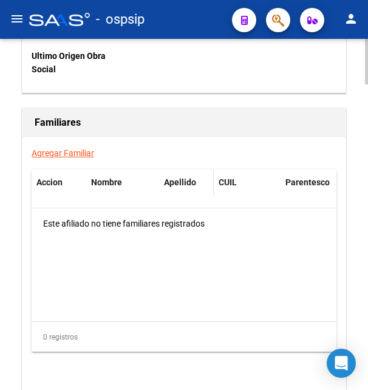
scroll to position [2347, 0]
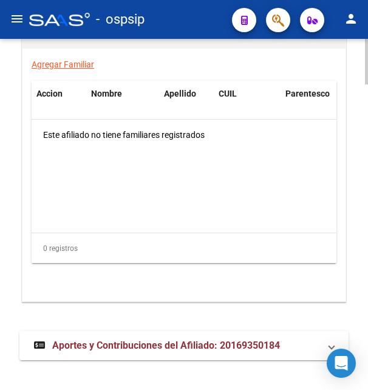
click at [115, 339] on span "Aportes y Contribuciones del Afiliado: 20169350184" at bounding box center [166, 345] width 228 height 12
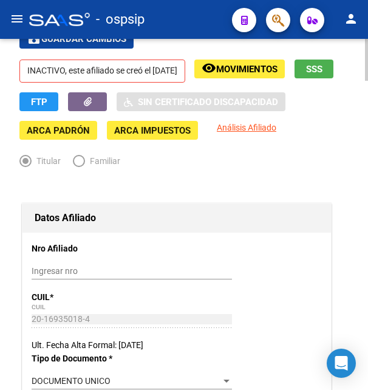
scroll to position [0, 0]
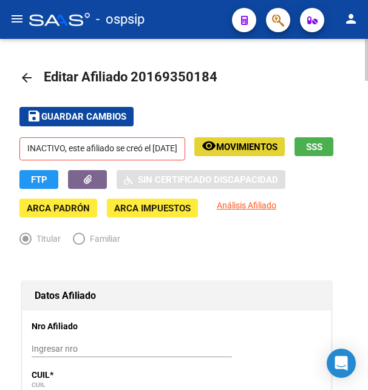
click at [240, 145] on span "Movimientos" at bounding box center [246, 146] width 61 height 11
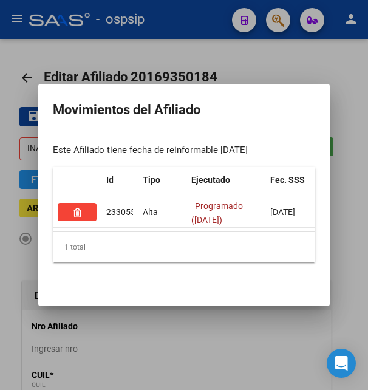
click at [296, 68] on div at bounding box center [184, 195] width 368 height 390
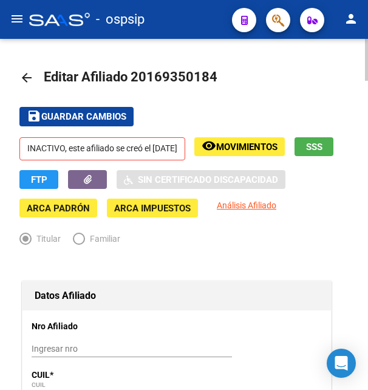
drag, startPoint x: 148, startPoint y: 77, endPoint x: 209, endPoint y: 76, distance: 61.9
click at [209, 76] on span "Editar Afiliado 20169350184" at bounding box center [131, 76] width 174 height 15
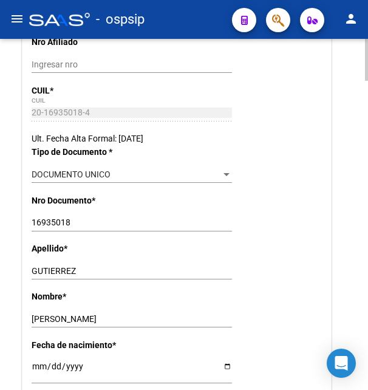
scroll to position [310, 0]
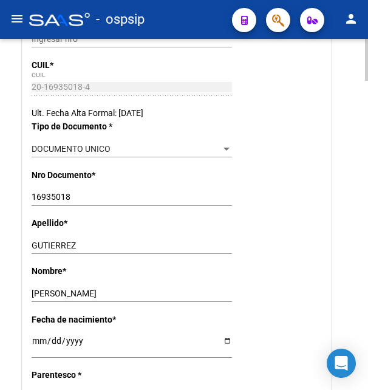
click at [53, 242] on input "GUTIERREZ" at bounding box center [132, 245] width 200 height 10
click at [44, 294] on input "SAMUEL" at bounding box center [132, 293] width 200 height 10
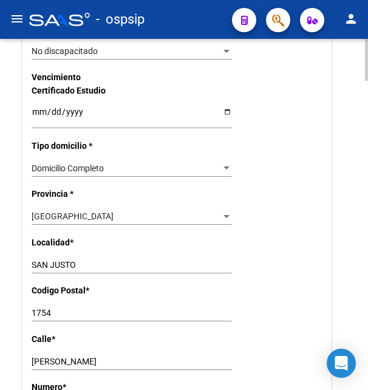
scroll to position [867, 0]
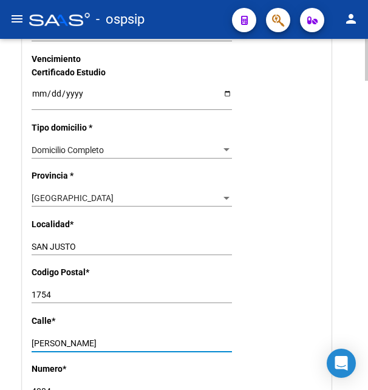
click at [49, 338] on input "GUIDO SPANO" at bounding box center [132, 343] width 200 height 10
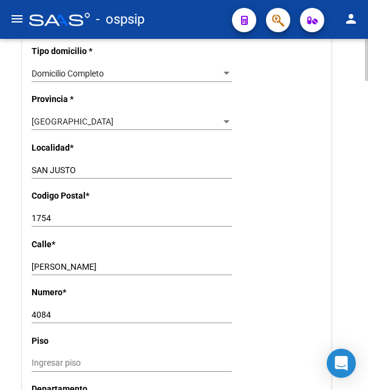
scroll to position [991, 0]
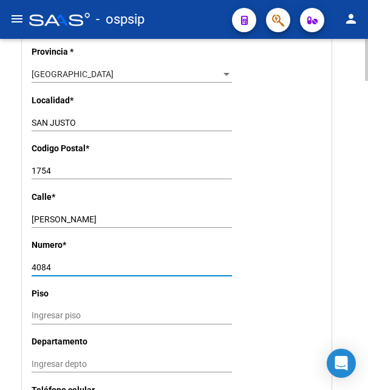
click at [49, 262] on input "4084" at bounding box center [132, 267] width 200 height 10
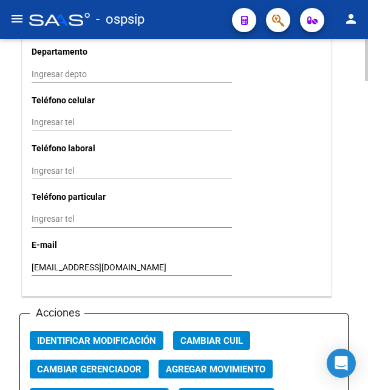
scroll to position [1301, 0]
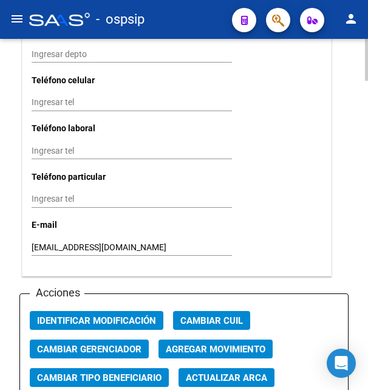
click at [101, 242] on input "samuelsegutierrez@gmail.com" at bounding box center [132, 247] width 200 height 10
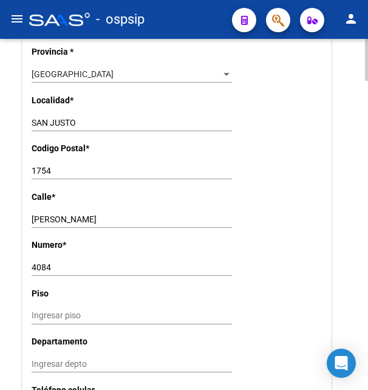
scroll to position [929, 0]
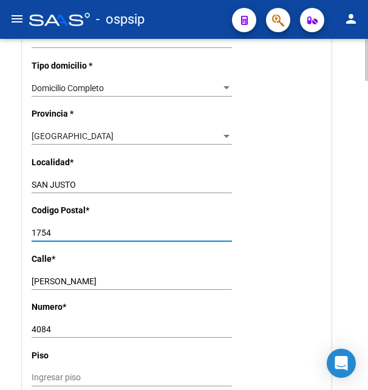
click at [36, 228] on input "1754" at bounding box center [132, 233] width 200 height 10
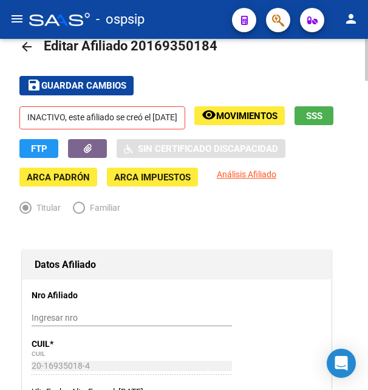
scroll to position [0, 0]
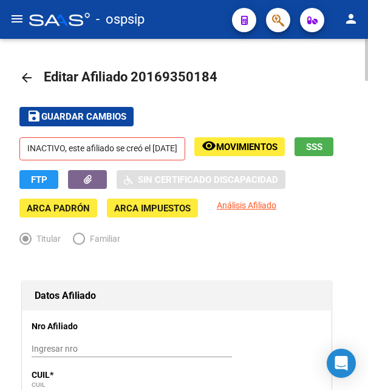
drag, startPoint x: 148, startPoint y: 78, endPoint x: 208, endPoint y: 67, distance: 61.0
click at [208, 67] on h1 "Editar Afiliado 20169350184" at bounding box center [132, 78] width 177 height 24
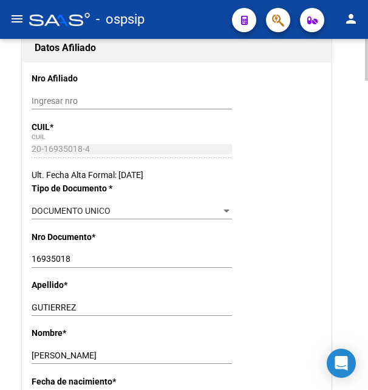
scroll to position [310, 0]
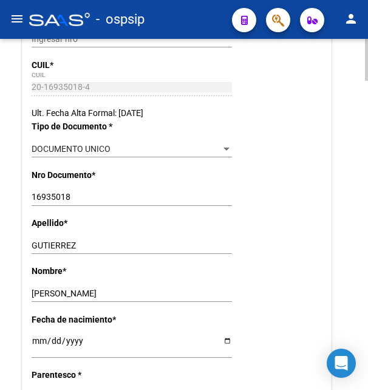
click at [63, 242] on input "GUTIERREZ" at bounding box center [132, 245] width 200 height 10
click at [38, 294] on input "SAMUEL" at bounding box center [132, 293] width 200 height 10
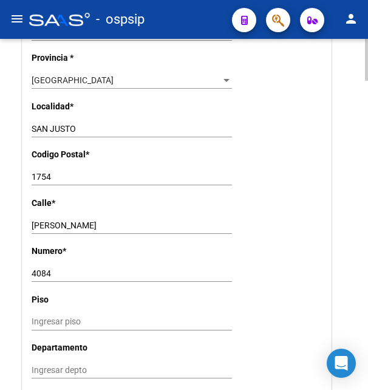
scroll to position [991, 0]
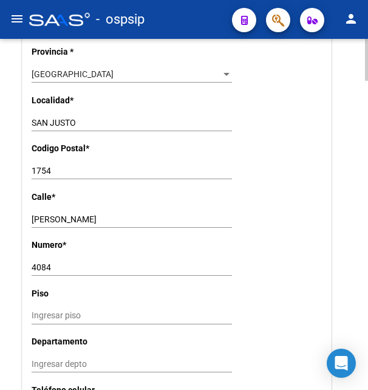
click at [58, 214] on input "GUIDO SPANO" at bounding box center [132, 219] width 200 height 10
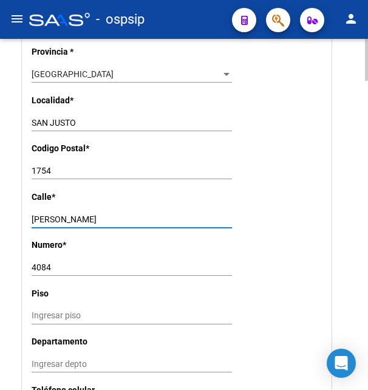
click at [58, 214] on input "GUIDO SPANO" at bounding box center [132, 219] width 200 height 10
click at [47, 262] on input "4084" at bounding box center [132, 267] width 200 height 10
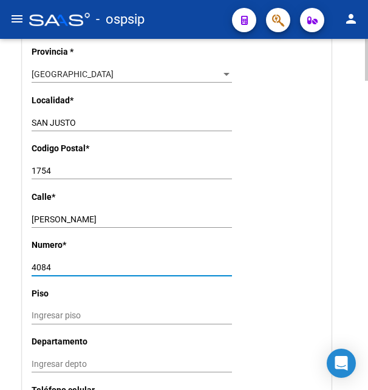
click at [47, 262] on input "4084" at bounding box center [132, 267] width 200 height 10
click at [48, 166] on input "1754" at bounding box center [132, 171] width 200 height 10
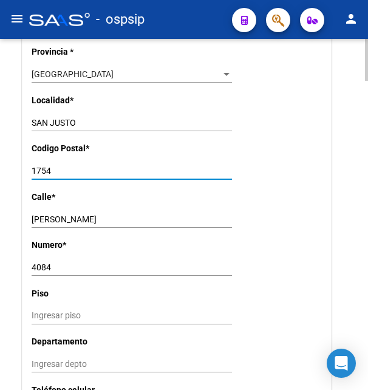
click at [48, 166] on input "1754" at bounding box center [132, 171] width 200 height 10
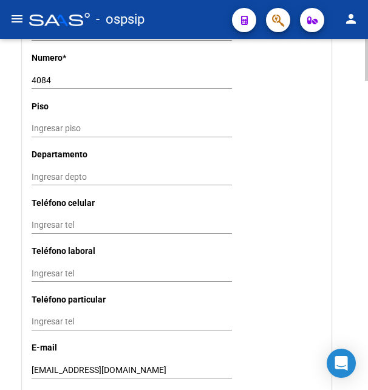
scroll to position [1239, 0]
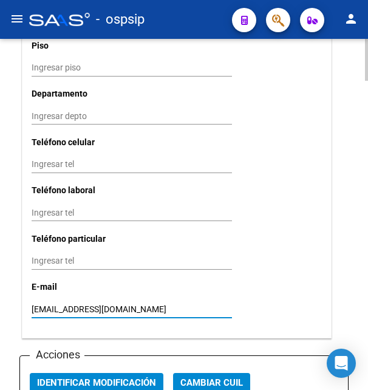
click at [97, 304] on input "samuelsegutierrez@gmail.com" at bounding box center [132, 309] width 200 height 10
click at [96, 304] on input "samuelsegutierrez@gmail.com" at bounding box center [132, 309] width 200 height 10
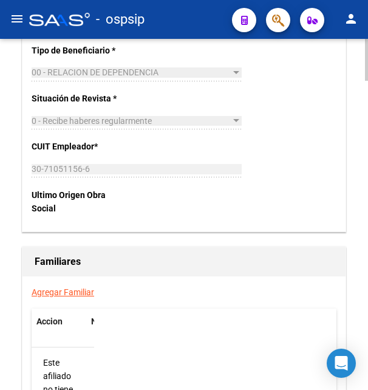
scroll to position [2106, 0]
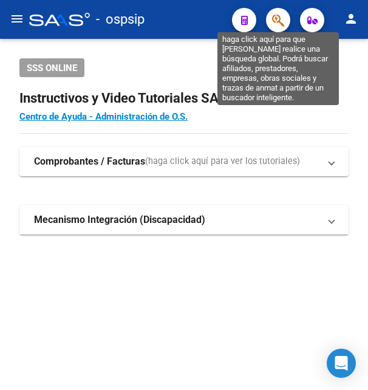
click at [284, 21] on icon "button" at bounding box center [278, 20] width 12 height 14
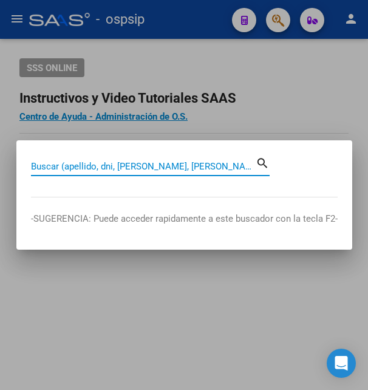
paste input "18075993"
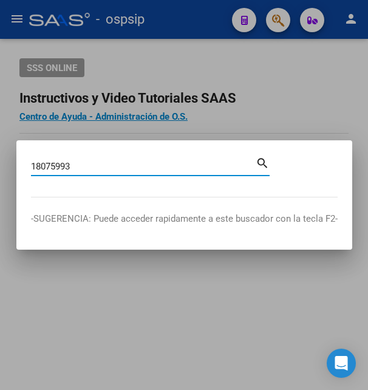
type input "18075993"
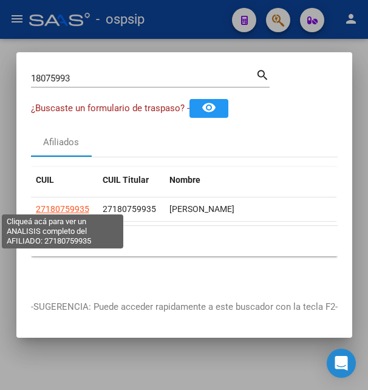
click at [60, 204] on span "27180759935" at bounding box center [62, 209] width 53 height 10
type textarea "27180759935"
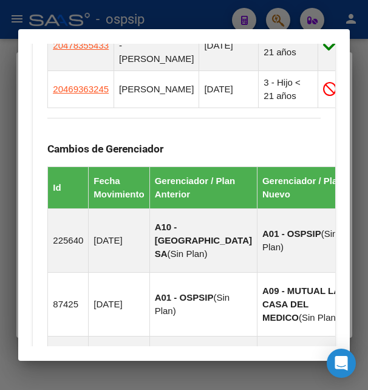
scroll to position [852, 0]
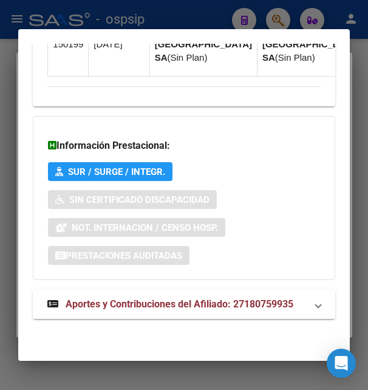
click at [137, 308] on span "Aportes y Contribuciones del Afiliado: 27180759935" at bounding box center [180, 304] width 228 height 12
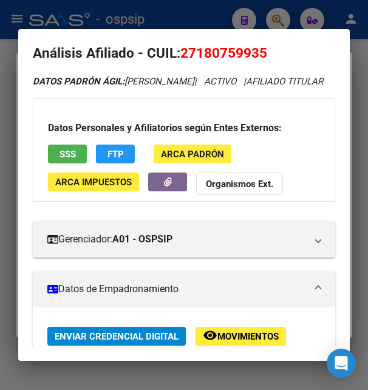
scroll to position [0, 0]
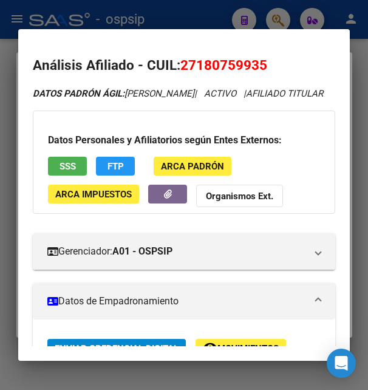
drag, startPoint x: 198, startPoint y: 66, endPoint x: 256, endPoint y: 60, distance: 58.7
click at [256, 60] on span "27180759935" at bounding box center [223, 65] width 87 height 16
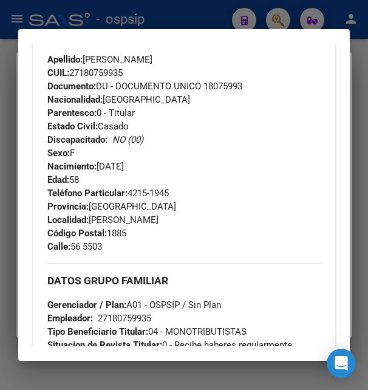
scroll to position [328, 0]
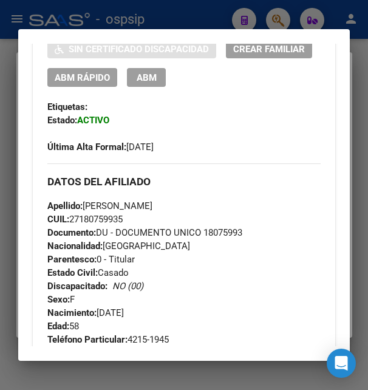
click at [214, 26] on div at bounding box center [184, 195] width 368 height 390
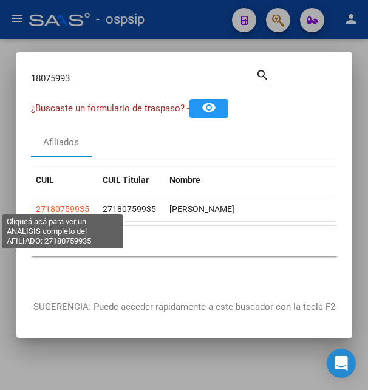
click at [81, 204] on span "27180759935" at bounding box center [62, 209] width 53 height 10
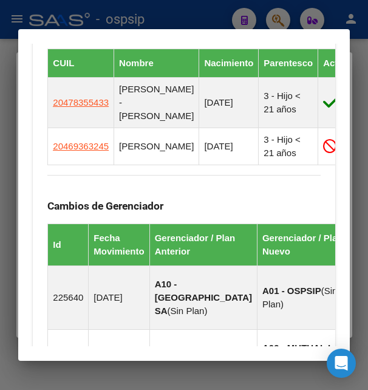
scroll to position [721, 0]
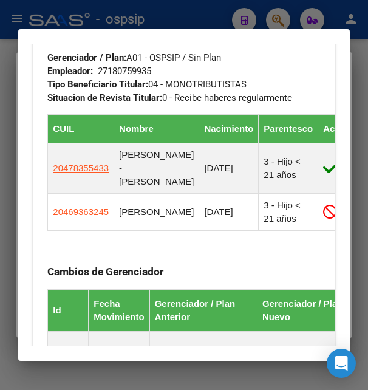
click at [162, 15] on div at bounding box center [184, 195] width 368 height 390
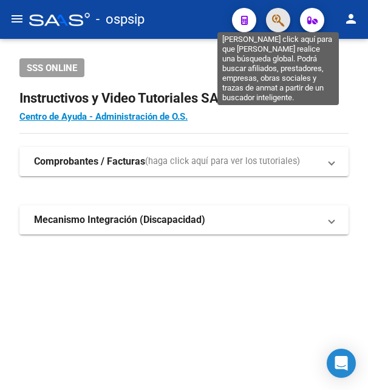
click at [280, 21] on icon "button" at bounding box center [278, 20] width 12 height 14
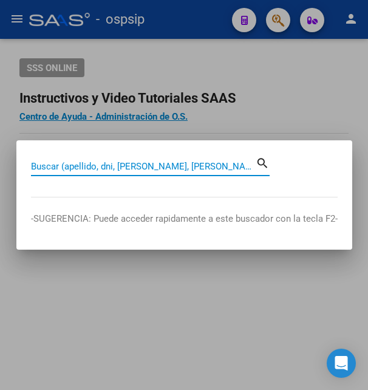
click at [149, 166] on input "Buscar (apellido, dni, [PERSON_NAME], [PERSON_NAME], cuit, obra social)" at bounding box center [143, 166] width 225 height 11
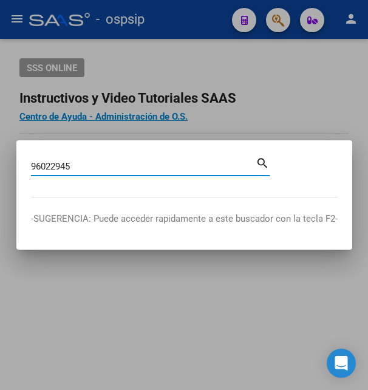
type input "96022945"
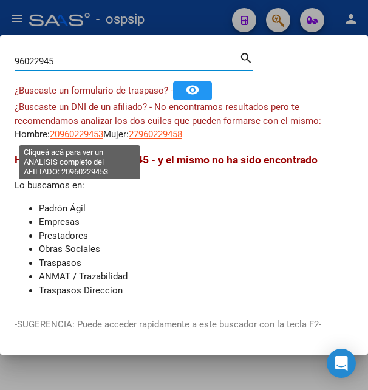
click at [92, 133] on span "20960229453" at bounding box center [76, 134] width 53 height 11
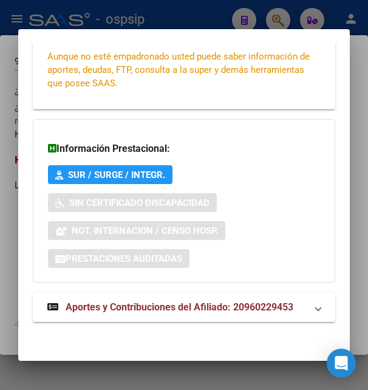
scroll to position [278, 0]
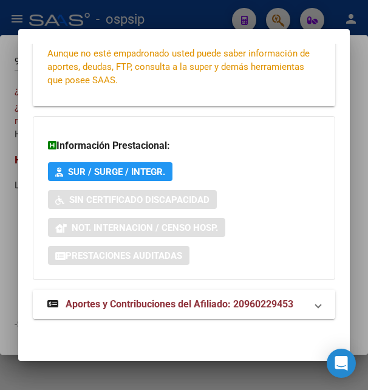
click at [153, 305] on span "Aportes y Contribuciones del Afiliado: 20960229453" at bounding box center [180, 304] width 228 height 12
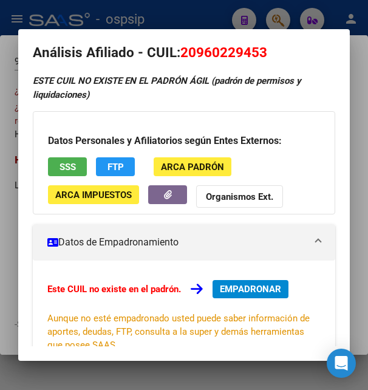
scroll to position [0, 0]
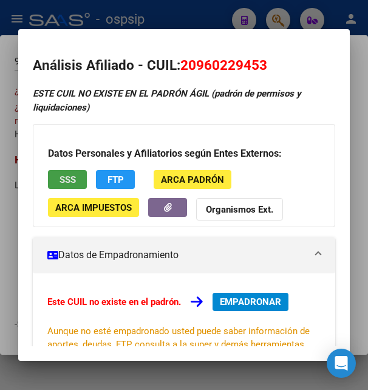
click at [76, 174] on button "SSS" at bounding box center [67, 179] width 39 height 19
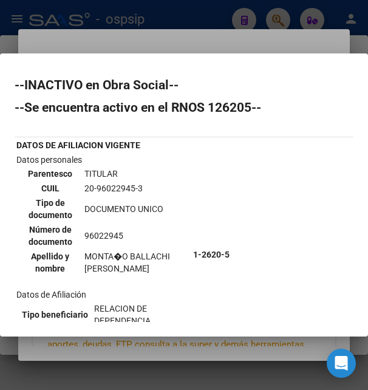
click at [217, 41] on div at bounding box center [184, 195] width 368 height 390
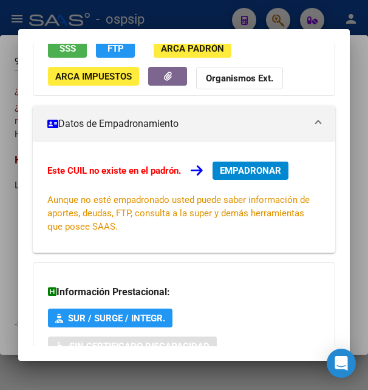
scroll to position [66, 0]
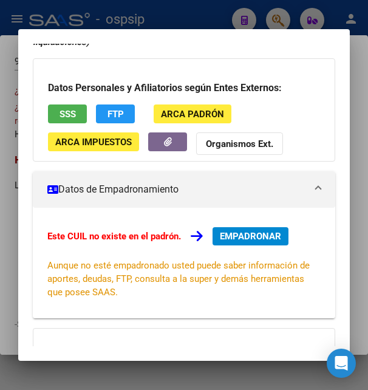
click at [250, 236] on span "EMPADRONAR" at bounding box center [250, 236] width 61 height 11
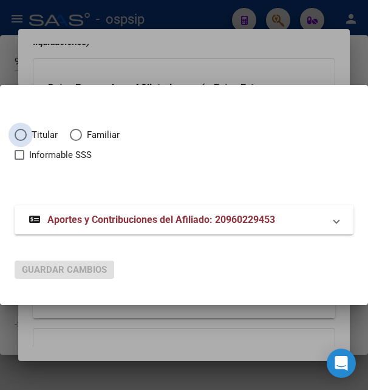
click at [25, 135] on span "Elija una opción" at bounding box center [21, 135] width 12 height 12
click at [25, 135] on input "Titular" at bounding box center [21, 135] width 12 height 12
radio input "true"
checkbox input "true"
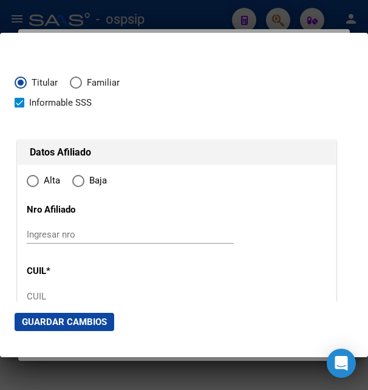
type input "20-96022945-3"
radio input "true"
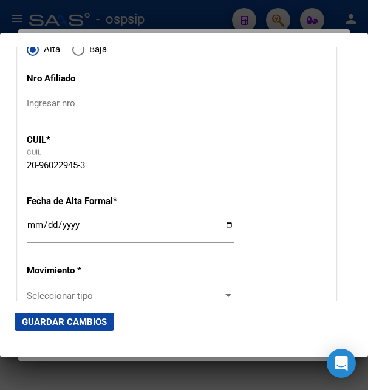
scroll to position [197, 0]
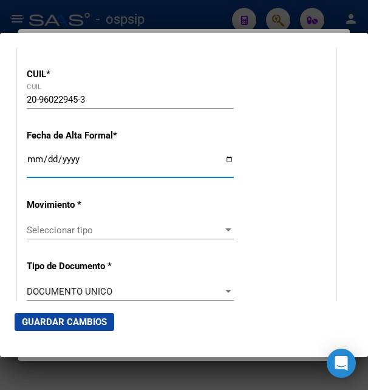
click at [38, 174] on input "Ingresar fecha" at bounding box center [130, 163] width 207 height 19
type input "[DATE]"
click at [87, 236] on span "Seleccionar tipo" at bounding box center [125, 230] width 196 height 11
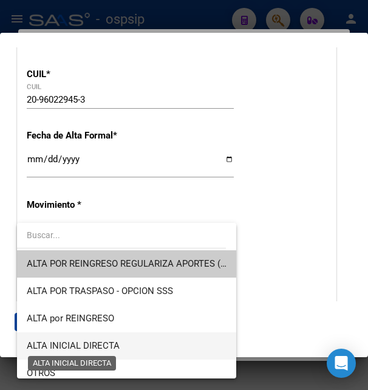
click at [75, 349] on span "ALTA INICIAL DIRECTA" at bounding box center [73, 345] width 93 height 11
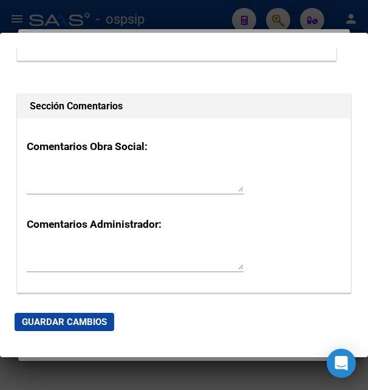
scroll to position [1836, 0]
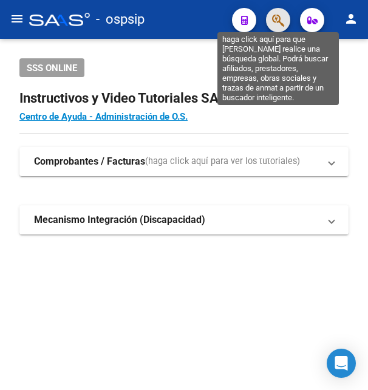
click at [278, 22] on icon "button" at bounding box center [278, 20] width 12 height 14
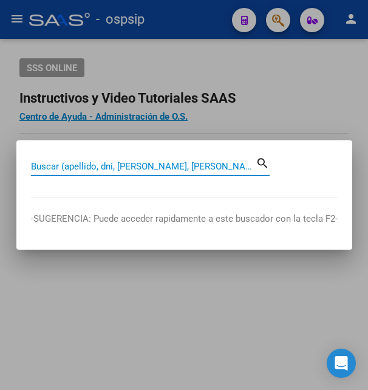
click at [155, 168] on input "Buscar (apellido, dni, [PERSON_NAME], [PERSON_NAME], cuit, obra social)" at bounding box center [143, 166] width 225 height 11
click at [154, 163] on input "Buscar (apellido, dni, [PERSON_NAME], [PERSON_NAME], cuit, obra social)" at bounding box center [143, 166] width 225 height 11
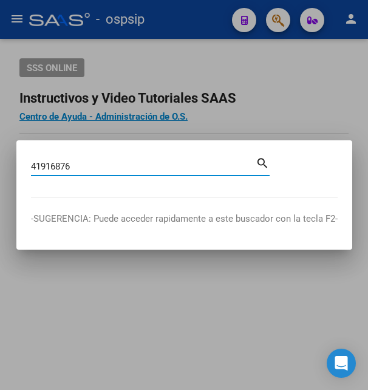
type input "41916876"
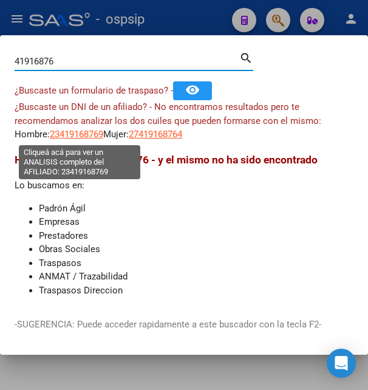
click at [90, 137] on span "23419168769" at bounding box center [76, 134] width 53 height 11
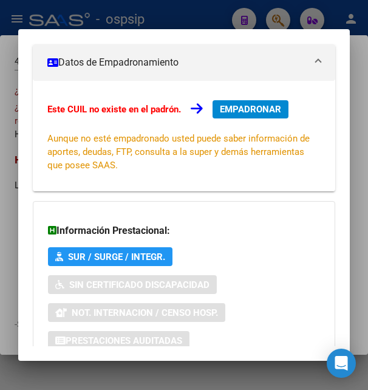
scroll to position [66, 0]
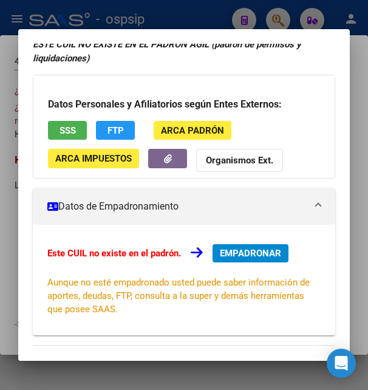
click at [70, 128] on span "SSS" at bounding box center [68, 130] width 16 height 11
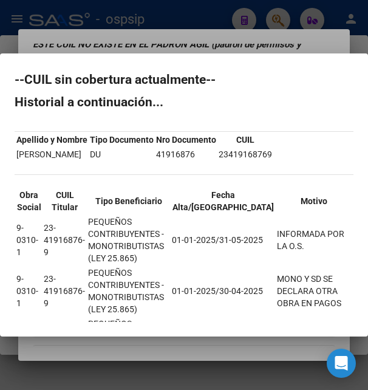
scroll to position [0, 0]
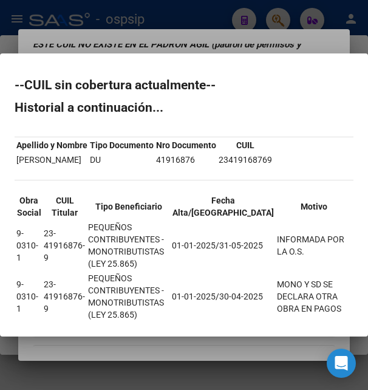
click at [223, 46] on div at bounding box center [184, 195] width 368 height 390
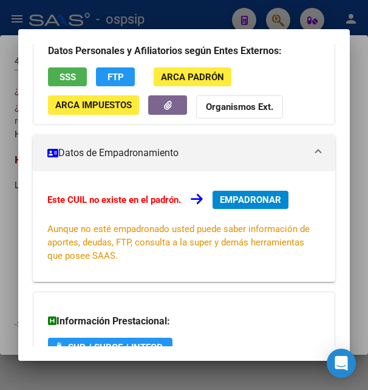
scroll to position [294, 0]
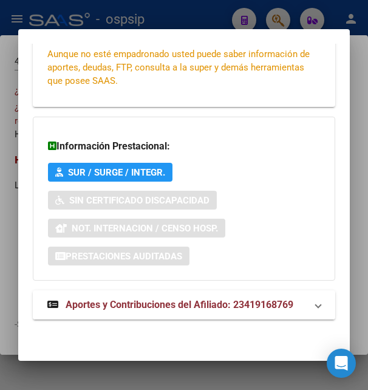
click at [168, 299] on span "Aportes y Contribuciones del Afiliado: 23419168769" at bounding box center [180, 305] width 228 height 12
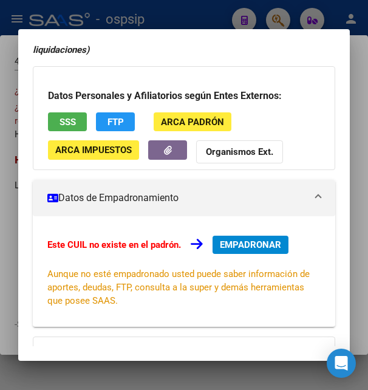
scroll to position [8, 0]
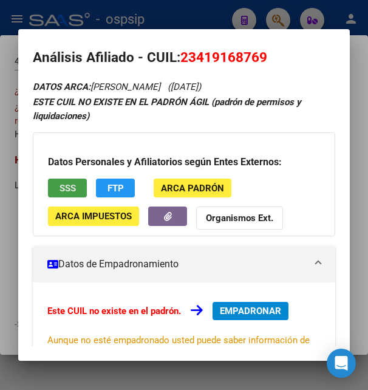
click at [63, 187] on span "SSS" at bounding box center [68, 188] width 16 height 11
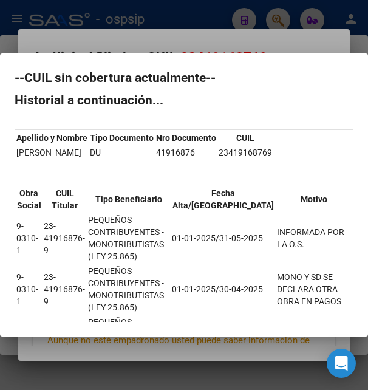
scroll to position [0, 0]
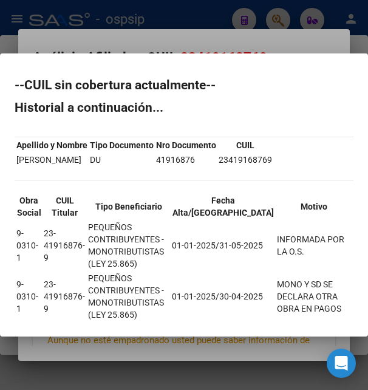
click at [216, 36] on div at bounding box center [184, 195] width 368 height 390
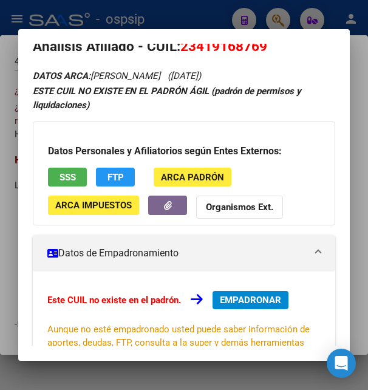
scroll to position [8, 0]
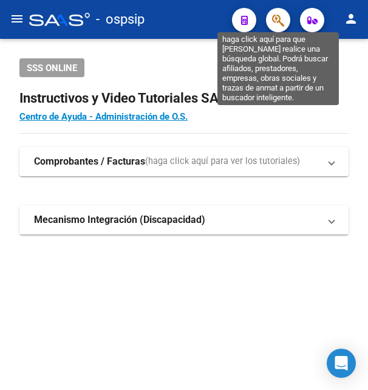
click at [273, 19] on icon "button" at bounding box center [278, 20] width 12 height 14
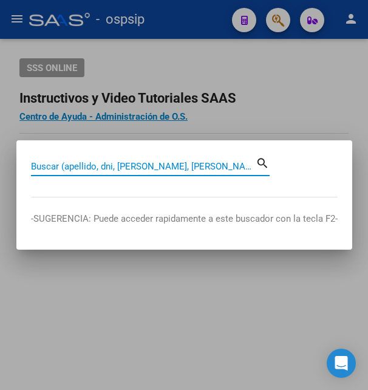
click at [148, 168] on input "Buscar (apellido, dni, [PERSON_NAME], [PERSON_NAME], cuit, obra social)" at bounding box center [143, 166] width 225 height 11
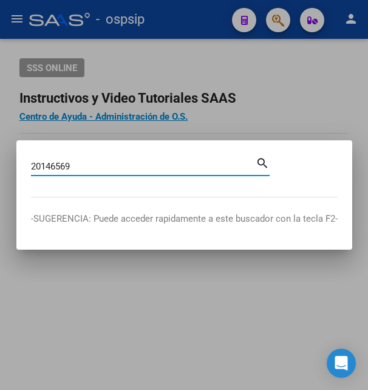
type input "20146569"
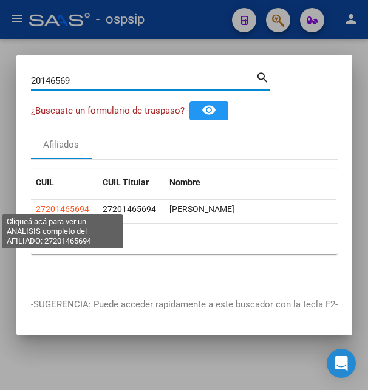
click at [71, 208] on span "27201465694" at bounding box center [62, 209] width 53 height 10
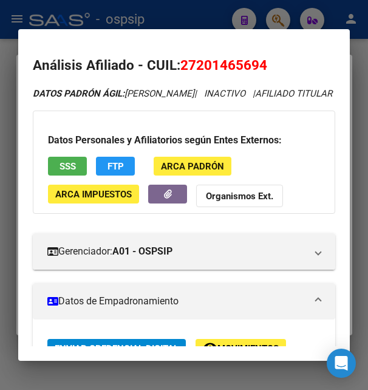
scroll to position [197, 0]
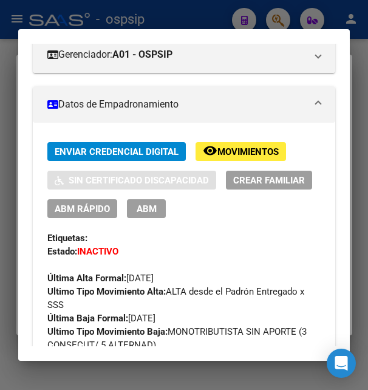
click at [237, 157] on span "Movimientos" at bounding box center [247, 151] width 61 height 11
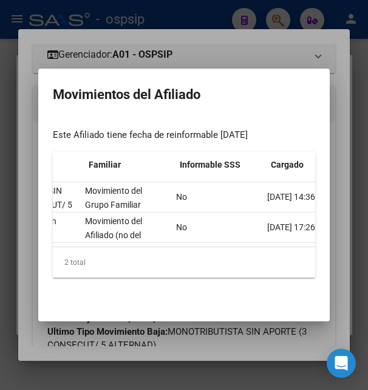
scroll to position [0, 382]
click at [241, 38] on div at bounding box center [184, 195] width 368 height 390
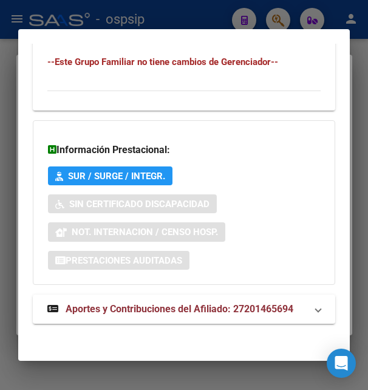
scroll to position [942, 0]
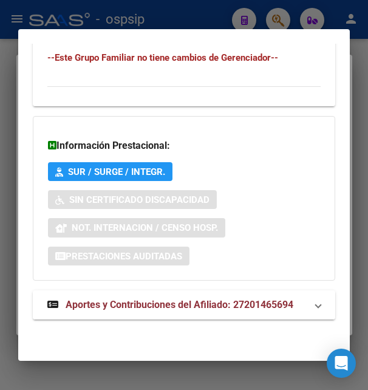
click at [179, 300] on span "Aportes y Contribuciones del Afiliado: 27201465694" at bounding box center [180, 305] width 228 height 12
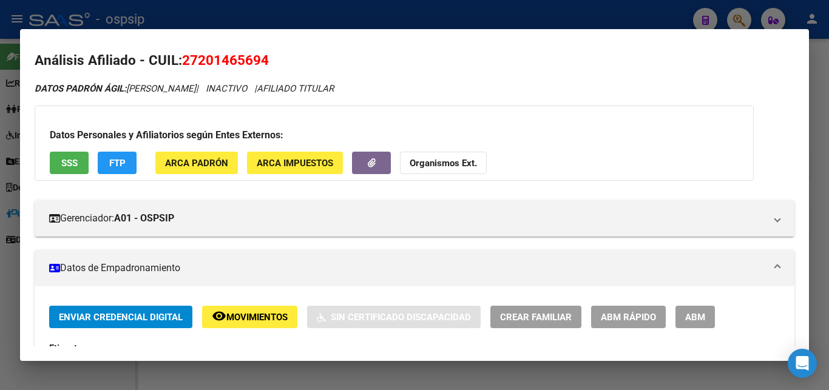
scroll to position [0, 0]
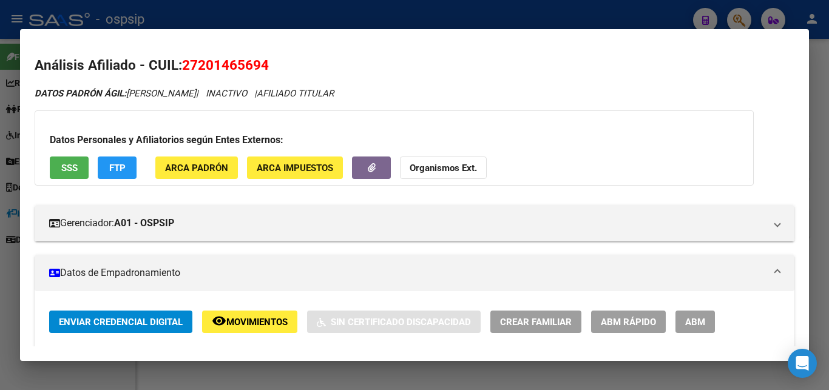
drag, startPoint x: 182, startPoint y: 67, endPoint x: 281, endPoint y: 49, distance: 100.6
click at [281, 49] on mat-dialog-content "Análisis Afiliado - CUIL: 27201465694 DATOS PADRÓN ÁGIL: MACIEL MARIA ESTER | I…" at bounding box center [414, 195] width 789 height 303
copy h2 "Análisis Afiliado - CUIL: 27201465694"
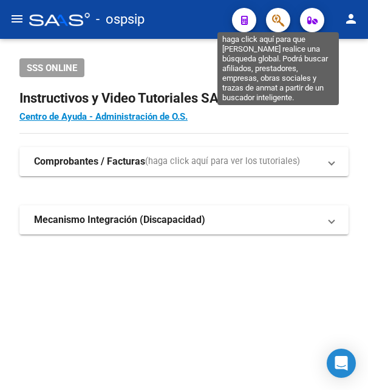
click at [276, 19] on icon "button" at bounding box center [278, 20] width 12 height 14
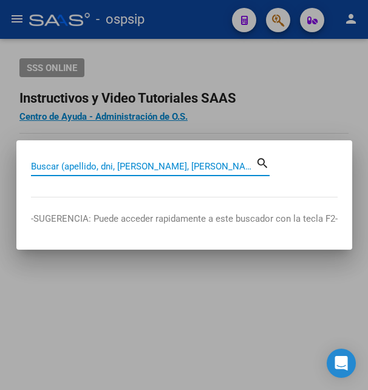
click at [134, 169] on input "Buscar (apellido, dni, [PERSON_NAME], [PERSON_NAME], cuit, obra social)" at bounding box center [143, 166] width 225 height 11
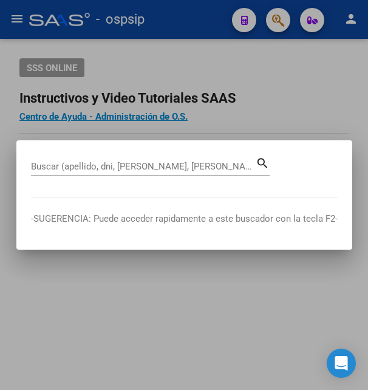
click at [143, 168] on input "Buscar (apellido, dni, [PERSON_NAME], [PERSON_NAME], cuit, obra social)" at bounding box center [143, 166] width 225 height 11
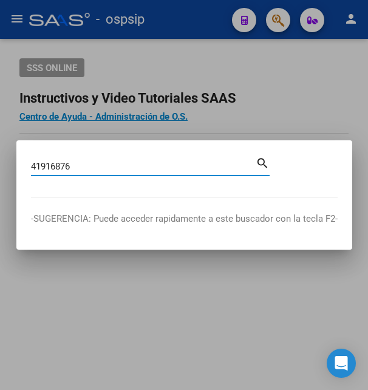
type input "41916876"
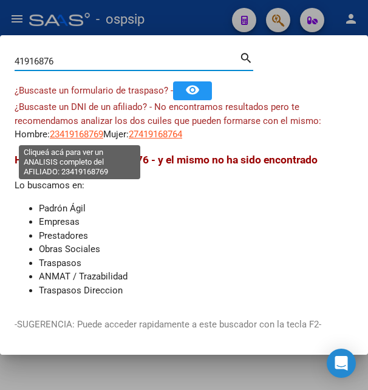
click at [81, 136] on span "23419168769" at bounding box center [76, 134] width 53 height 11
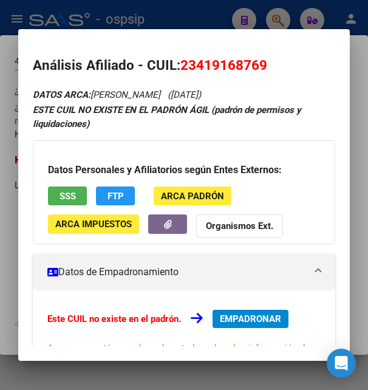
click at [72, 206] on div "Datos Personales y Afiliatorios según Entes Externos: SSS FTP ARCA Padrón ARCA …" at bounding box center [184, 191] width 302 height 103
click at [73, 201] on span "SSS" at bounding box center [68, 196] width 16 height 11
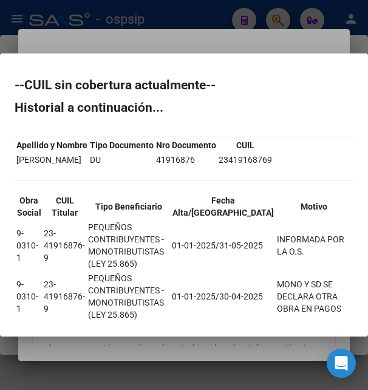
click at [200, 36] on div at bounding box center [184, 195] width 368 height 390
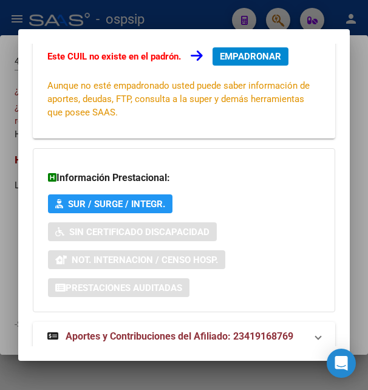
scroll to position [294, 0]
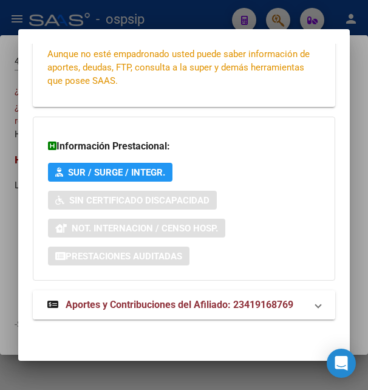
click at [160, 304] on span "Aportes y Contribuciones del Afiliado: 23419168769" at bounding box center [180, 305] width 228 height 12
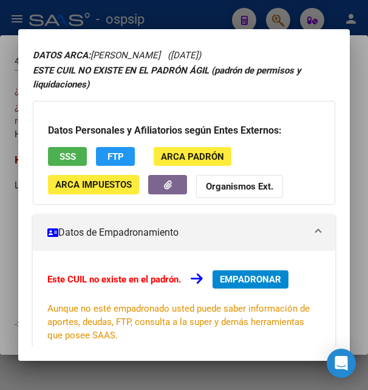
scroll to position [0, 0]
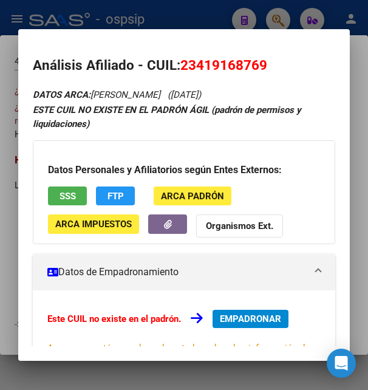
drag, startPoint x: 182, startPoint y: 63, endPoint x: 269, endPoint y: 63, distance: 86.8
click at [269, 63] on h2 "Análisis Afiliado - CUIL: 23419168769" at bounding box center [184, 65] width 302 height 21
copy span "23419168769"
click at [205, 66] on span "23419168769" at bounding box center [223, 65] width 87 height 16
drag, startPoint x: 197, startPoint y: 65, endPoint x: 258, endPoint y: 60, distance: 61.0
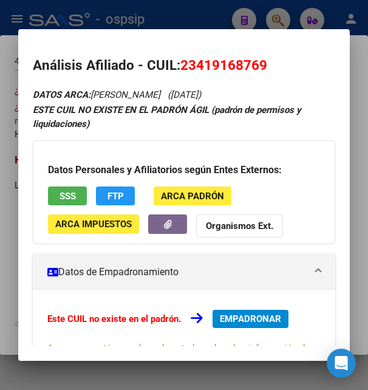
click at [258, 60] on span "23419168769" at bounding box center [223, 65] width 87 height 16
copy span "41916876"
click at [253, 322] on span "EMPADRONAR" at bounding box center [250, 318] width 61 height 11
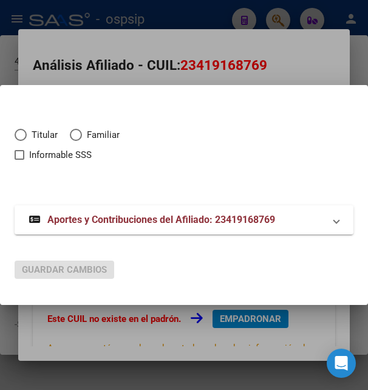
click at [22, 138] on span "Elija una opción" at bounding box center [21, 135] width 12 height 12
click at [22, 138] on input "Titular" at bounding box center [21, 135] width 12 height 12
radio input "true"
checkbox input "true"
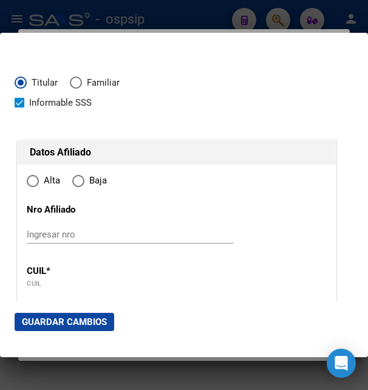
type input "23-41916876-9"
radio input "true"
type input "41916876"
type input "AGUIRRE"
type input "JULIAN AGUSTIN"
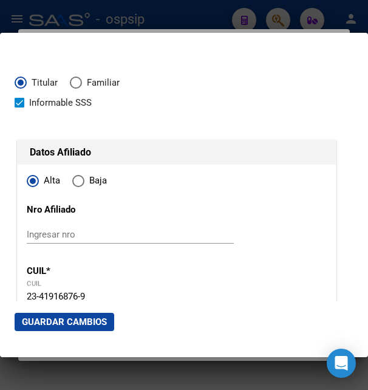
type input "1999-06-09"
type input "VILLA CELINA"
type input "1772"
type input "MODENA"
type input "59"
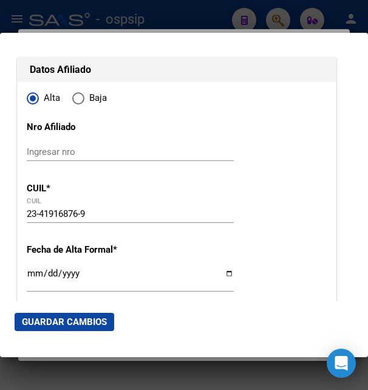
scroll to position [197, 0]
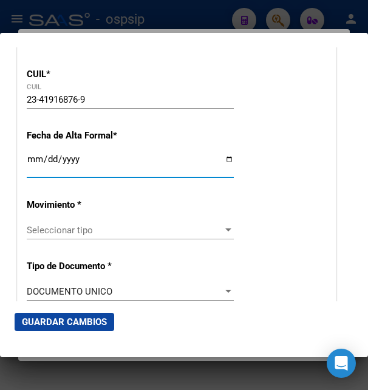
click at [36, 172] on input "Ingresar fecha" at bounding box center [130, 163] width 207 height 19
click at [38, 174] on input "Ingresar fecha" at bounding box center [130, 163] width 207 height 19
type input "[DATE]"
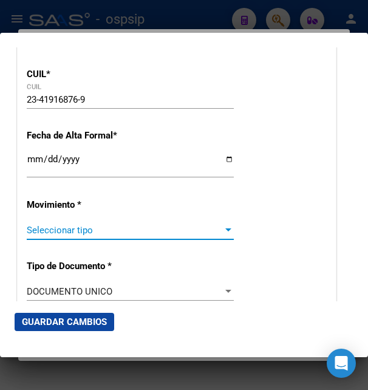
click at [95, 231] on span "Seleccionar tipo" at bounding box center [125, 230] width 196 height 11
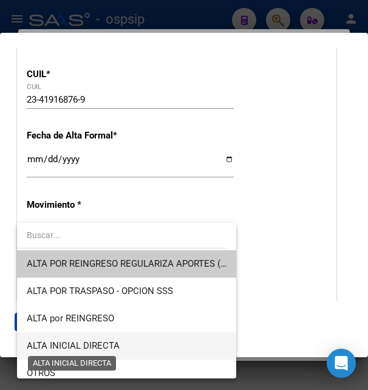
click at [87, 342] on span "ALTA INICIAL DIRECTA" at bounding box center [73, 345] width 93 height 11
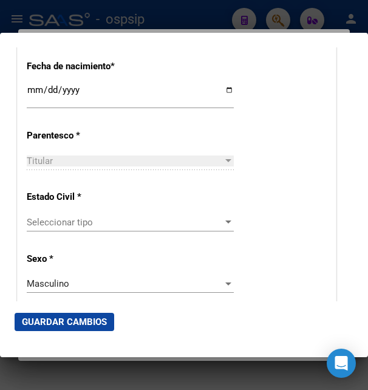
scroll to position [656, 0]
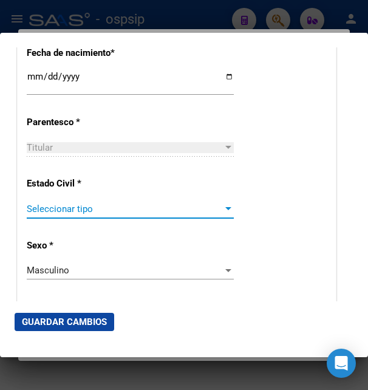
click at [90, 203] on span "Seleccionar tipo" at bounding box center [125, 208] width 196 height 11
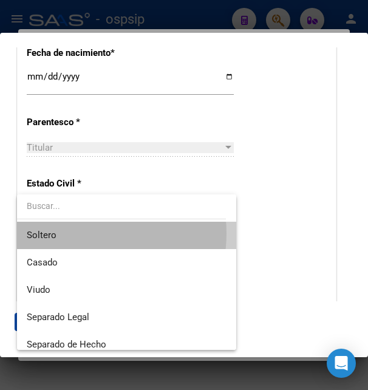
click at [80, 234] on span "Soltero" at bounding box center [127, 235] width 200 height 27
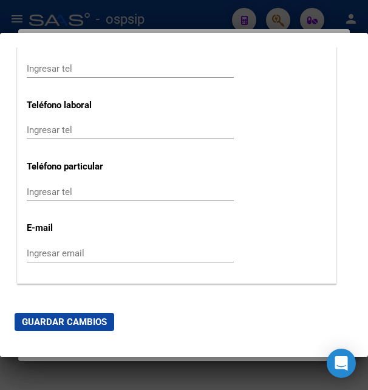
scroll to position [1639, 0]
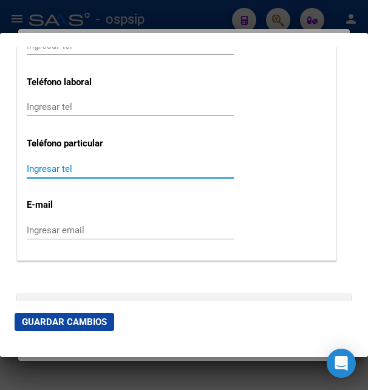
paste input "1166653166"
type input "1166653166"
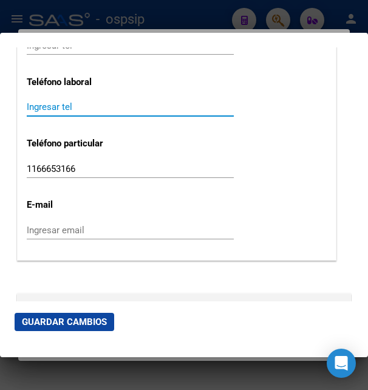
paste input "11-4126-6600"
type input "11-4126-6600"
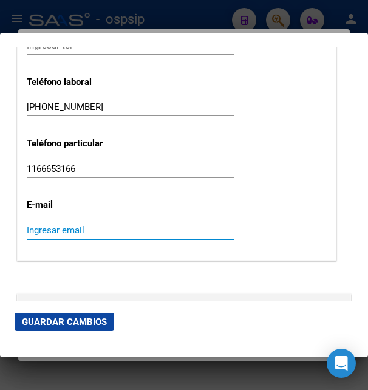
paste input "juliaguirre10@gmail.com"
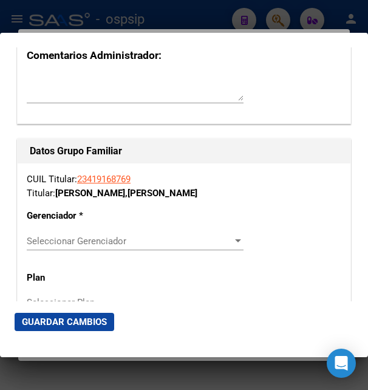
scroll to position [2033, 0]
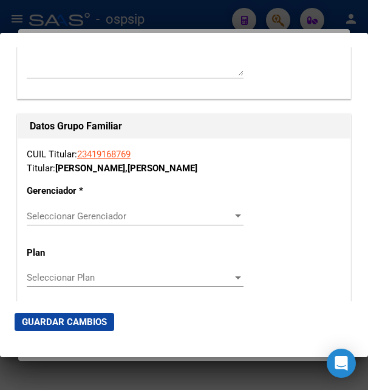
type input "juliaguirre10@gmail.com"
click at [78, 211] on span "Seleccionar Gerenciador" at bounding box center [130, 216] width 206 height 11
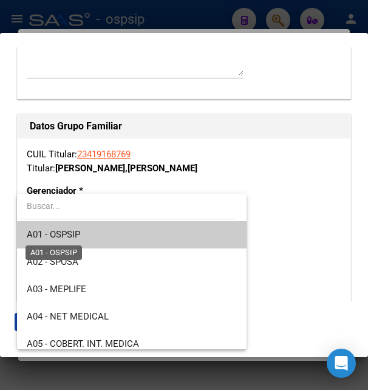
click at [78, 233] on span "A01 - OSPSIP" at bounding box center [53, 234] width 53 height 11
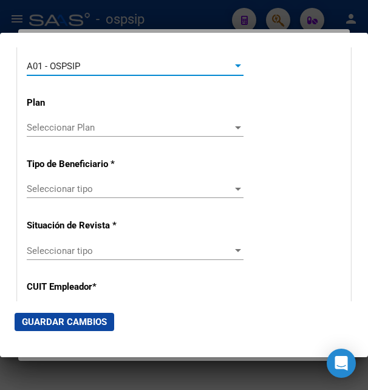
scroll to position [2229, 0]
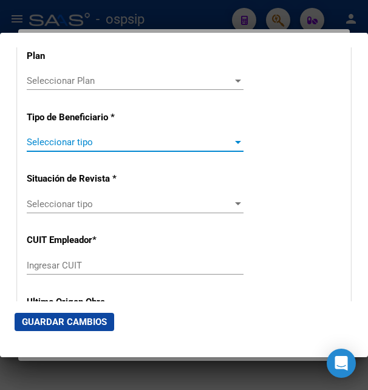
click at [102, 137] on span "Seleccionar tipo" at bounding box center [130, 142] width 206 height 11
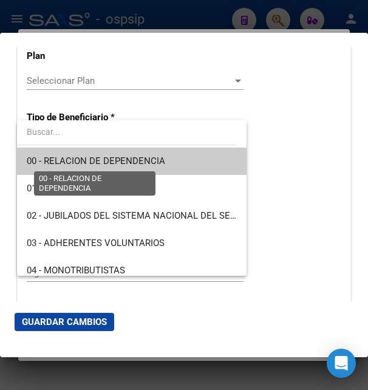
click at [88, 163] on span "00 - RELACION DE DEPENDENCIA" at bounding box center [96, 160] width 138 height 11
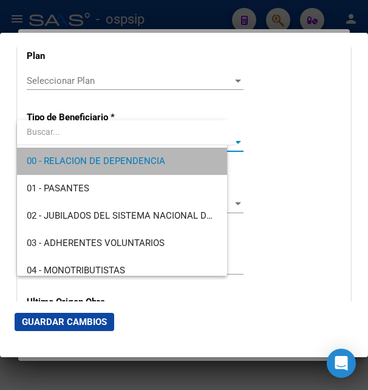
type input "30-52316317-1"
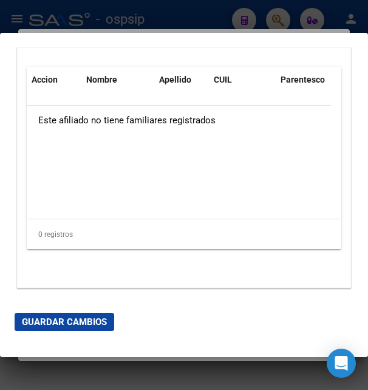
scroll to position [2613, 0]
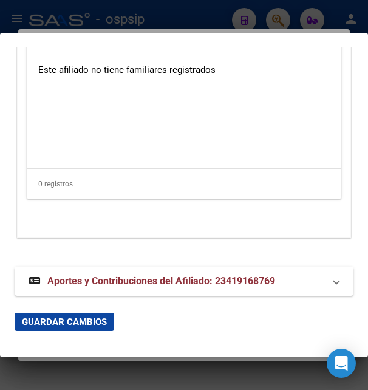
click at [73, 322] on span "Guardar Cambios" at bounding box center [64, 321] width 85 height 11
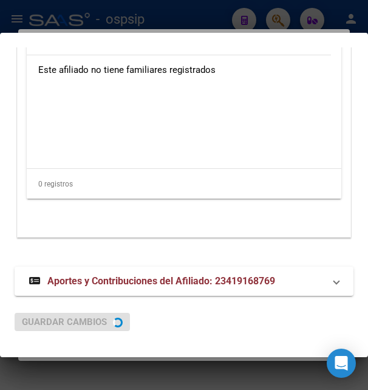
scroll to position [0, 0]
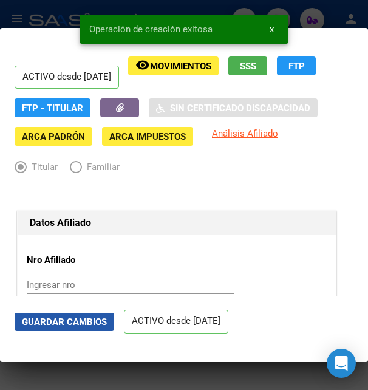
click at [70, 324] on span "Guardar Cambios" at bounding box center [64, 321] width 85 height 11
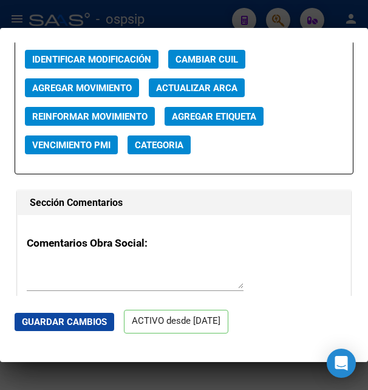
scroll to position [1667, 0]
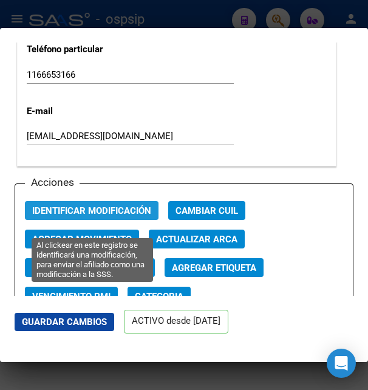
click at [108, 217] on button "Identificar Modificación" at bounding box center [92, 210] width 134 height 19
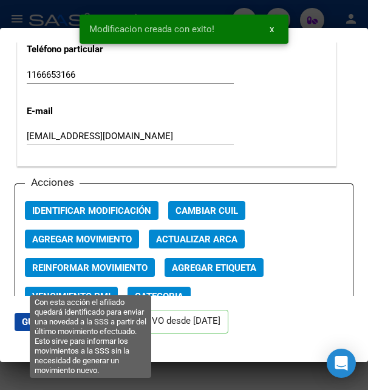
click at [113, 273] on span "Reinformar Movimiento" at bounding box center [89, 267] width 115 height 11
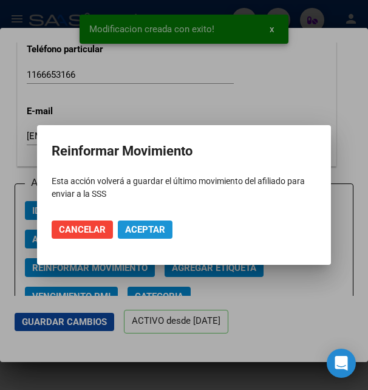
click at [130, 231] on span "Aceptar" at bounding box center [145, 229] width 40 height 11
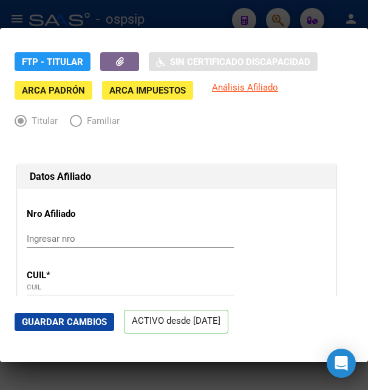
scroll to position [0, 0]
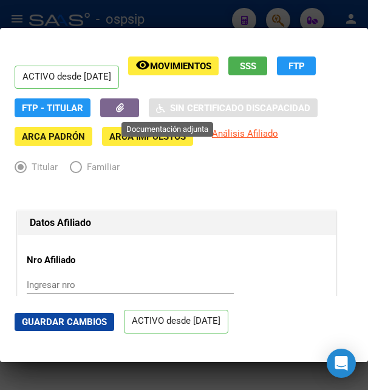
click at [124, 107] on icon "button" at bounding box center [120, 107] width 8 height 9
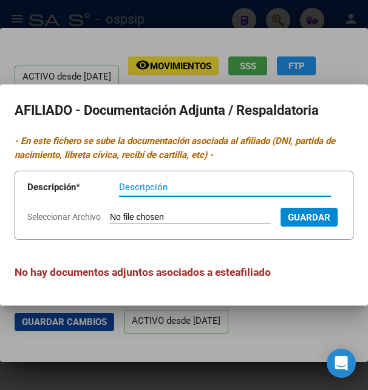
click at [149, 212] on input "Seleccionar Archivo" at bounding box center [190, 218] width 161 height 12
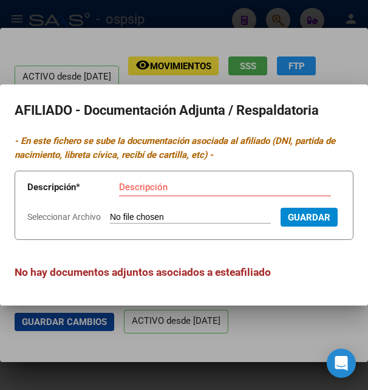
click at [134, 212] on input "Seleccionar Archivo" at bounding box center [190, 218] width 161 height 12
type input "C:\fakepath\IMG_0921.png"
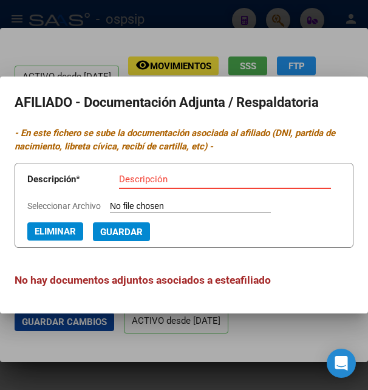
click at [143, 178] on input "Descripción" at bounding box center [225, 179] width 212 height 11
type input "recibo de sueldo"
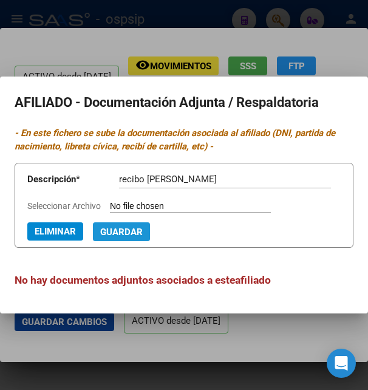
click at [100, 229] on span "Guardar" at bounding box center [121, 231] width 43 height 11
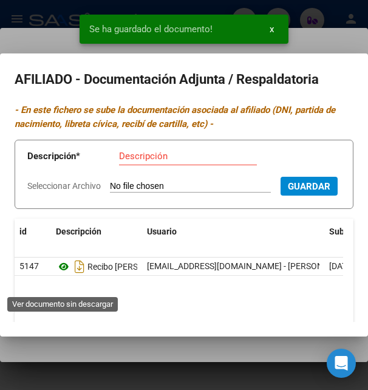
click at [66, 274] on icon at bounding box center [64, 266] width 16 height 15
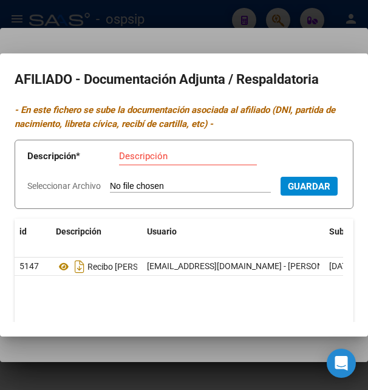
click at [135, 184] on input "Seleccionar Archivo" at bounding box center [190, 187] width 161 height 12
type input "C:\fakepath\20230804_181805_Original.jpeg"
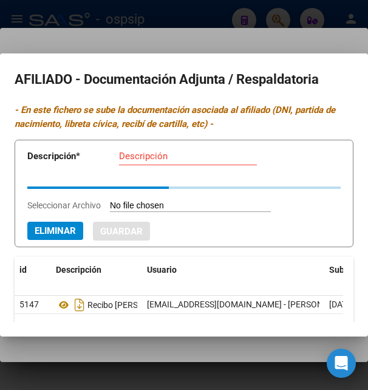
click at [157, 154] on input "Descripción" at bounding box center [188, 156] width 138 height 11
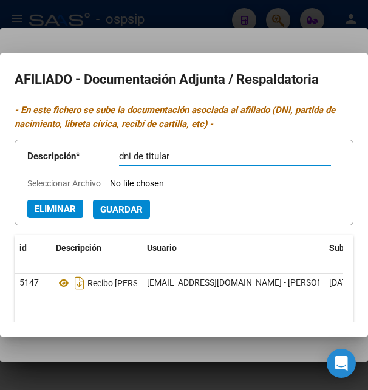
type input "dni de titular"
click at [124, 212] on span "Guardar" at bounding box center [121, 209] width 43 height 11
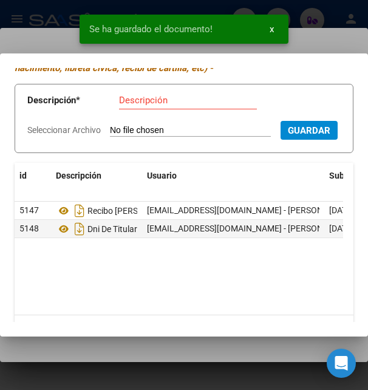
scroll to position [126, 0]
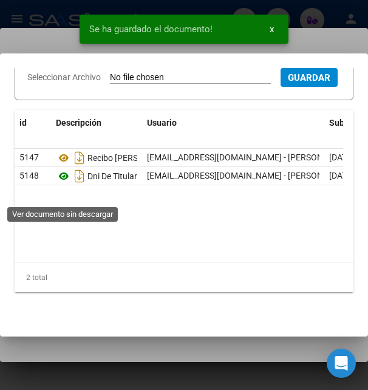
click at [63, 183] on icon at bounding box center [64, 176] width 16 height 15
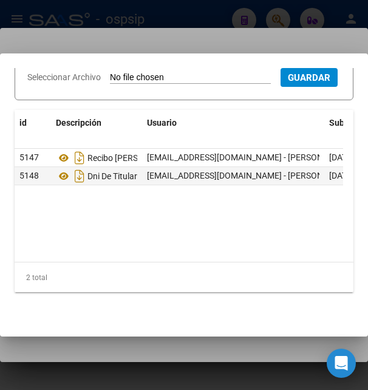
scroll to position [0, 0]
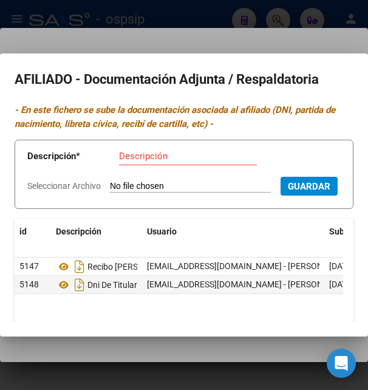
click at [166, 33] on div at bounding box center [184, 195] width 368 height 390
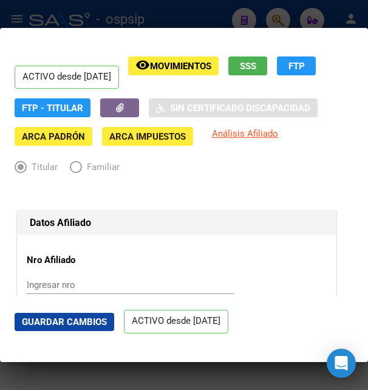
click at [169, 22] on div at bounding box center [184, 195] width 368 height 390
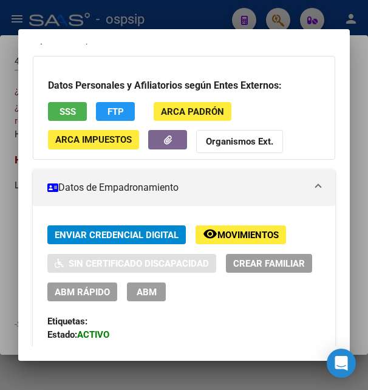
scroll to position [197, 0]
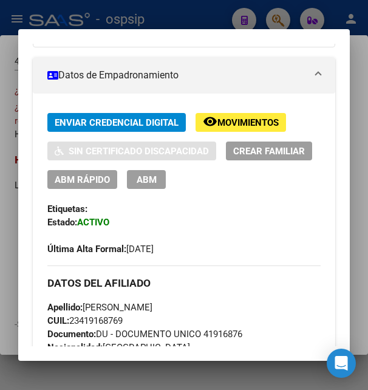
click at [157, 182] on span "ABM" at bounding box center [147, 179] width 20 height 11
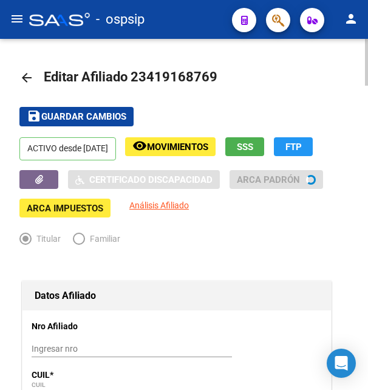
radio input "true"
type input "30-52316317-1"
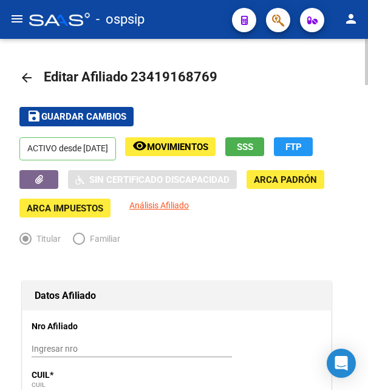
drag, startPoint x: 147, startPoint y: 72, endPoint x: 209, endPoint y: 70, distance: 62.6
click at [209, 70] on span "Editar Afiliado 23419168769" at bounding box center [131, 76] width 174 height 15
copy span "41916876"
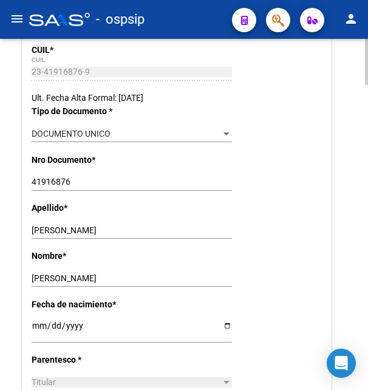
scroll to position [372, 0]
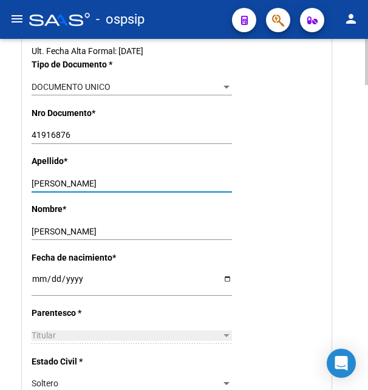
click at [52, 183] on input "AGUIRRE" at bounding box center [132, 184] width 200 height 10
click at [49, 229] on input "JULIAN AGUSTIN" at bounding box center [132, 231] width 200 height 10
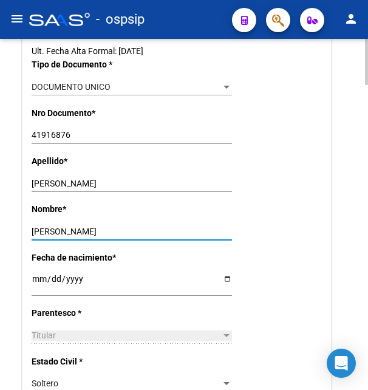
click at [49, 229] on input "JULIAN AGUSTIN" at bounding box center [132, 231] width 200 height 10
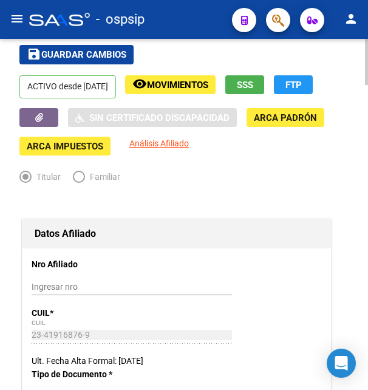
scroll to position [0, 0]
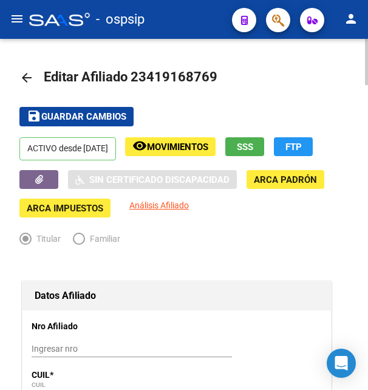
drag, startPoint x: 150, startPoint y: 74, endPoint x: 207, endPoint y: 69, distance: 57.3
click at [207, 69] on span "Editar Afiliado 23419168769" at bounding box center [131, 76] width 174 height 15
copy span "41916876"
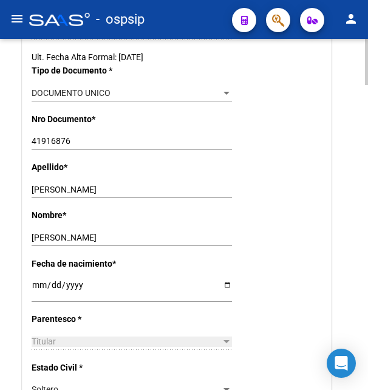
scroll to position [372, 0]
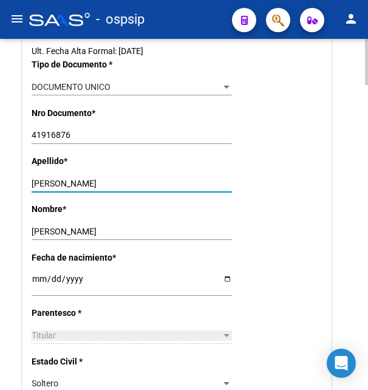
click at [47, 183] on input "AGUIRRE" at bounding box center [132, 184] width 200 height 10
click at [43, 229] on input "JULIAN AGUSTIN" at bounding box center [132, 231] width 200 height 10
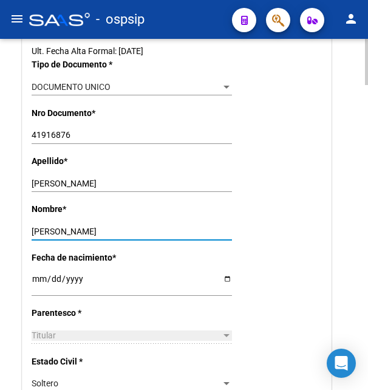
click at [43, 229] on input "JULIAN AGUSTIN" at bounding box center [132, 231] width 200 height 10
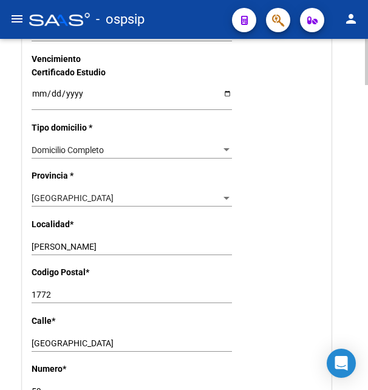
scroll to position [929, 0]
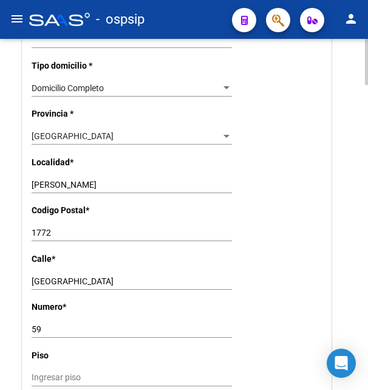
click at [64, 276] on input "MODENA" at bounding box center [132, 281] width 200 height 10
click at [63, 276] on input "MODENA" at bounding box center [132, 281] width 200 height 10
click at [35, 324] on input "59" at bounding box center [132, 329] width 200 height 10
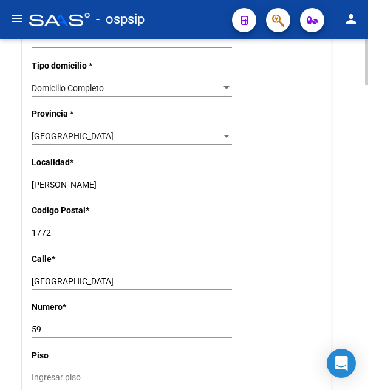
click at [49, 224] on div "1772 Ingresar el codigo" at bounding box center [132, 232] width 200 height 17
click at [46, 224] on div "1772 Ingresar el codigo" at bounding box center [132, 232] width 200 height 17
click at [47, 228] on input "1772" at bounding box center [132, 233] width 200 height 10
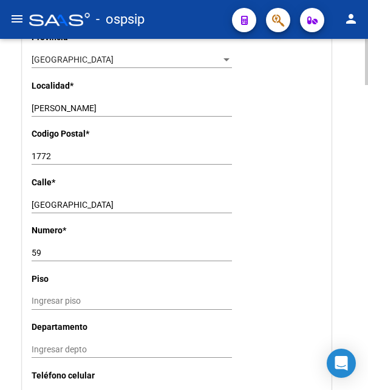
scroll to position [1177, 0]
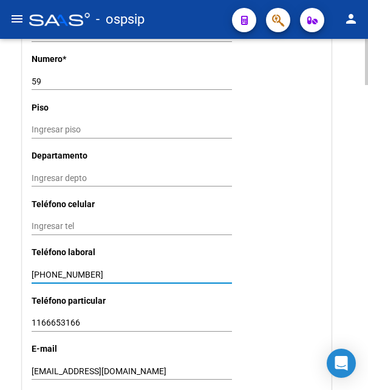
click at [57, 270] on input "11-4126-6600" at bounding box center [132, 275] width 200 height 10
click at [56, 270] on input "11-4126-6600" at bounding box center [132, 275] width 200 height 10
click at [63, 318] on input "1166653166" at bounding box center [132, 323] width 200 height 10
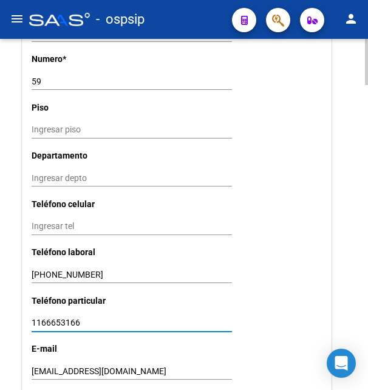
click at [62, 318] on input "1166653166" at bounding box center [132, 323] width 200 height 10
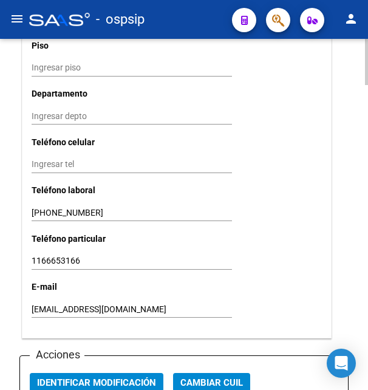
click at [83, 304] on input "juliaguirre10@gmail.com" at bounding box center [132, 309] width 200 height 10
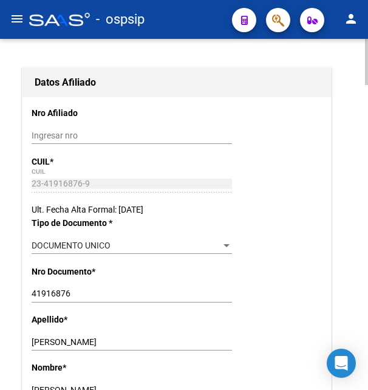
scroll to position [0, 0]
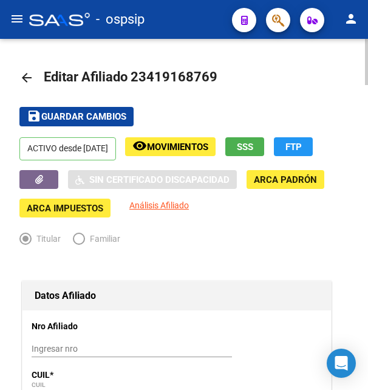
drag, startPoint x: 149, startPoint y: 73, endPoint x: 212, endPoint y: 77, distance: 63.2
click at [212, 77] on span "Editar Afiliado 23419168769" at bounding box center [131, 76] width 174 height 15
copy span "41916876"
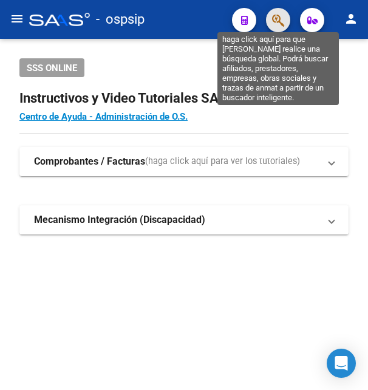
click at [279, 15] on icon "button" at bounding box center [278, 20] width 12 height 14
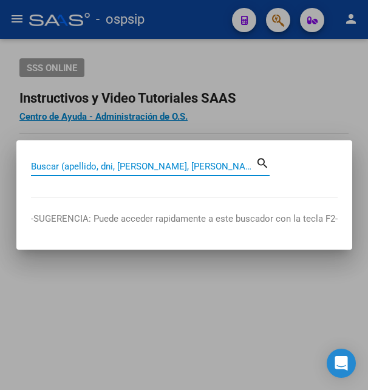
click at [95, 165] on input "Buscar (apellido, dni, [PERSON_NAME], [PERSON_NAME], cuit, obra social)" at bounding box center [143, 166] width 225 height 11
click at [153, 162] on input "Buscar (apellido, dni, [PERSON_NAME], [PERSON_NAME], cuit, obra social)" at bounding box center [143, 166] width 225 height 11
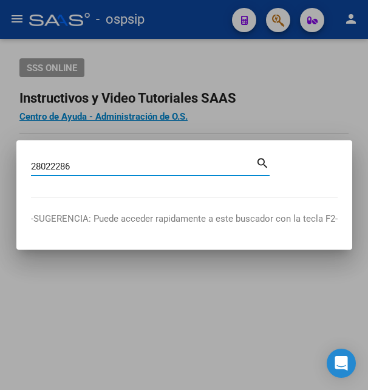
type input "28022286"
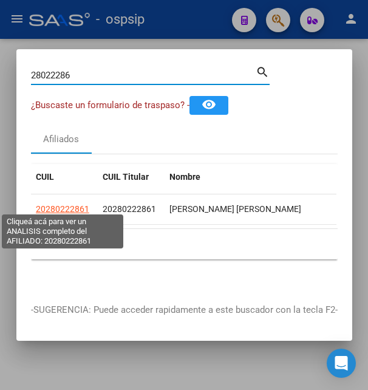
click at [60, 208] on span "20280222861" at bounding box center [62, 209] width 53 height 10
type textarea "20280222861"
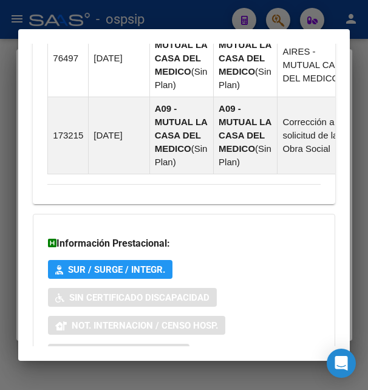
scroll to position [1212, 0]
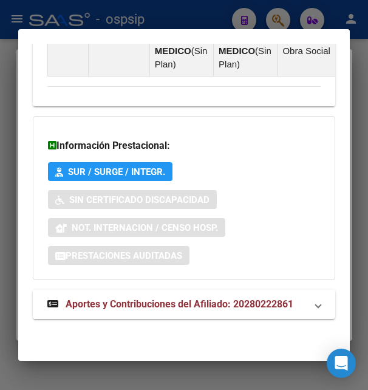
click at [156, 306] on span "Aportes y Contribuciones del Afiliado: 20280222861" at bounding box center [180, 304] width 228 height 12
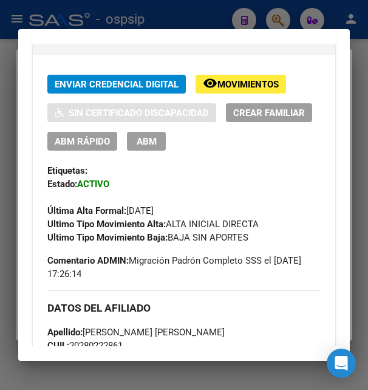
scroll to position [0, 0]
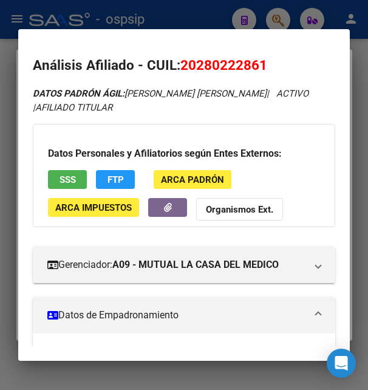
drag, startPoint x: 197, startPoint y: 62, endPoint x: 259, endPoint y: 58, distance: 62.6
click at [259, 58] on span "20280222861" at bounding box center [223, 65] width 87 height 16
copy span "28022286"
click at [174, 8] on div at bounding box center [184, 195] width 368 height 390
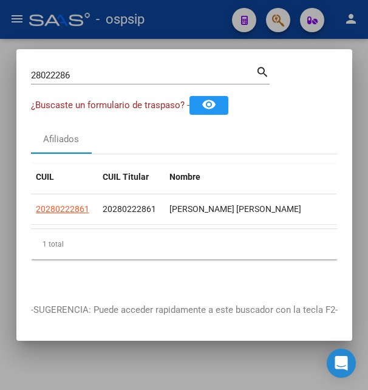
click at [174, 8] on div at bounding box center [184, 195] width 368 height 390
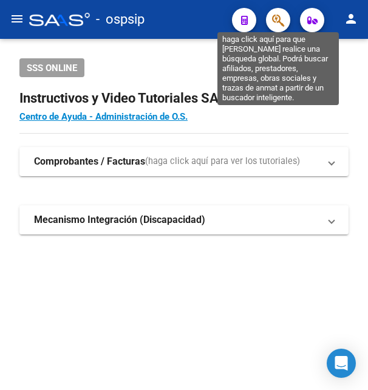
click at [277, 19] on icon "button" at bounding box center [278, 20] width 12 height 14
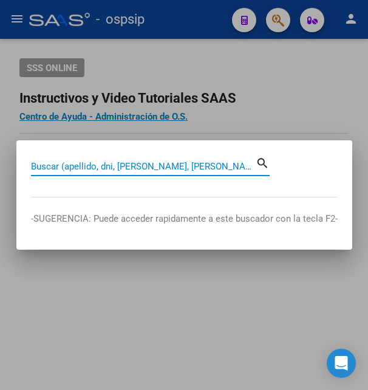
click at [144, 168] on input "Buscar (apellido, dni, [PERSON_NAME], [PERSON_NAME], cuit, obra social)" at bounding box center [143, 166] width 225 height 11
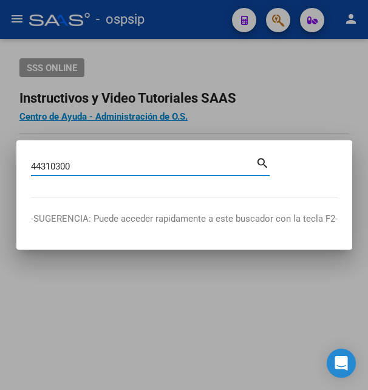
type input "44310300"
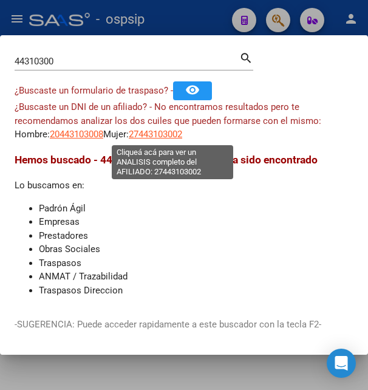
click at [169, 137] on span "27443103002" at bounding box center [155, 134] width 53 height 11
type textarea "27443103002"
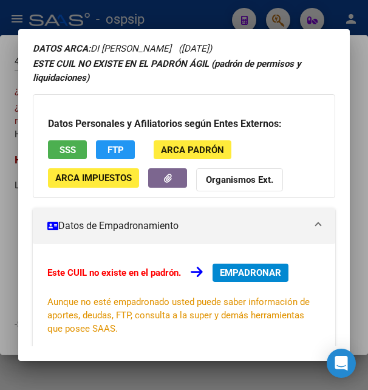
scroll to position [66, 0]
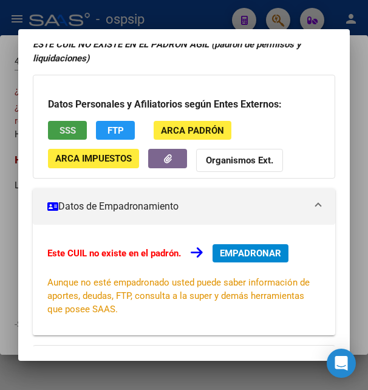
click at [62, 124] on button "SSS" at bounding box center [67, 130] width 39 height 19
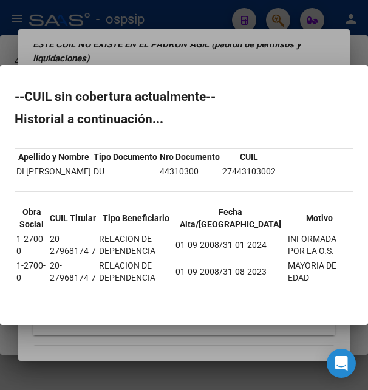
drag, startPoint x: 67, startPoint y: 245, endPoint x: 107, endPoint y: 241, distance: 40.9
click at [97, 241] on td "20-27968174-7" at bounding box center [73, 245] width 48 height 26
click at [97, 248] on td "20-27968174-7" at bounding box center [73, 245] width 48 height 26
drag, startPoint x: 67, startPoint y: 244, endPoint x: 104, endPoint y: 243, distance: 37.6
click at [97, 243] on td "20-27968174-7" at bounding box center [73, 245] width 48 height 26
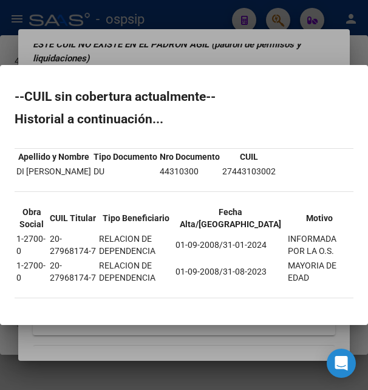
copy td "27968174"
click at [209, 52] on div at bounding box center [184, 195] width 368 height 390
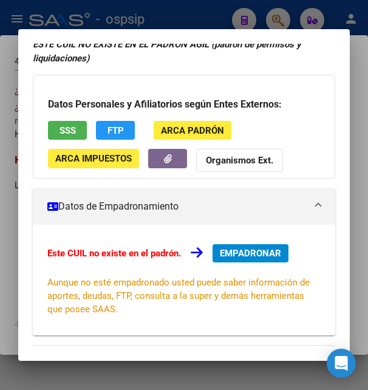
click at [213, 23] on div at bounding box center [184, 195] width 368 height 390
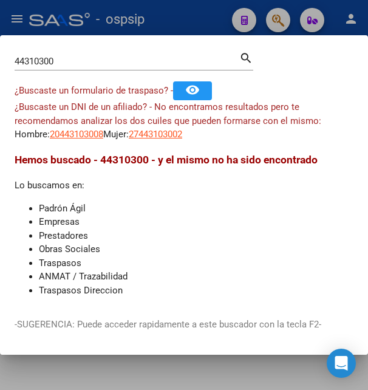
click at [202, 24] on div at bounding box center [184, 195] width 368 height 390
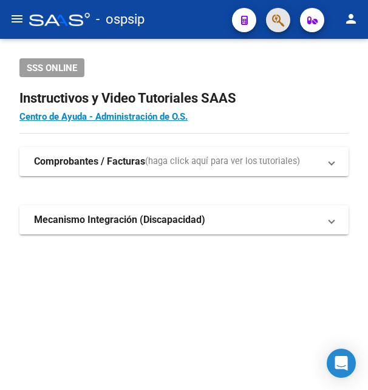
click at [285, 19] on button "button" at bounding box center [278, 20] width 24 height 24
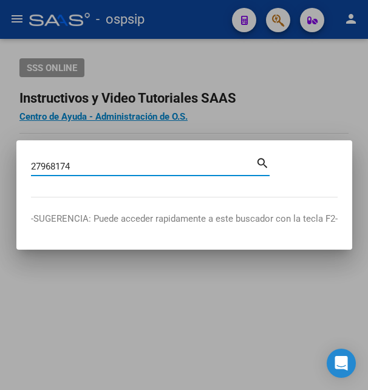
type input "27968174"
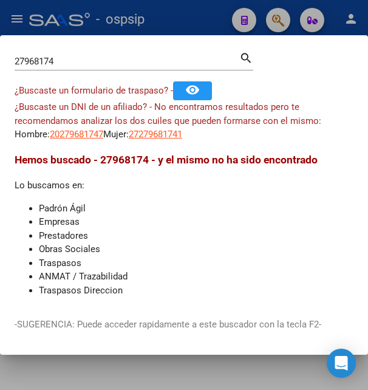
click at [68, 129] on app-link-go-to "20279681747" at bounding box center [76, 135] width 53 height 14
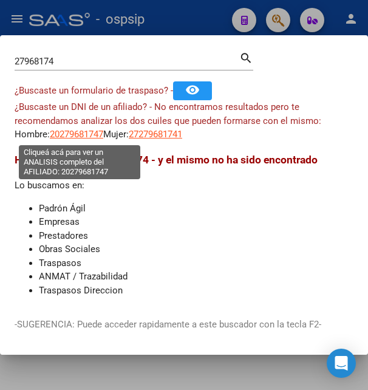
click at [71, 134] on span "20279681747" at bounding box center [76, 134] width 53 height 11
type textarea "20279681747"
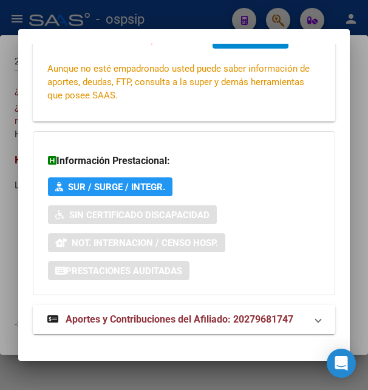
scroll to position [294, 0]
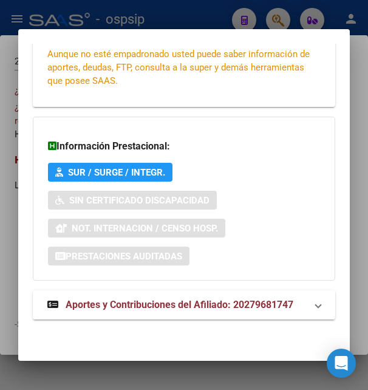
click at [169, 301] on span "Aportes y Contribuciones del Afiliado: 20279681747" at bounding box center [180, 305] width 228 height 12
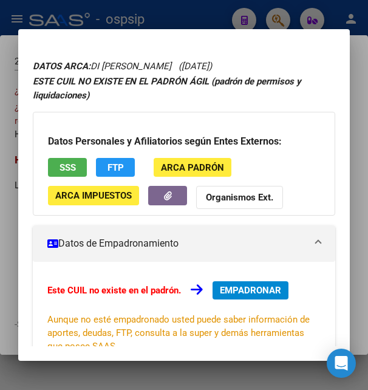
scroll to position [0, 0]
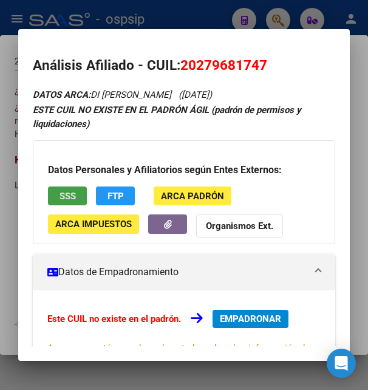
click at [75, 191] on span "SSS" at bounding box center [68, 195] width 16 height 11
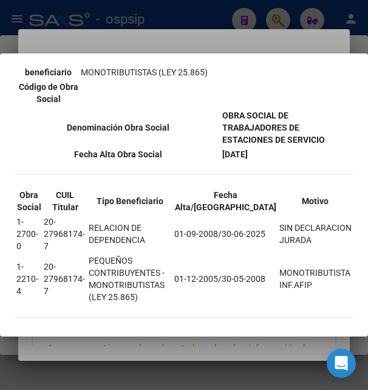
scroll to position [220, 0]
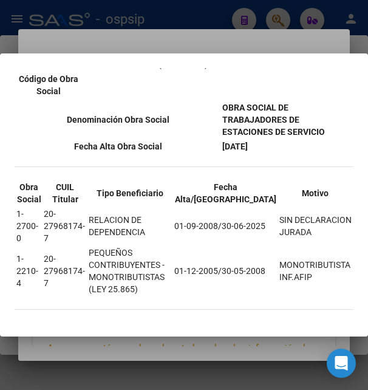
click at [218, 44] on div at bounding box center [184, 195] width 368 height 390
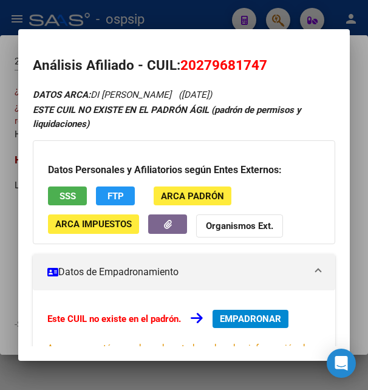
click at [220, 5] on div at bounding box center [184, 195] width 368 height 390
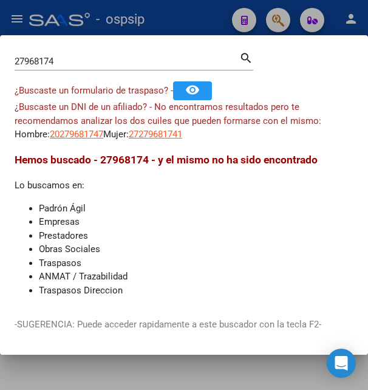
click at [170, 22] on div at bounding box center [184, 195] width 368 height 390
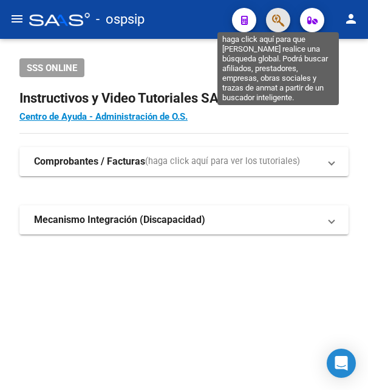
click at [277, 21] on icon "button" at bounding box center [278, 20] width 12 height 14
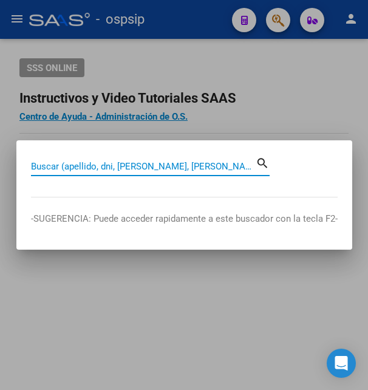
click at [107, 167] on input "Buscar (apellido, dni, [PERSON_NAME], [PERSON_NAME], cuit, obra social)" at bounding box center [143, 166] width 225 height 11
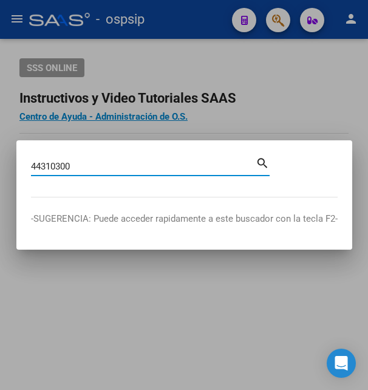
type input "44310300"
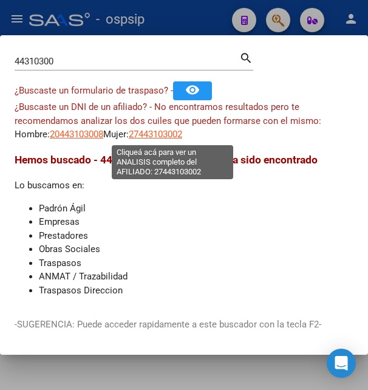
click at [175, 130] on span "27443103002" at bounding box center [155, 134] width 53 height 11
type textarea "27443103002"
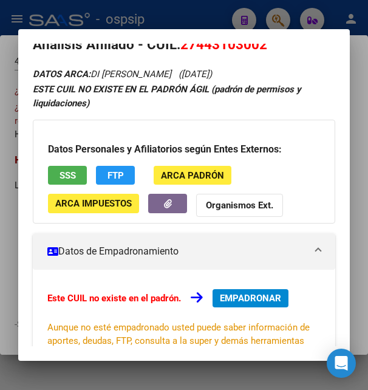
scroll to position [0, 0]
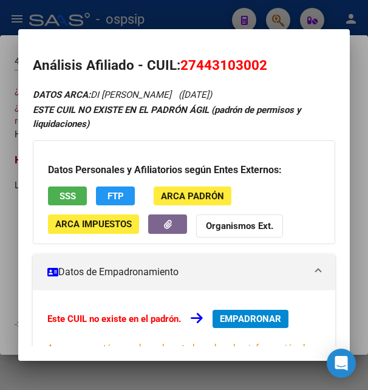
drag, startPoint x: 182, startPoint y: 63, endPoint x: 264, endPoint y: 58, distance: 82.1
click at [264, 58] on span "27443103002" at bounding box center [223, 65] width 87 height 16
copy span "27443103002"
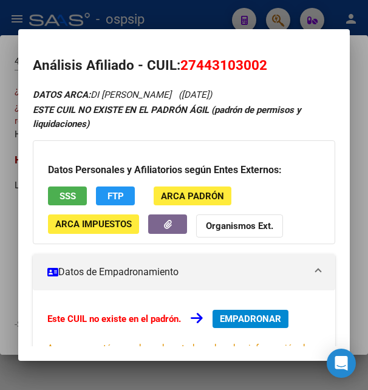
click at [198, 69] on span "27443103002" at bounding box center [223, 65] width 87 height 16
drag, startPoint x: 199, startPoint y: 64, endPoint x: 259, endPoint y: 62, distance: 60.2
click at [259, 62] on span "27443103002" at bounding box center [223, 65] width 87 height 16
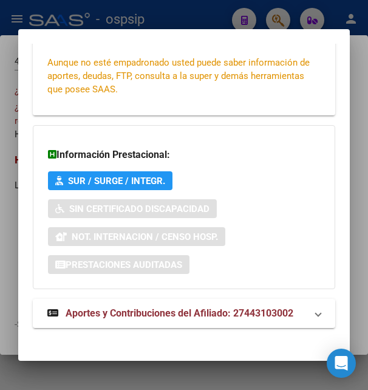
scroll to position [294, 0]
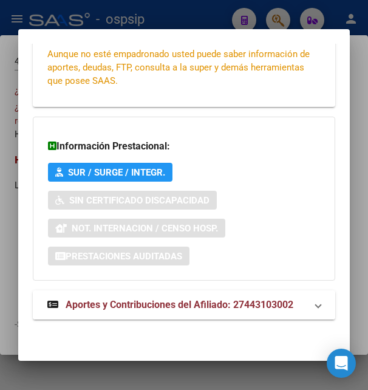
click at [145, 301] on span "Aportes y Contribuciones del Afiliado: 27443103002" at bounding box center [180, 305] width 228 height 12
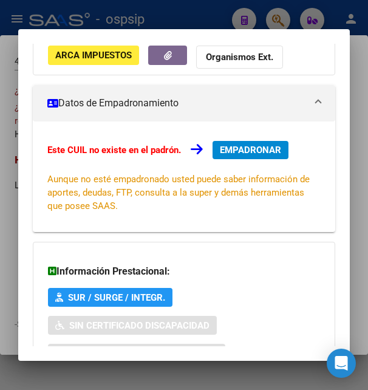
scroll to position [0, 0]
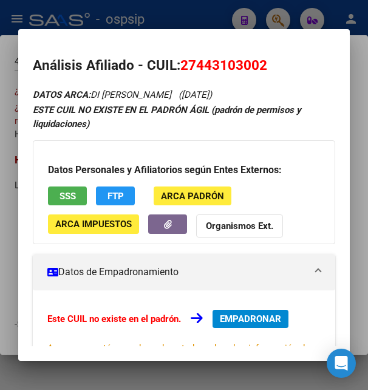
click at [181, 18] on div at bounding box center [184, 195] width 368 height 390
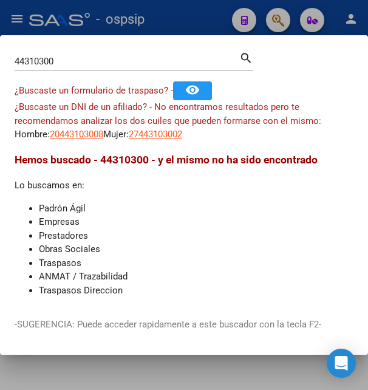
click at [181, 18] on div at bounding box center [184, 195] width 368 height 390
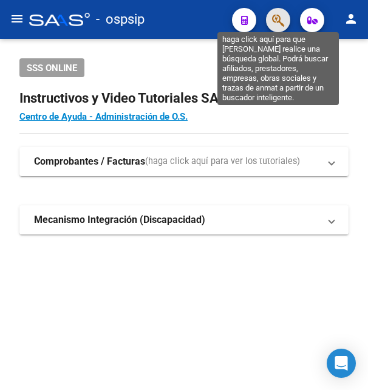
click at [277, 22] on icon "button" at bounding box center [278, 20] width 12 height 14
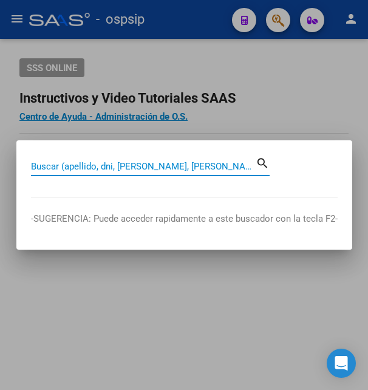
click at [108, 168] on input "Buscar (apellido, dni, [PERSON_NAME], [PERSON_NAME], cuit, obra social)" at bounding box center [143, 166] width 225 height 11
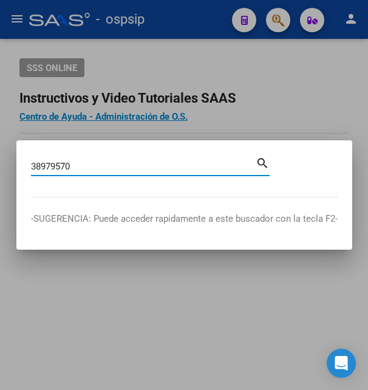
type input "38979570"
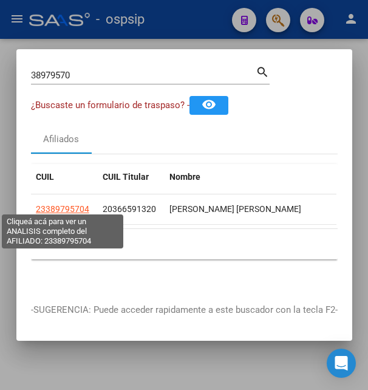
click at [62, 207] on span "23389795704" at bounding box center [62, 209] width 53 height 10
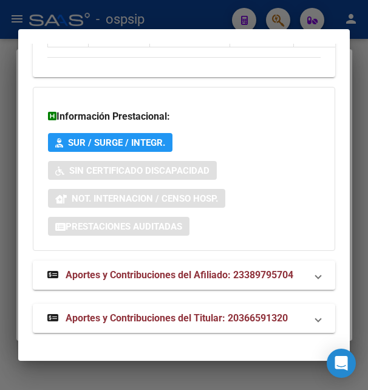
scroll to position [1449, 0]
click at [156, 318] on span "Aportes y Contribuciones del Titular: 20366591320" at bounding box center [177, 318] width 222 height 12
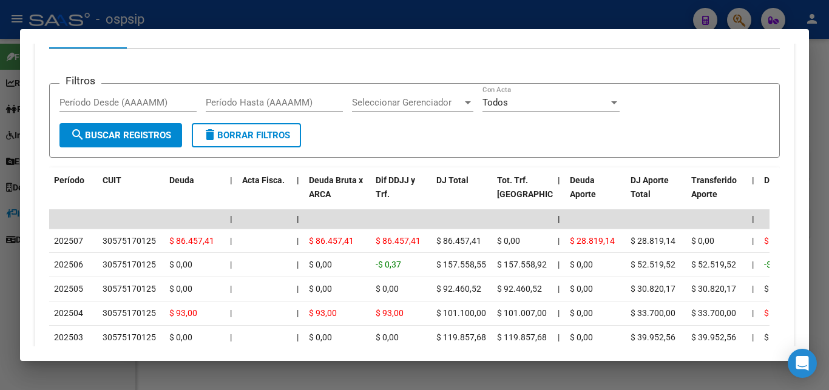
scroll to position [1181, 0]
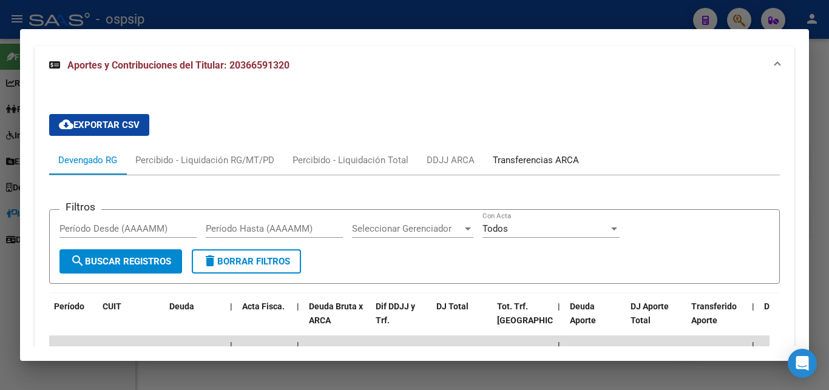
click at [367, 159] on div "Transferencias ARCA" at bounding box center [536, 160] width 86 height 13
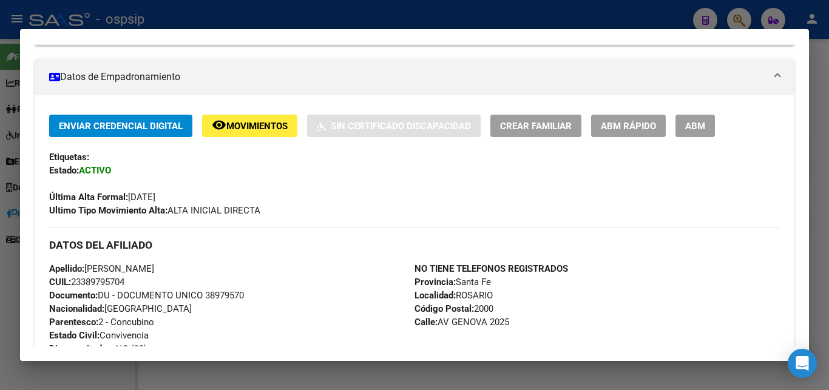
scroll to position [197, 0]
click at [258, 130] on span "Movimientos" at bounding box center [256, 125] width 61 height 11
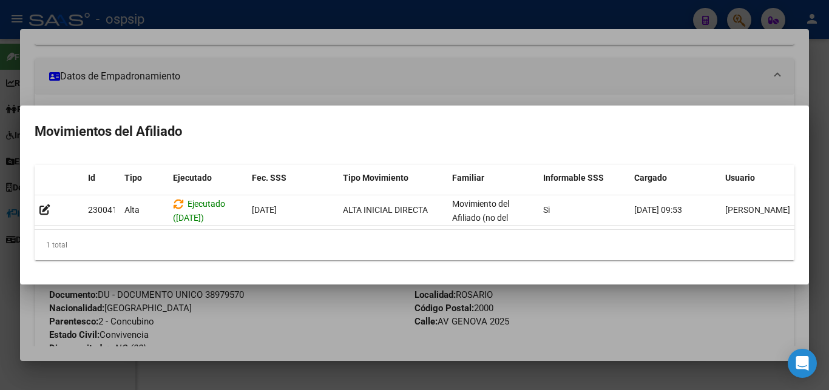
click at [367, 81] on div at bounding box center [414, 195] width 829 height 390
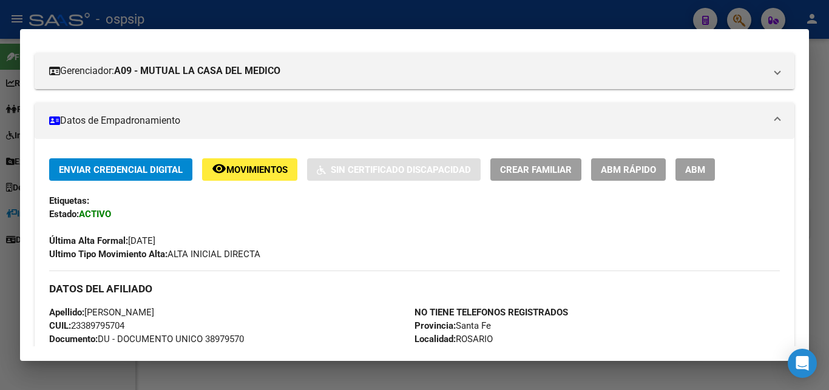
scroll to position [131, 0]
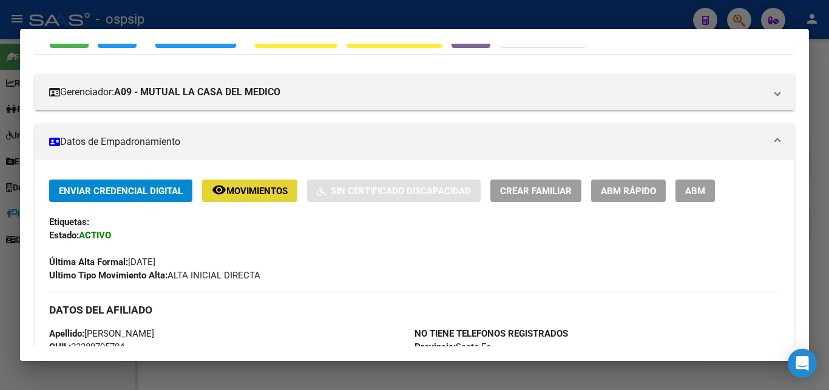
click at [276, 191] on span "Movimientos" at bounding box center [256, 191] width 61 height 11
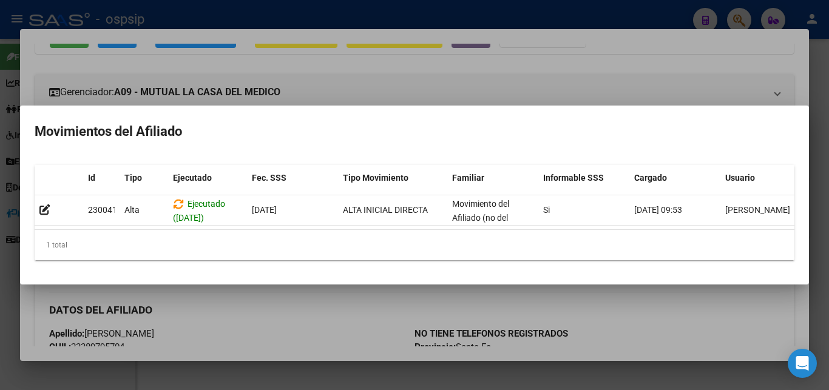
click at [367, 86] on div at bounding box center [414, 195] width 829 height 390
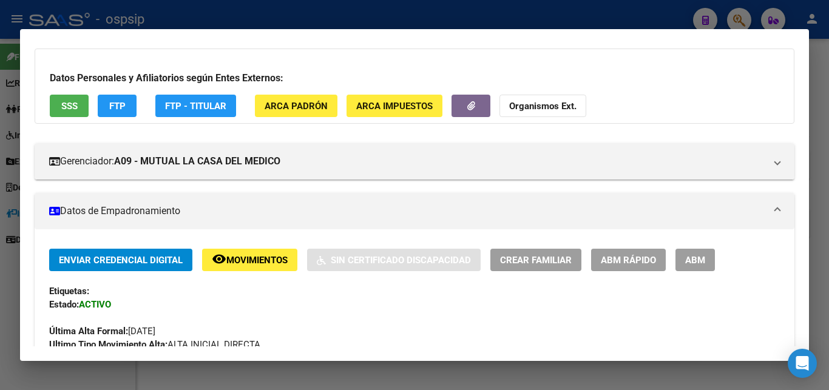
scroll to position [0, 0]
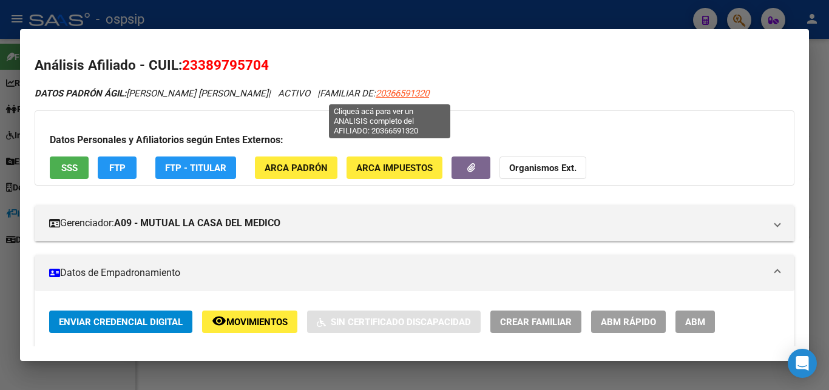
click at [367, 95] on span "20366591320" at bounding box center [402, 93] width 53 height 11
type textarea "20366591320"
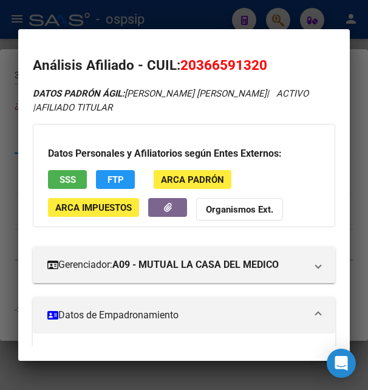
drag, startPoint x: 196, startPoint y: 64, endPoint x: 260, endPoint y: 58, distance: 64.6
click at [260, 58] on span "20366591320" at bounding box center [223, 65] width 87 height 16
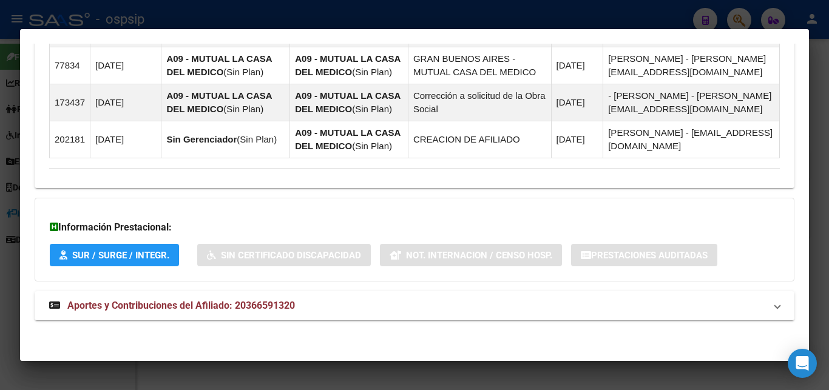
scroll to position [868, 0]
click at [254, 301] on span "Aportes y Contribuciones del Afiliado: 20366591320" at bounding box center [181, 305] width 228 height 12
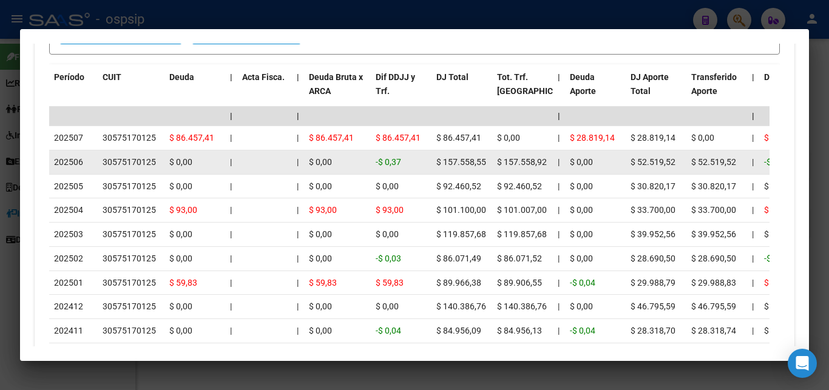
scroll to position [1359, 0]
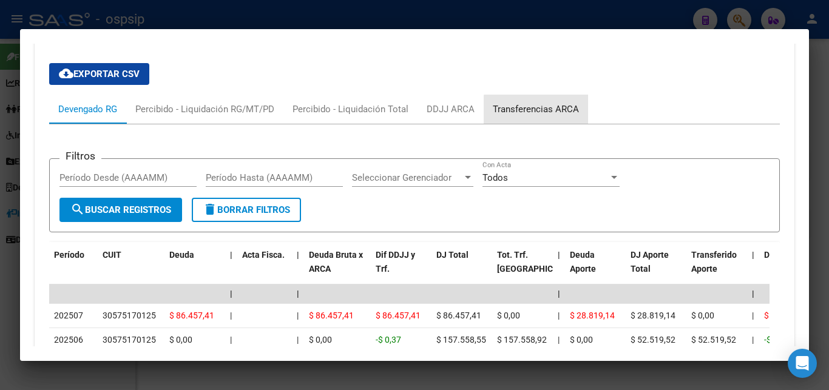
click at [367, 115] on div "Transferencias ARCA" at bounding box center [536, 109] width 86 height 13
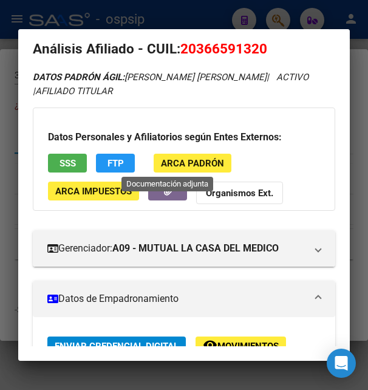
scroll to position [0, 0]
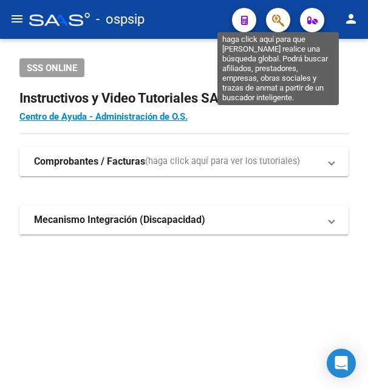
click at [280, 24] on icon "button" at bounding box center [278, 20] width 12 height 14
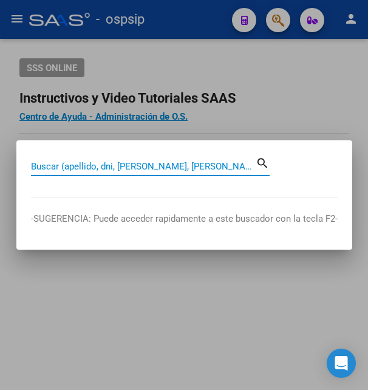
paste input "36659132"
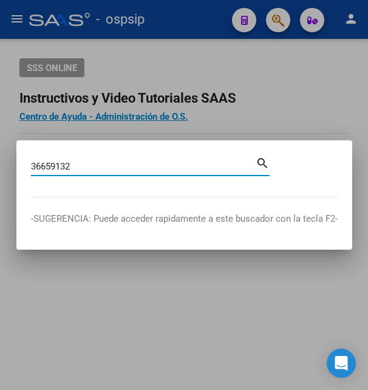
type input "36659132"
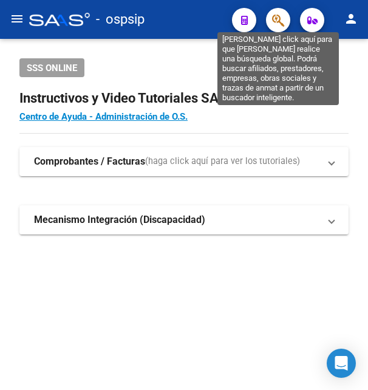
click at [279, 20] on icon "button" at bounding box center [278, 20] width 12 height 14
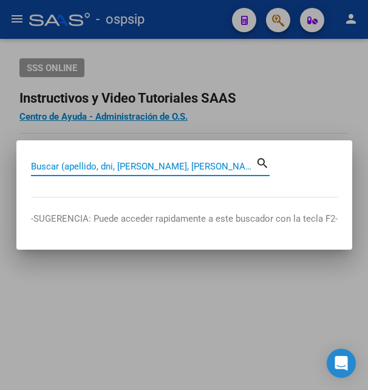
click at [118, 166] on input "Buscar (apellido, dni, [PERSON_NAME], [PERSON_NAME], cuit, obra social)" at bounding box center [143, 166] width 225 height 11
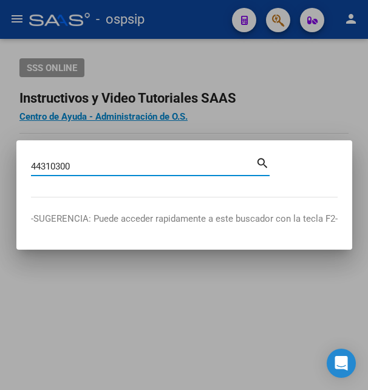
type input "44310300"
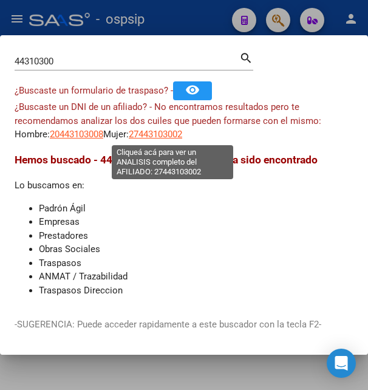
click at [169, 129] on span "27443103002" at bounding box center [155, 134] width 53 height 11
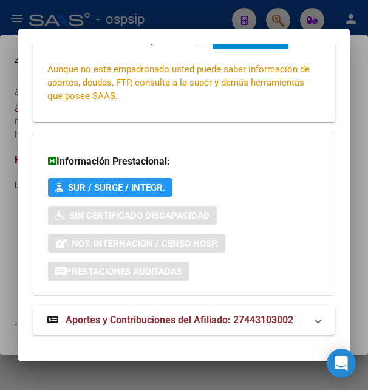
scroll to position [294, 0]
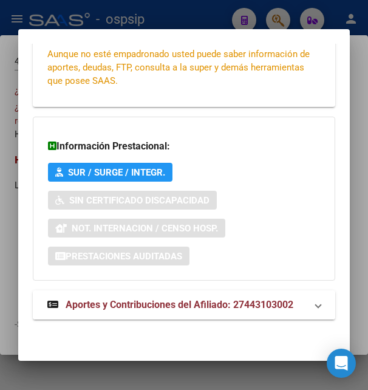
click at [157, 304] on span "Aportes y Contribuciones del Afiliado: 27443103002" at bounding box center [180, 305] width 228 height 12
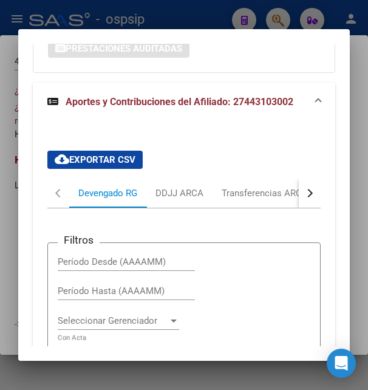
scroll to position [497, 0]
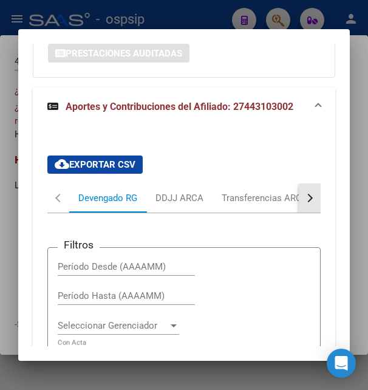
click at [308, 211] on button "button" at bounding box center [310, 197] width 22 height 29
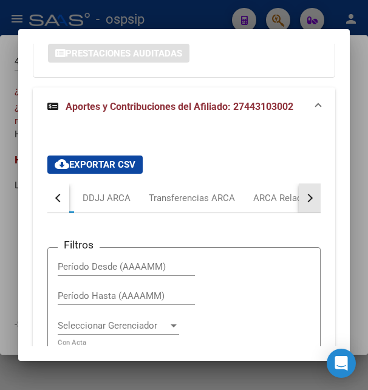
click at [307, 211] on button "button" at bounding box center [310, 197] width 22 height 29
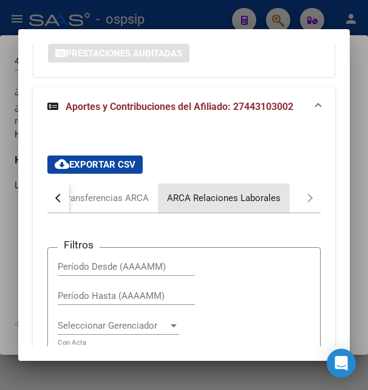
click at [236, 200] on div "ARCA Relaciones Laborales" at bounding box center [224, 197] width 114 height 13
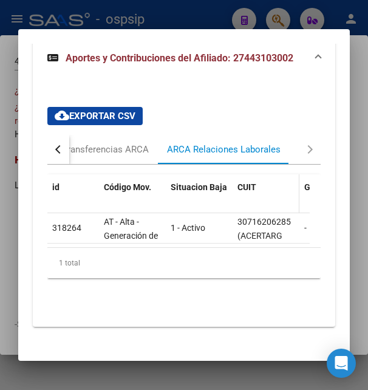
scroll to position [563, 0]
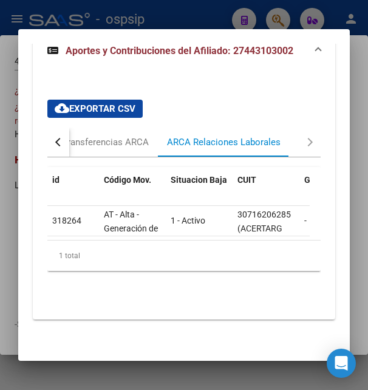
drag, startPoint x: 86, startPoint y: 242, endPoint x: 137, endPoint y: 236, distance: 52.0
click at [137, 236] on div "id Código Mov. Situacion Baja CUIT Gerenciador Telegrama Renuncia Fin Rel. Lab.…" at bounding box center [183, 219] width 273 height 104
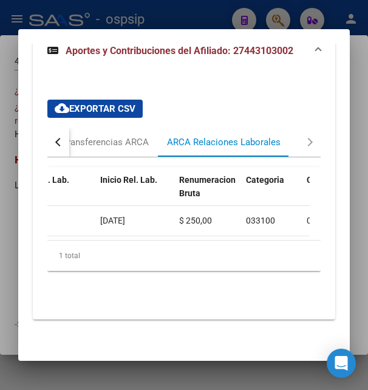
scroll to position [0, 0]
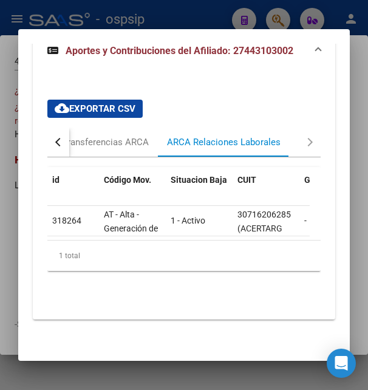
click at [193, 20] on div at bounding box center [184, 195] width 368 height 390
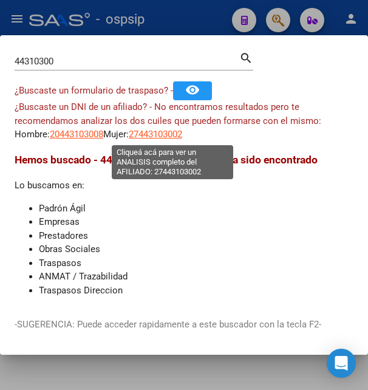
click at [168, 139] on span "27443103002" at bounding box center [155, 134] width 53 height 11
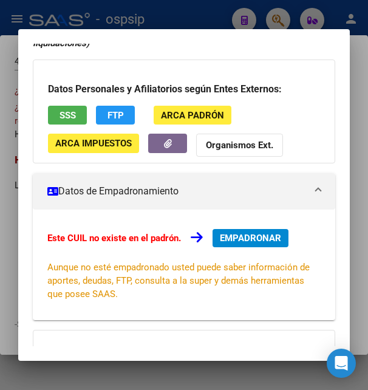
scroll to position [131, 0]
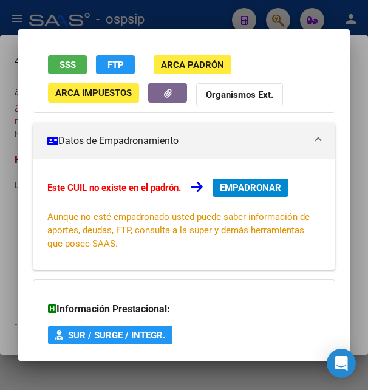
click at [262, 185] on span "EMPADRONAR" at bounding box center [250, 187] width 61 height 11
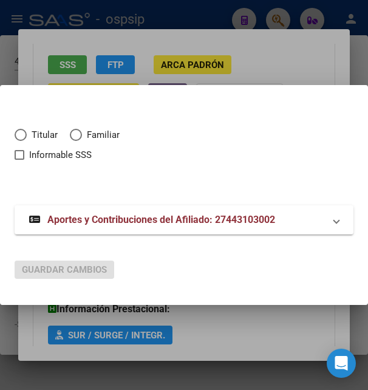
click at [19, 133] on span "Elija una opción" at bounding box center [21, 135] width 12 height 12
click at [19, 133] on input "Titular" at bounding box center [21, 135] width 12 height 12
radio input "true"
checkbox input "true"
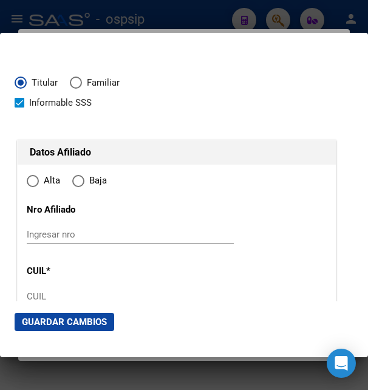
type input "27-44310300-2"
type input "44310300"
type input "DI MELLA"
type input "[PERSON_NAME]"
type input "[DATE]"
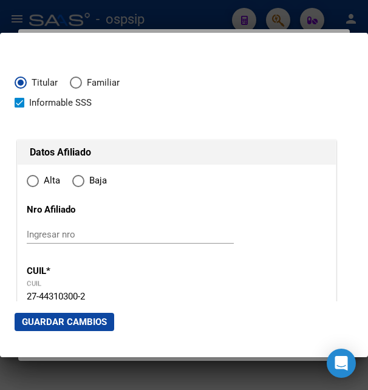
type input "[PERSON_NAME]"
type input "5501"
type input "EL NIHUIL"
type input "1745"
radio input "true"
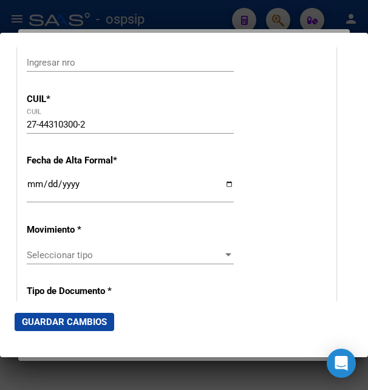
scroll to position [197, 0]
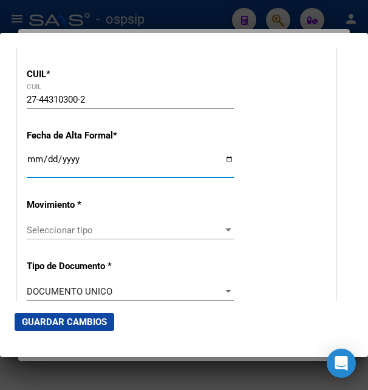
click at [41, 174] on input "Ingresar fecha" at bounding box center [130, 163] width 207 height 19
type input "[DATE]"
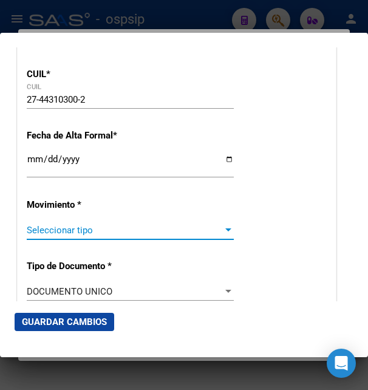
click at [67, 236] on span "Seleccionar tipo" at bounding box center [125, 230] width 196 height 11
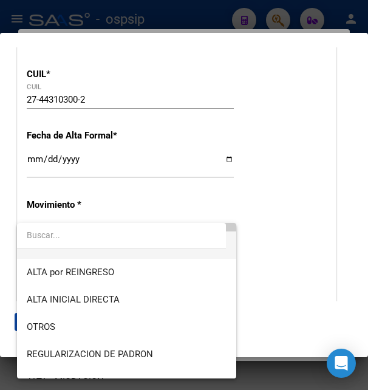
scroll to position [66, 0]
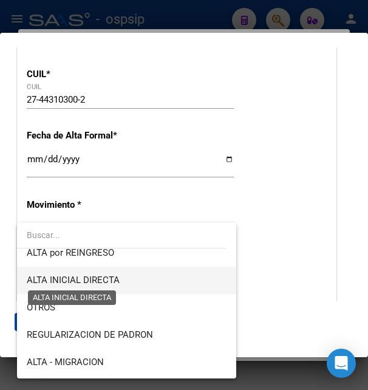
click at [97, 281] on span "ALTA INICIAL DIRECTA" at bounding box center [73, 279] width 93 height 11
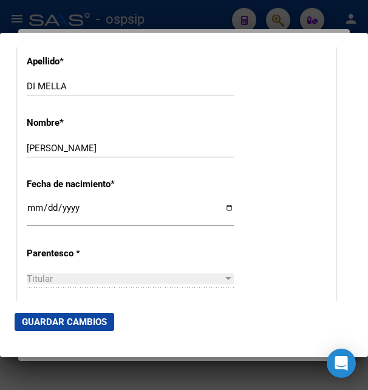
scroll to position [590, 0]
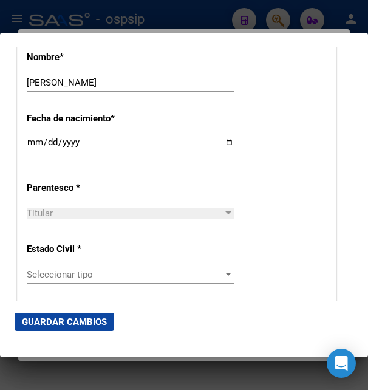
click at [92, 274] on span "Seleccionar tipo" at bounding box center [125, 274] width 196 height 11
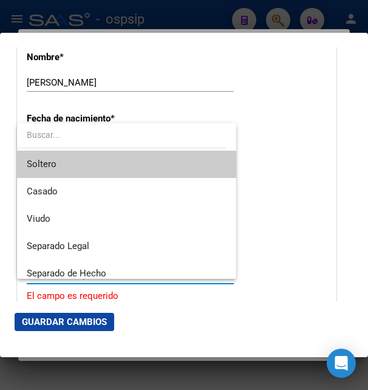
click at [60, 163] on span "Soltero" at bounding box center [127, 164] width 200 height 27
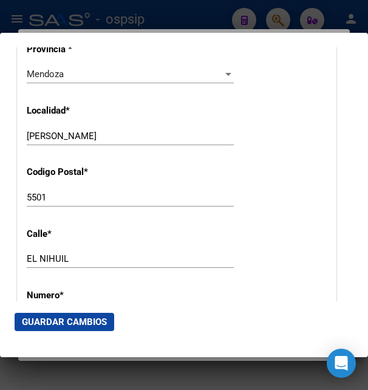
scroll to position [1246, 0]
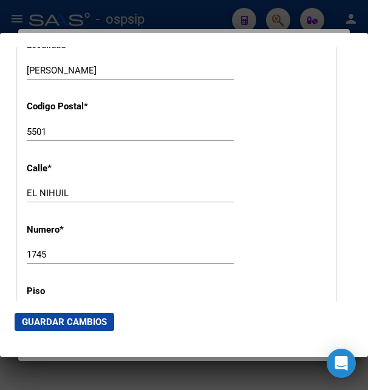
click at [101, 188] on input "EL NIHUIL" at bounding box center [130, 193] width 207 height 11
type input "E"
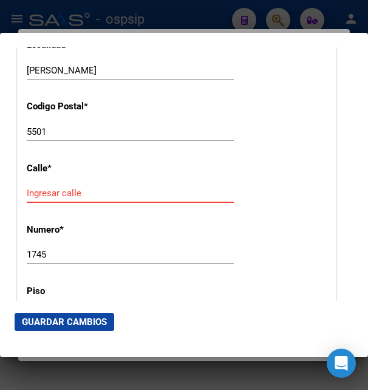
click at [30, 188] on input "Ingresar calle" at bounding box center [130, 193] width 207 height 11
paste input "Manzana B casa 1 B° Las Dalias II"
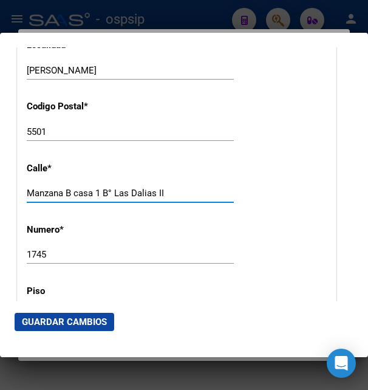
type input "Manzana B casa 1 B° Las Dalias II"
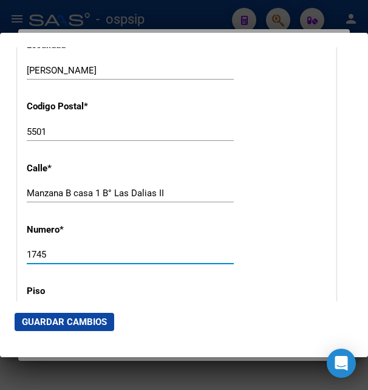
click at [49, 249] on input "1745" at bounding box center [130, 254] width 207 height 11
type input "1"
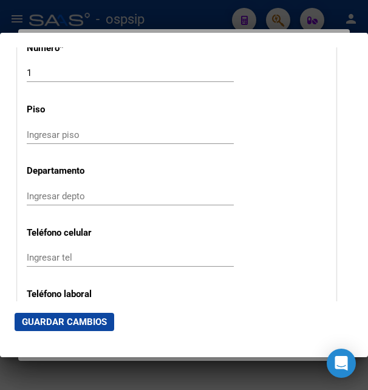
scroll to position [1508, 0]
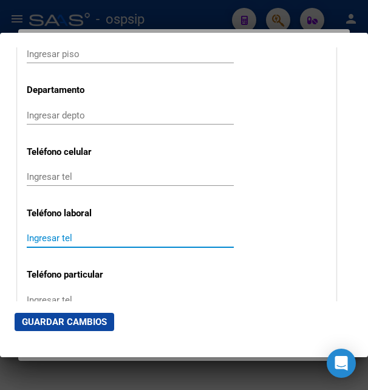
paste input "[PHONE_NUMBER]"
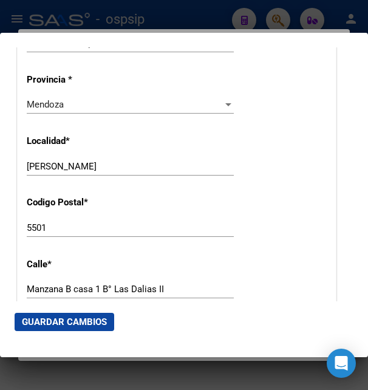
scroll to position [1246, 0]
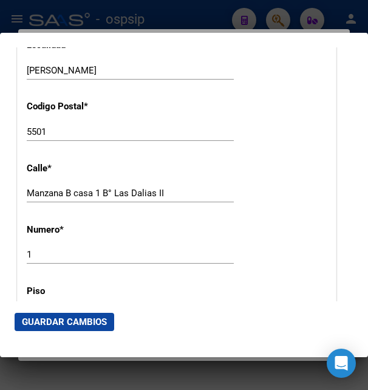
type input "[PHONE_NUMBER]"
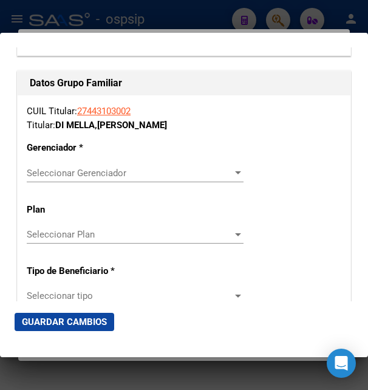
scroll to position [2098, 0]
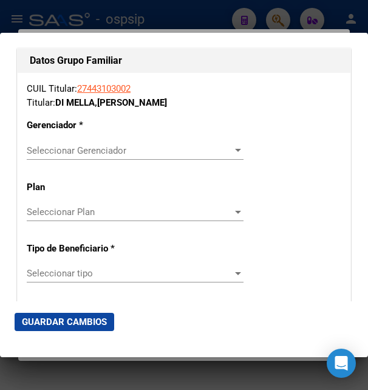
click at [72, 145] on span "Seleccionar Gerenciador" at bounding box center [130, 150] width 206 height 11
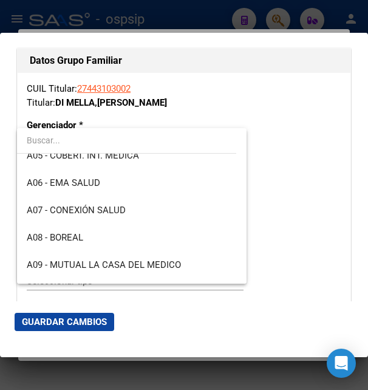
scroll to position [131, 0]
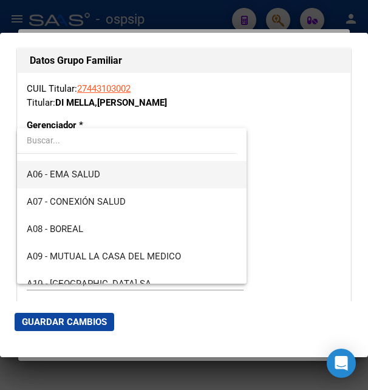
click at [87, 185] on span "A06 - EMA SALUD" at bounding box center [132, 174] width 210 height 27
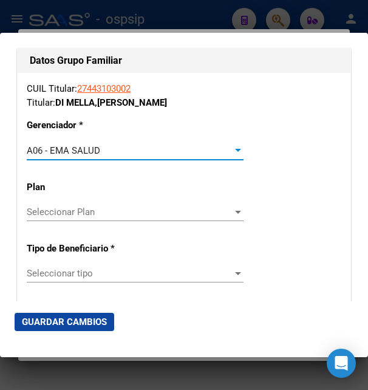
scroll to position [2164, 0]
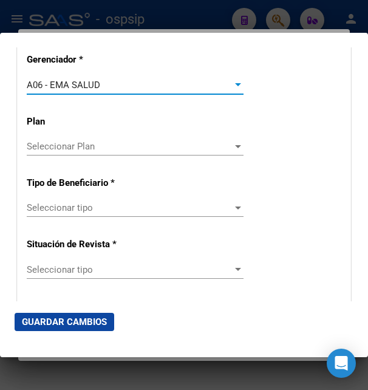
click at [63, 202] on span "Seleccionar tipo" at bounding box center [130, 207] width 206 height 11
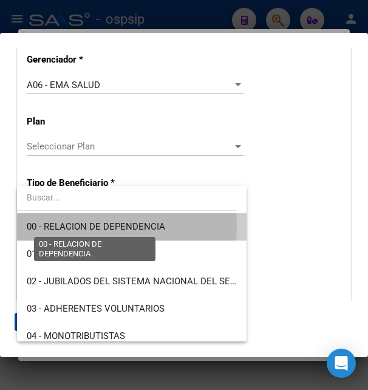
click at [56, 225] on span "00 - RELACION DE DEPENDENCIA" at bounding box center [96, 226] width 138 height 11
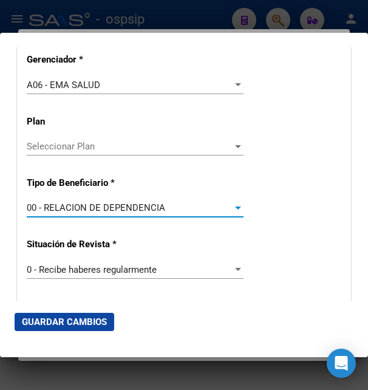
type input "30-71620628-5"
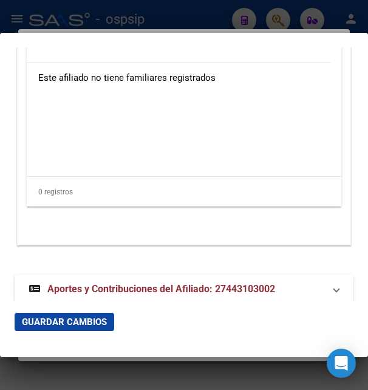
scroll to position [2613, 0]
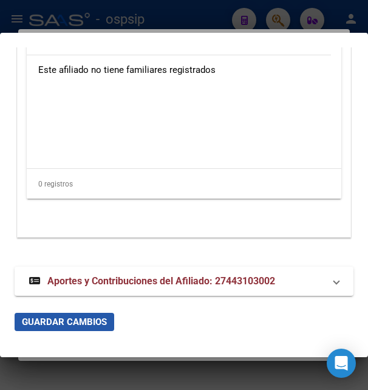
click at [67, 315] on button "Guardar Cambios" at bounding box center [65, 322] width 100 height 18
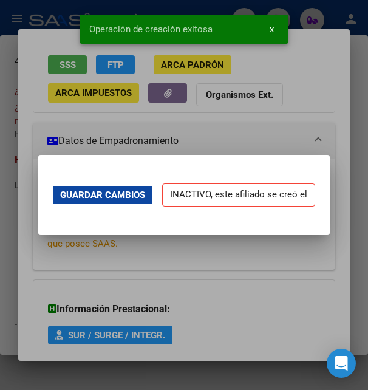
scroll to position [0, 0]
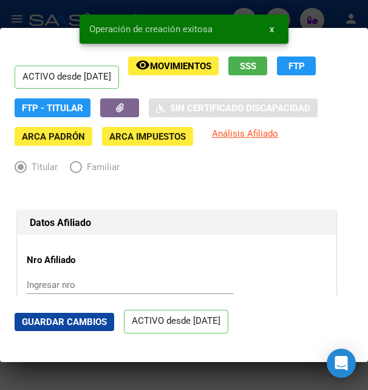
click at [78, 318] on span "Guardar Cambios" at bounding box center [64, 321] width 85 height 11
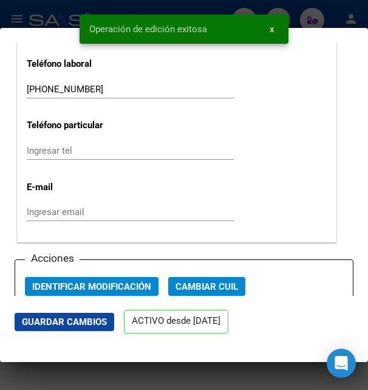
scroll to position [1705, 0]
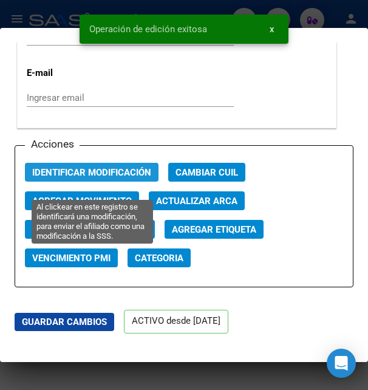
click at [117, 178] on span "Identificar Modificación" at bounding box center [91, 172] width 119 height 11
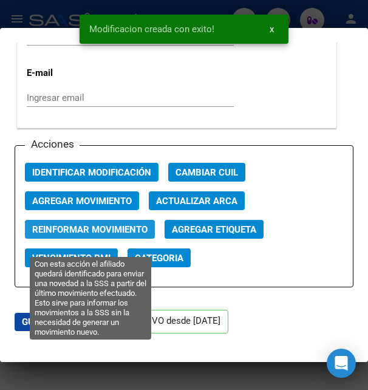
click at [111, 235] on span "Reinformar Movimiento" at bounding box center [89, 229] width 115 height 11
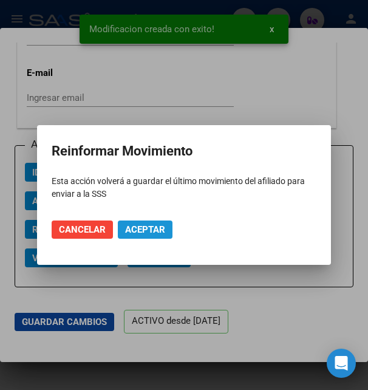
click at [140, 230] on span "Aceptar" at bounding box center [145, 229] width 40 height 11
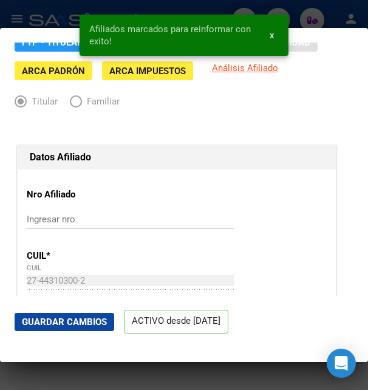
scroll to position [0, 0]
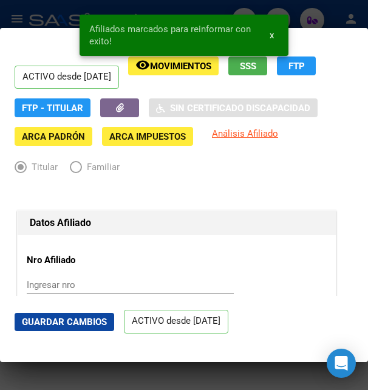
click at [318, 22] on div at bounding box center [184, 195] width 368 height 390
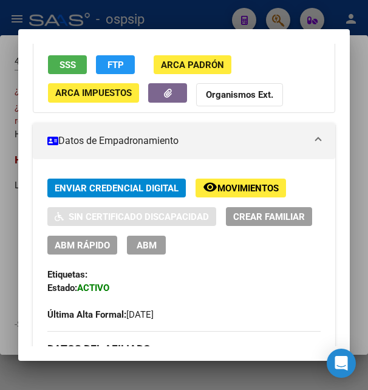
click at [157, 243] on span "ABM" at bounding box center [147, 245] width 20 height 11
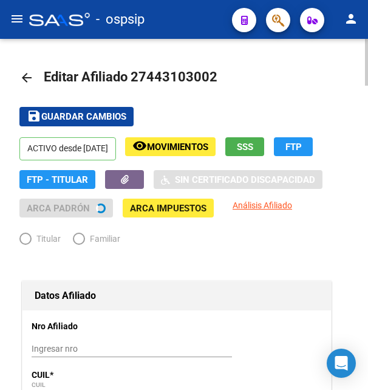
radio input "true"
type input "30-71620628-5"
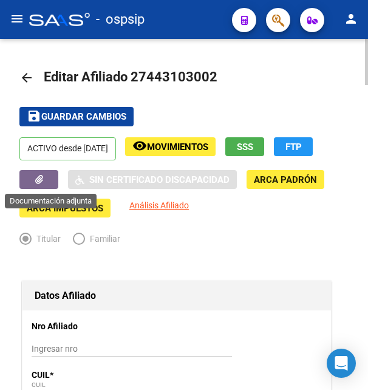
click at [43, 185] on span "button" at bounding box center [39, 179] width 8 height 11
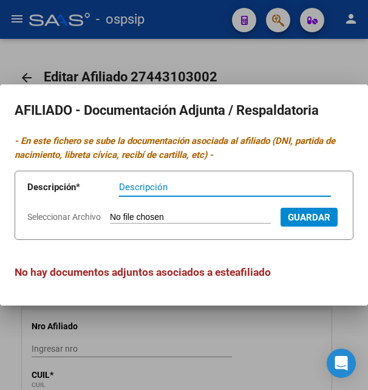
click at [128, 212] on input "Seleccionar Archivo" at bounding box center [190, 218] width 161 height 12
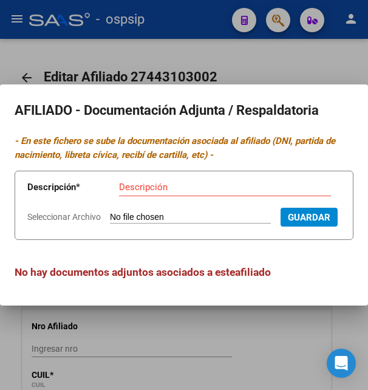
type input "C:\fakepath\1000359457.jpg"
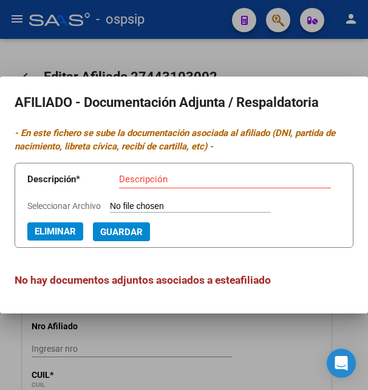
click at [160, 177] on input "Descripción" at bounding box center [225, 179] width 212 height 11
type input "dni titular"
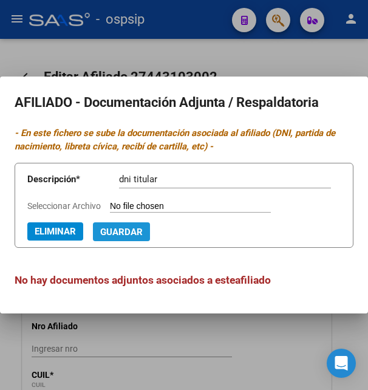
click at [100, 230] on span "Guardar" at bounding box center [121, 231] width 43 height 11
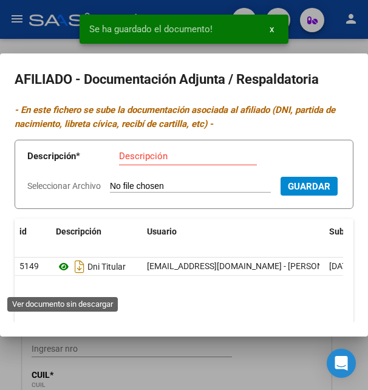
click at [61, 274] on icon at bounding box center [64, 266] width 16 height 15
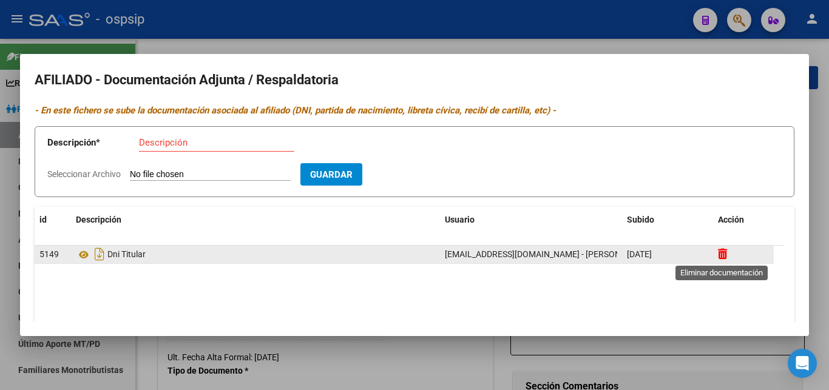
click at [367, 257] on icon at bounding box center [722, 254] width 9 height 12
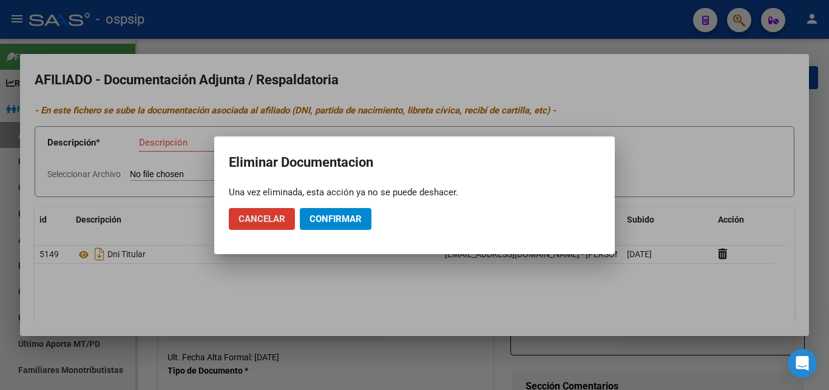
click at [329, 223] on span "Confirmar" at bounding box center [336, 219] width 52 height 11
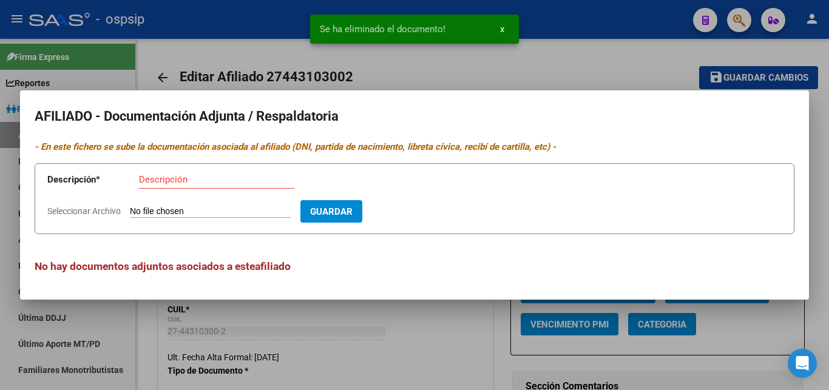
click at [161, 212] on input "Seleccionar Archivo" at bounding box center [210, 212] width 161 height 12
type input "C:\fakepath\1000359457.jpg"
click at [200, 171] on div "Descripción" at bounding box center [216, 180] width 155 height 18
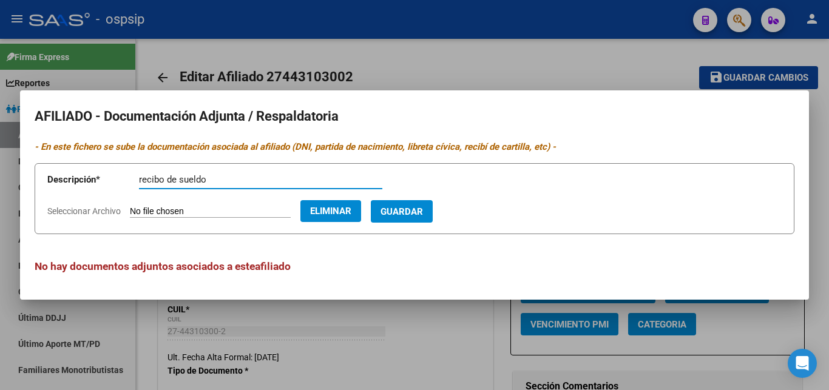
type input "recibo de sueldo"
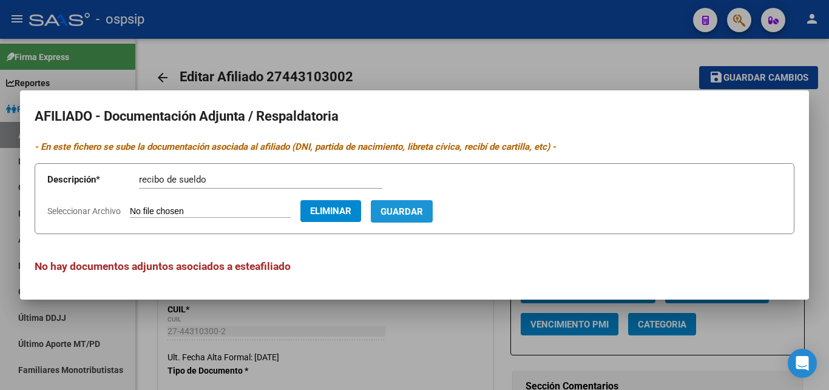
click at [367, 207] on span "Guardar" at bounding box center [402, 211] width 43 height 11
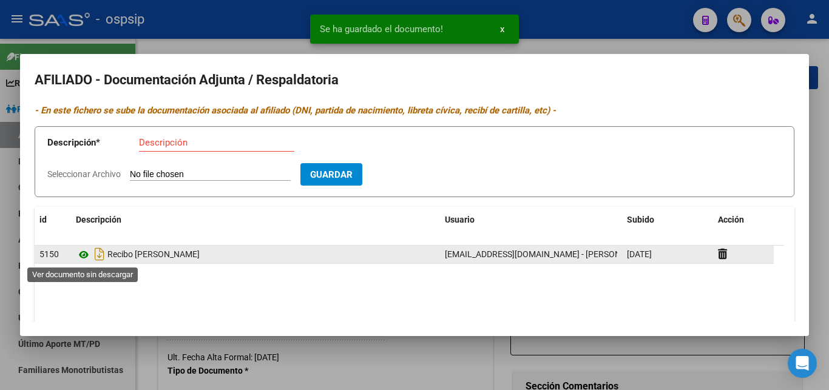
click at [82, 256] on icon at bounding box center [84, 255] width 16 height 15
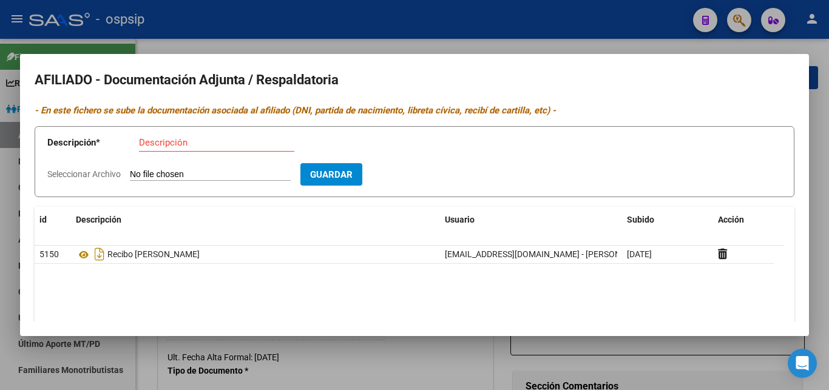
click at [166, 172] on input "Seleccionar Archivo" at bounding box center [210, 175] width 161 height 12
type input "C:\fakepath\1000359454.jpg"
click at [244, 147] on input "Descripción" at bounding box center [216, 142] width 155 height 11
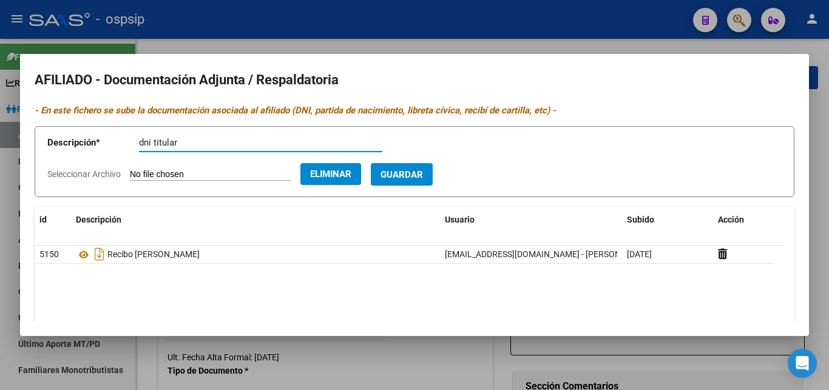
type input "dni titular"
click at [367, 171] on span "Guardar" at bounding box center [402, 174] width 43 height 11
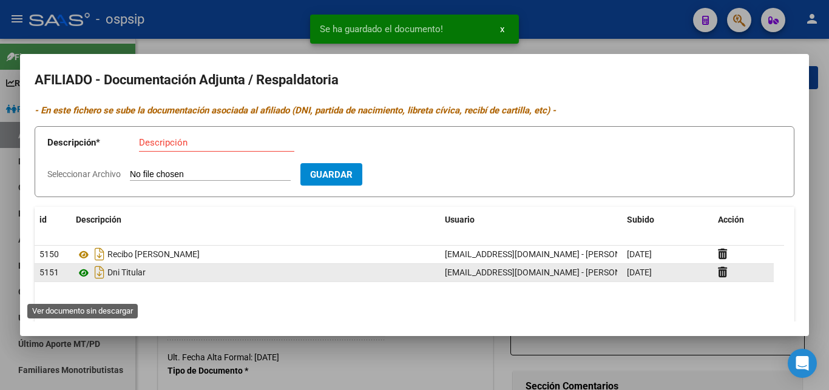
click at [87, 281] on icon at bounding box center [84, 273] width 16 height 15
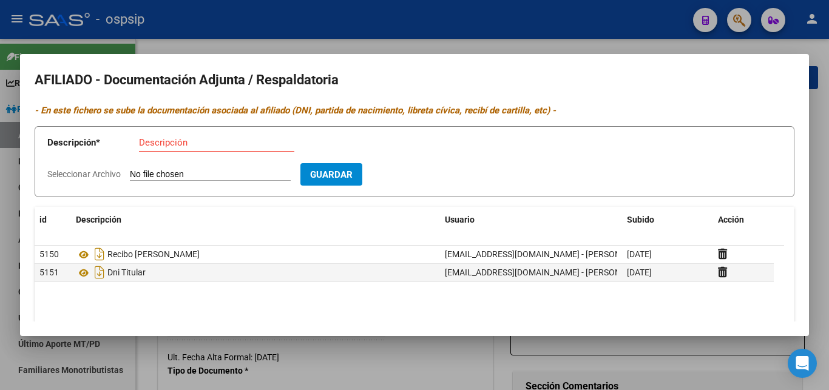
click at [367, 39] on div at bounding box center [414, 195] width 829 height 390
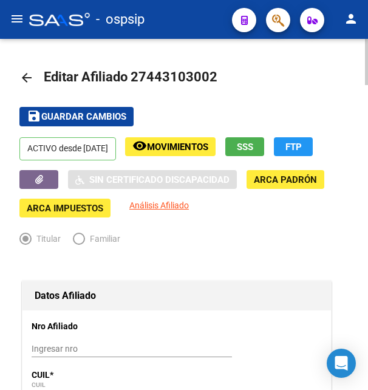
drag, startPoint x: 146, startPoint y: 76, endPoint x: 208, endPoint y: 73, distance: 61.4
click at [208, 73] on span "Editar Afiliado 27443103002" at bounding box center [131, 76] width 174 height 15
copy span "44310300"
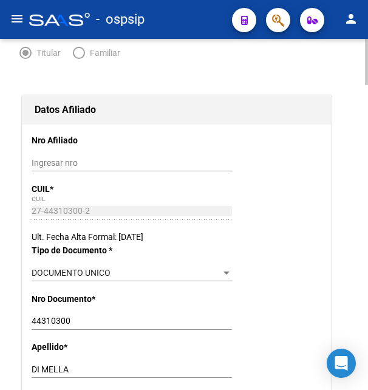
scroll to position [248, 0]
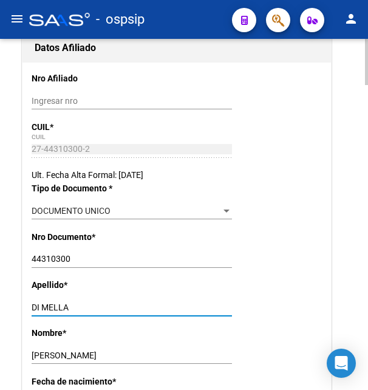
click at [47, 305] on input "DI MELLA" at bounding box center [132, 307] width 200 height 10
click at [55, 353] on input "[PERSON_NAME]" at bounding box center [132, 355] width 200 height 10
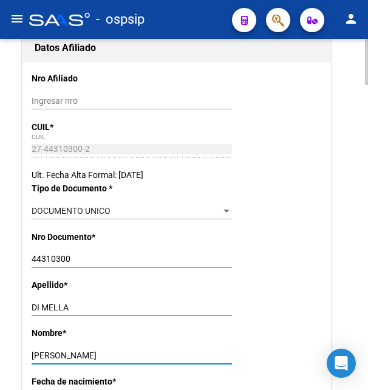
click at [56, 353] on input "[PERSON_NAME]" at bounding box center [132, 355] width 200 height 10
click at [58, 353] on input "[PERSON_NAME]" at bounding box center [132, 355] width 200 height 10
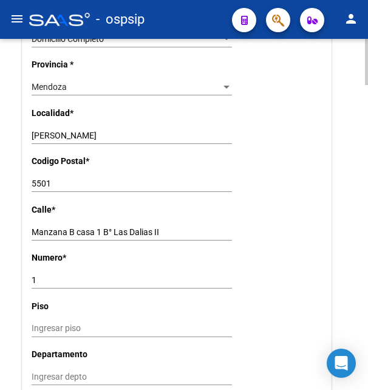
scroll to position [991, 0]
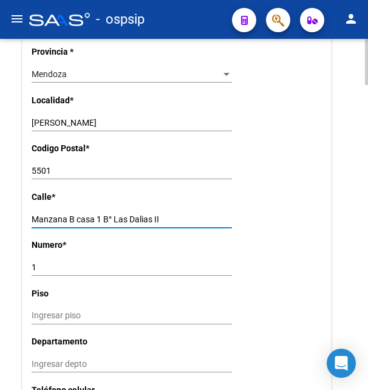
click at [84, 214] on input "Manzana B casa 1 B° Las Dalias II" at bounding box center [132, 219] width 200 height 10
click at [85, 214] on input "Manzana B casa 1 B° Las Dalias II" at bounding box center [132, 219] width 200 height 10
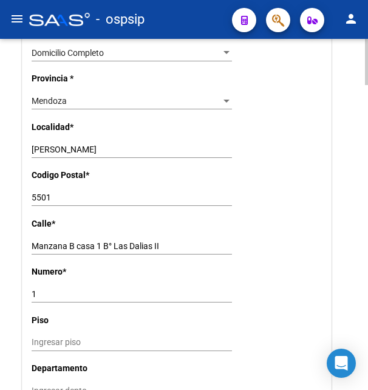
scroll to position [929, 0]
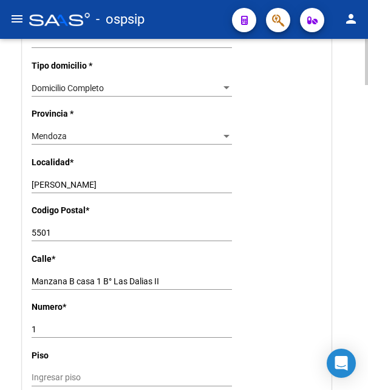
click at [41, 228] on input "5501" at bounding box center [132, 233] width 200 height 10
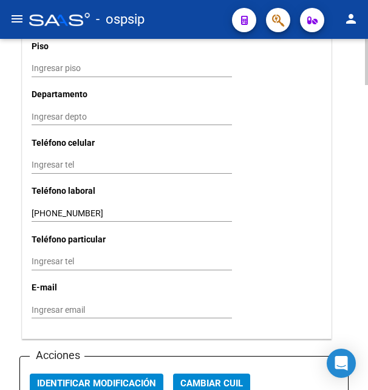
scroll to position [1239, 0]
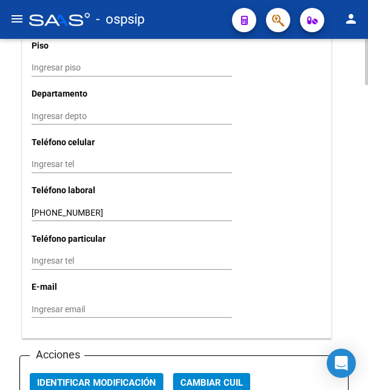
drag, startPoint x: 31, startPoint y: 197, endPoint x: 101, endPoint y: 194, distance: 70.5
click at [67, 208] on input "[PHONE_NUMBER]" at bounding box center [132, 213] width 200 height 10
click at [61, 208] on input "[PHONE_NUMBER]" at bounding box center [132, 213] width 200 height 10
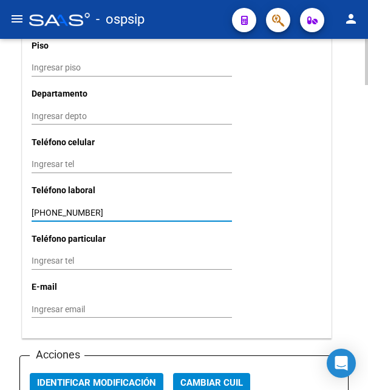
click at [61, 208] on input "[PHONE_NUMBER]" at bounding box center [132, 213] width 200 height 10
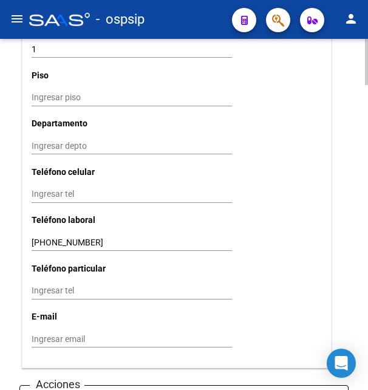
scroll to position [1301, 0]
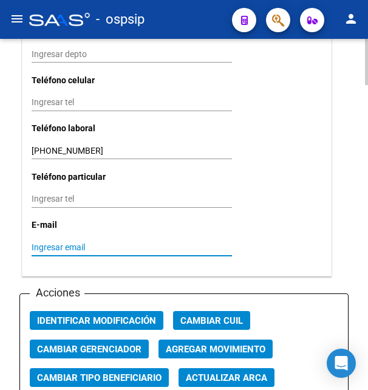
paste input "[EMAIL_ADDRESS][DOMAIN_NAME]"
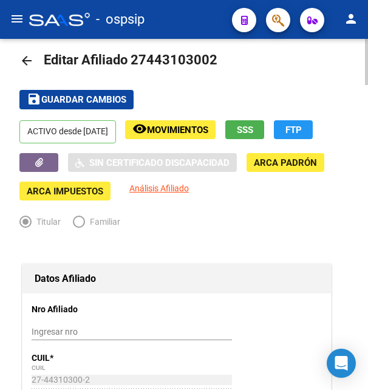
scroll to position [0, 0]
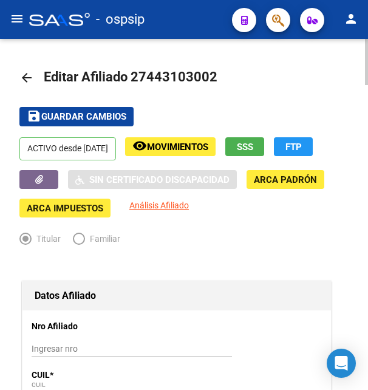
type input "[EMAIL_ADDRESS][DOMAIN_NAME]"
click at [60, 115] on span "Guardar cambios" at bounding box center [83, 117] width 85 height 11
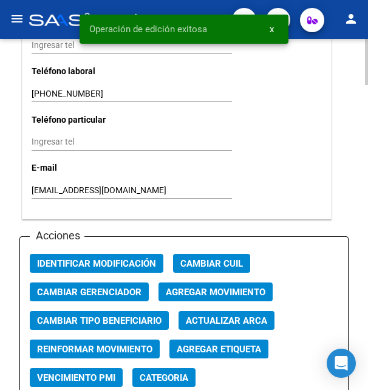
scroll to position [1362, 0]
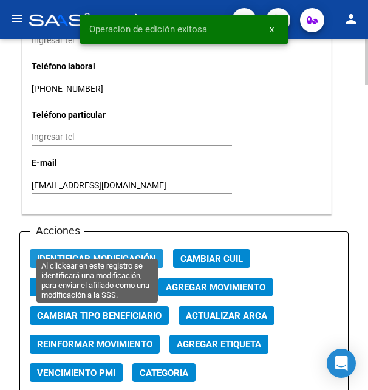
click at [99, 253] on span "Identificar Modificación" at bounding box center [96, 258] width 119 height 11
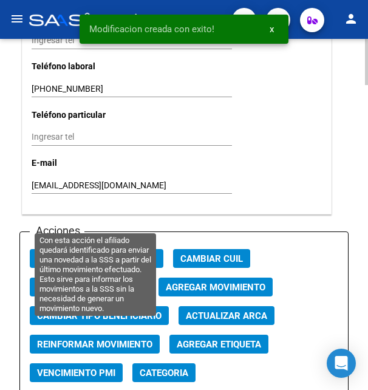
click at [104, 339] on span "Reinformar Movimiento" at bounding box center [94, 344] width 115 height 11
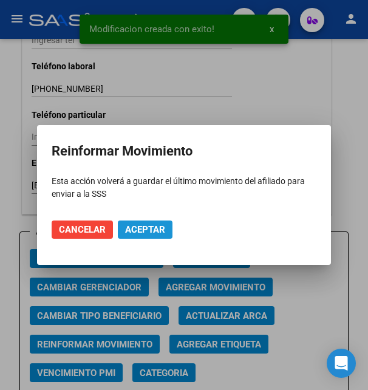
click at [135, 226] on span "Aceptar" at bounding box center [145, 229] width 40 height 11
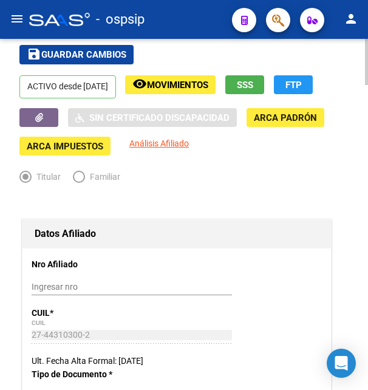
scroll to position [0, 0]
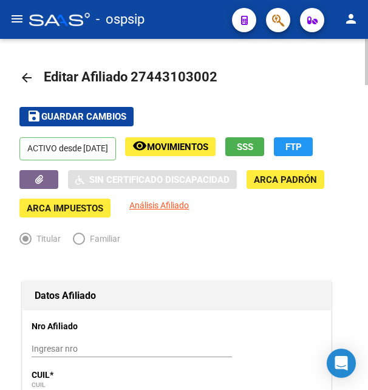
drag, startPoint x: 148, startPoint y: 77, endPoint x: 206, endPoint y: 80, distance: 57.7
click at [206, 80] on span "Editar Afiliado 27443103002" at bounding box center [131, 76] width 174 height 15
copy span "44310300"
